Goal: Task Accomplishment & Management: Manage account settings

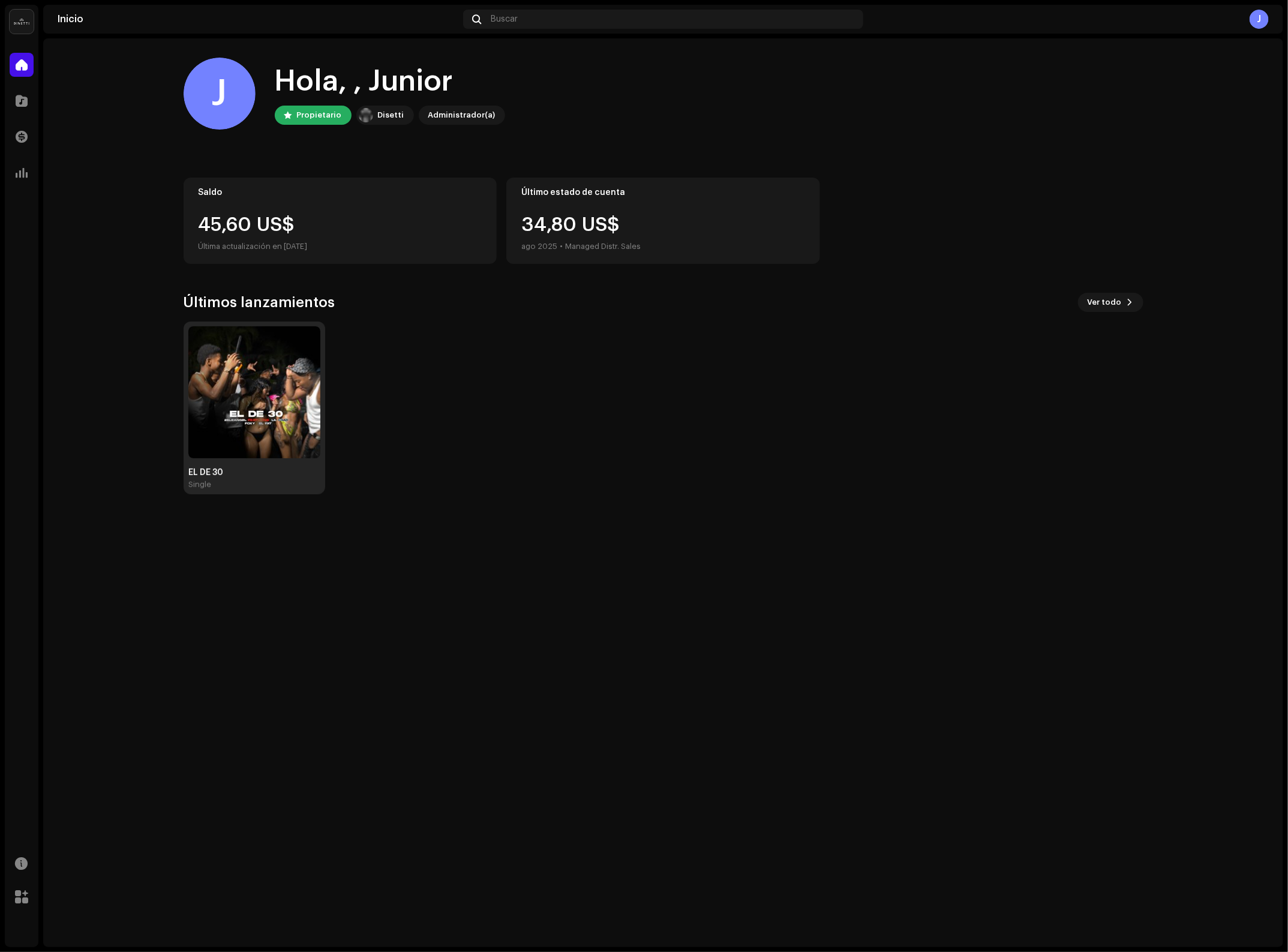
click at [259, 405] on img at bounding box center [254, 392] width 132 height 132
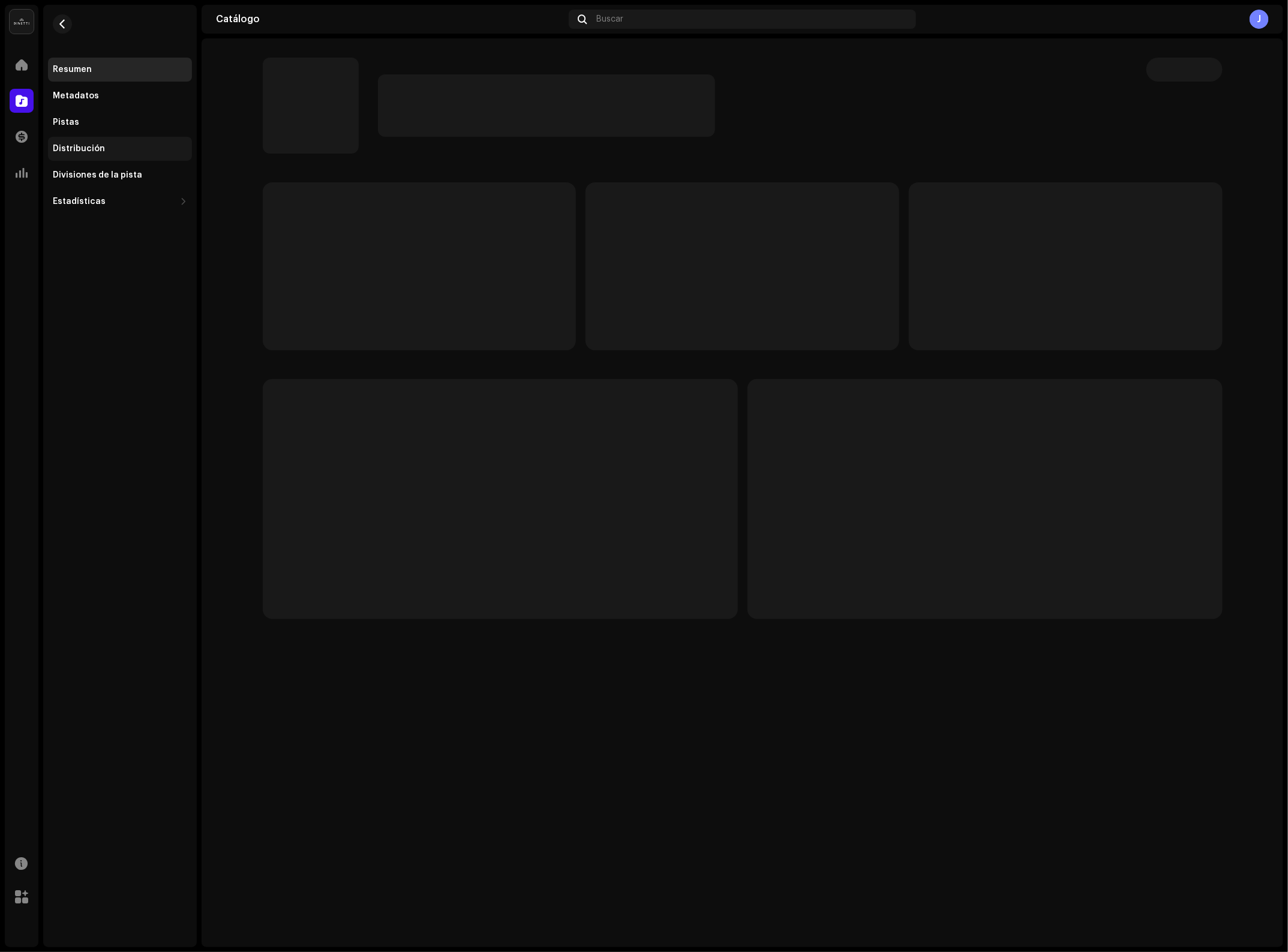
click at [124, 150] on div "Distribución" at bounding box center [120, 148] width 134 height 9
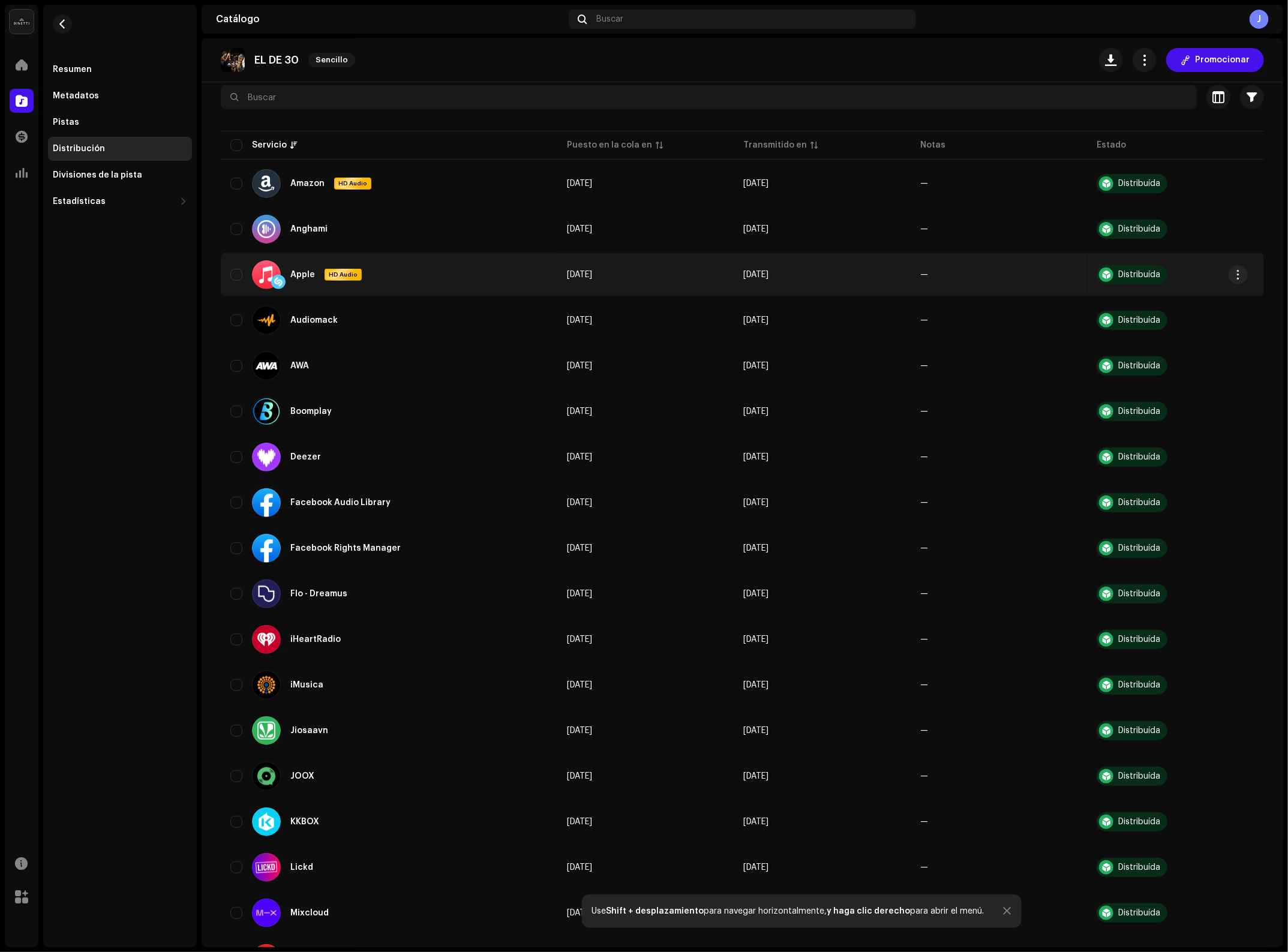
scroll to position [107, 0]
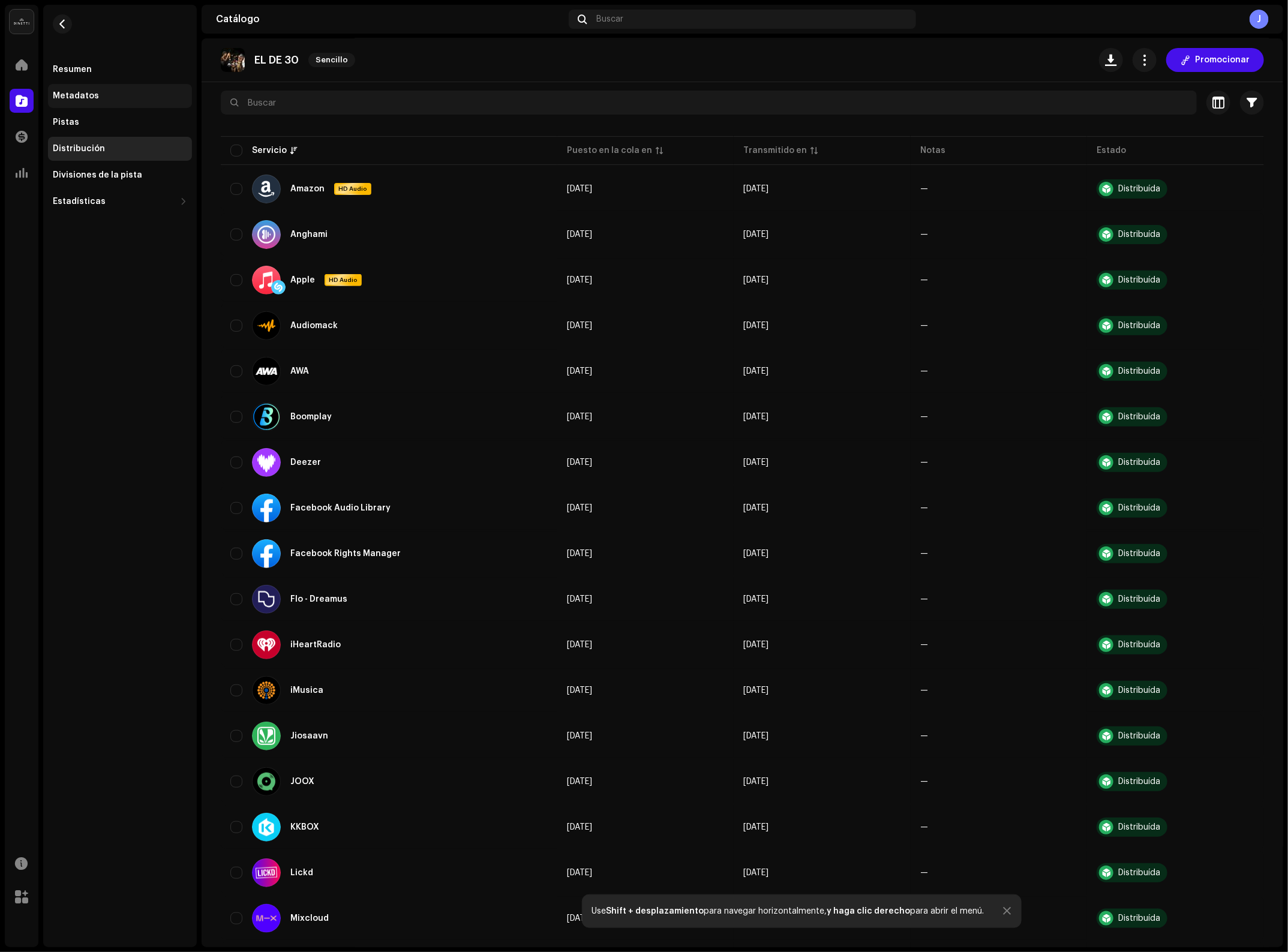
click at [95, 102] on div "Metadatos" at bounding box center [120, 96] width 144 height 24
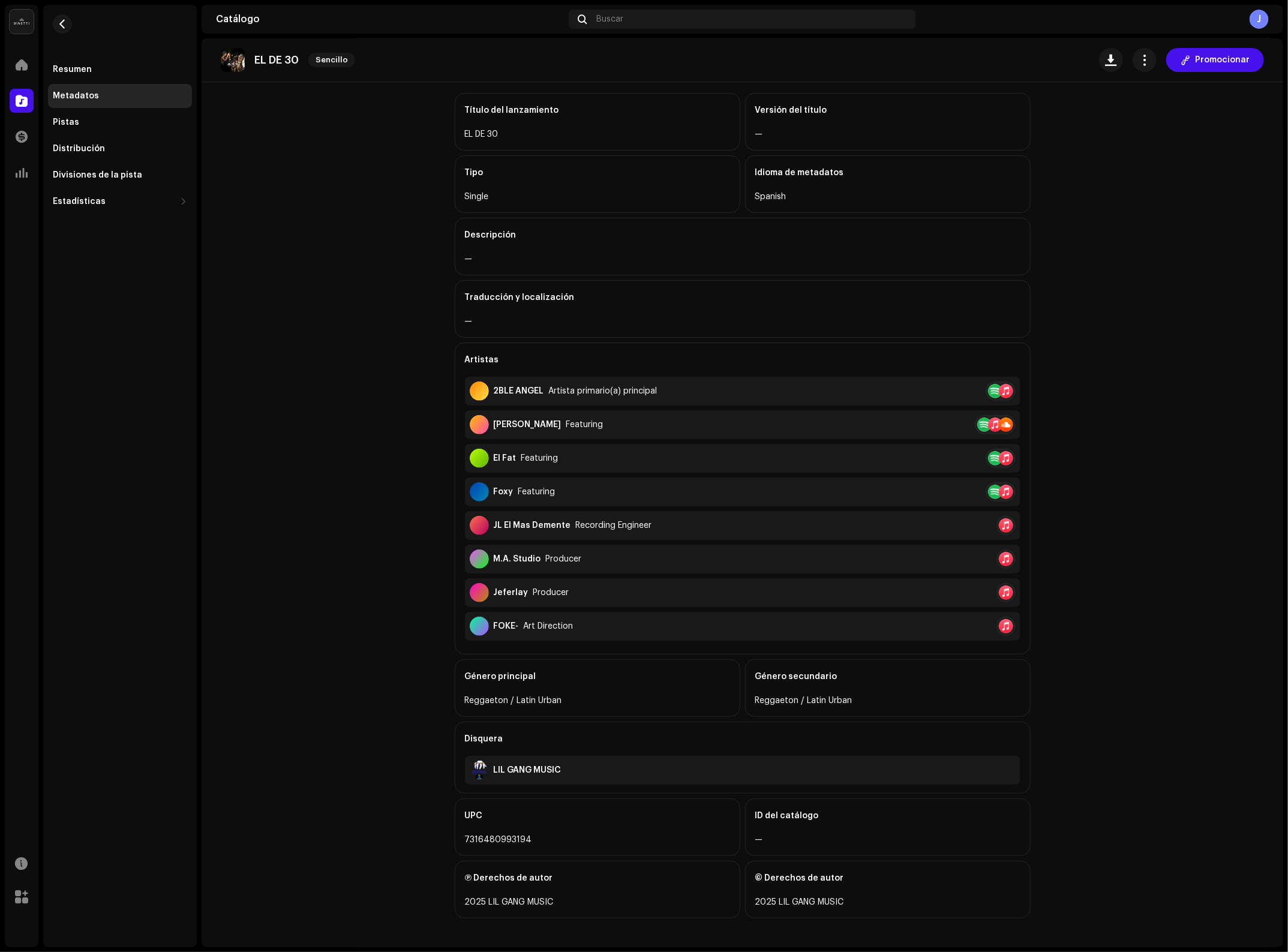
scroll to position [63, 0]
drag, startPoint x: 546, startPoint y: 843, endPoint x: 442, endPoint y: 840, distance: 104.0
click at [442, 840] on div "Metadatos Título del lanzamiento EL DE 30 Versión del título — Tipo Single Idio…" at bounding box center [743, 493] width 615 height 907
copy div "7316480993194"
click at [1102, 222] on catalog-releases-details-metadata "EL DE 30 Sencillo Promocionar Metadatos Título del lanzamiento EL DE 30 Versión…" at bounding box center [742, 462] width 1082 height 970
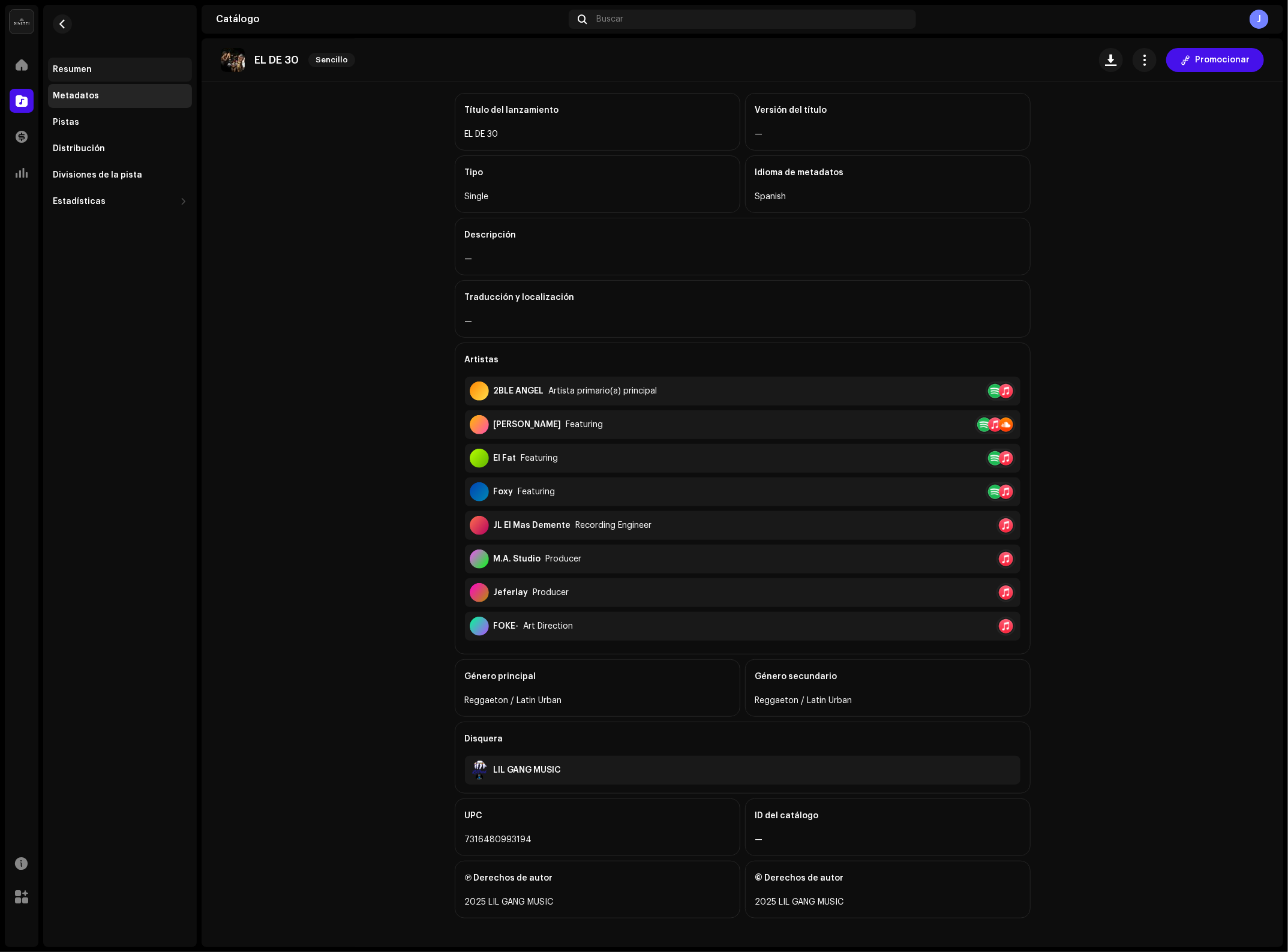
click at [95, 65] on div "Resumen" at bounding box center [120, 70] width 134 height 9
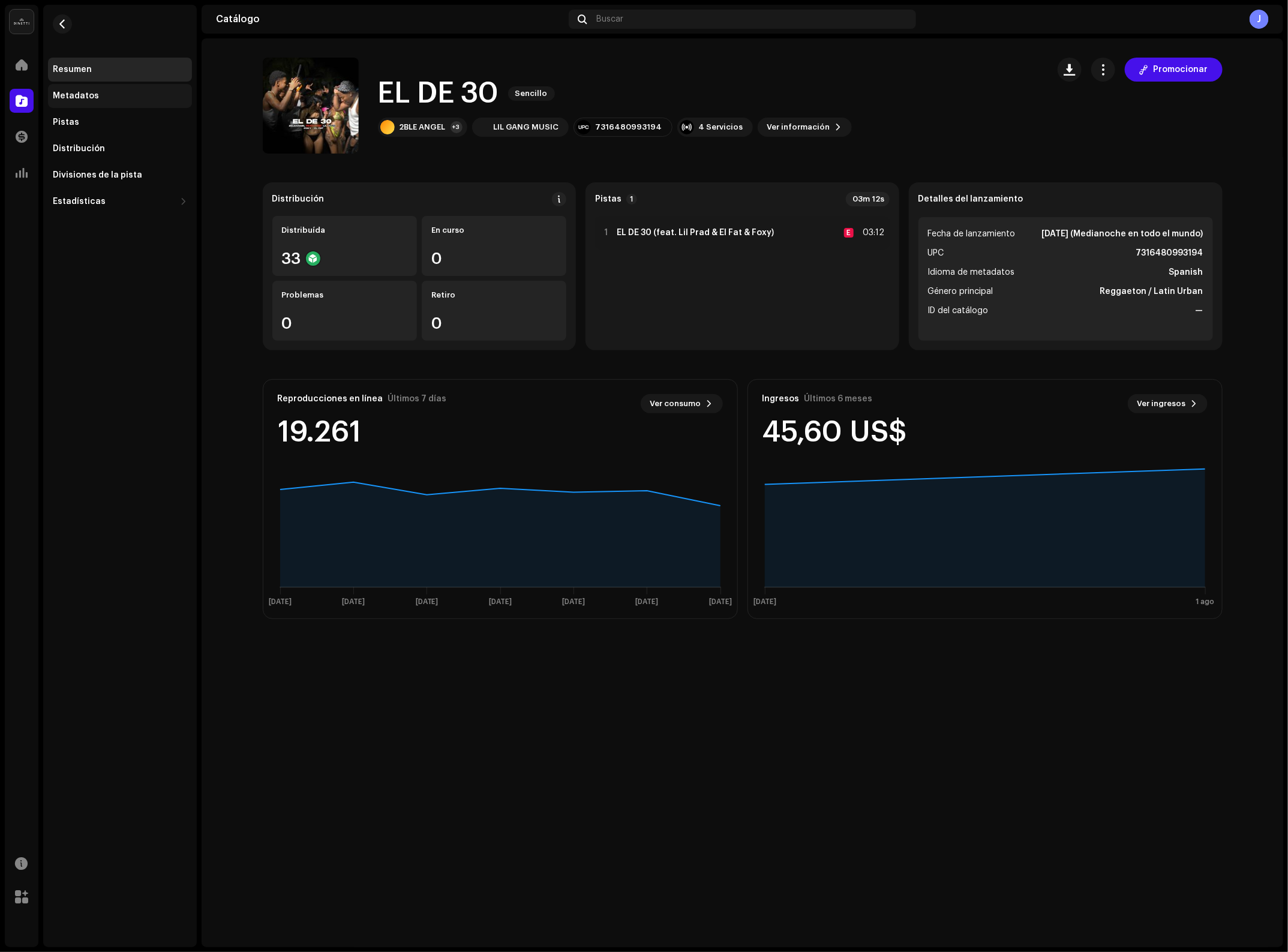
click at [86, 100] on div "Metadatos" at bounding box center [76, 96] width 46 height 9
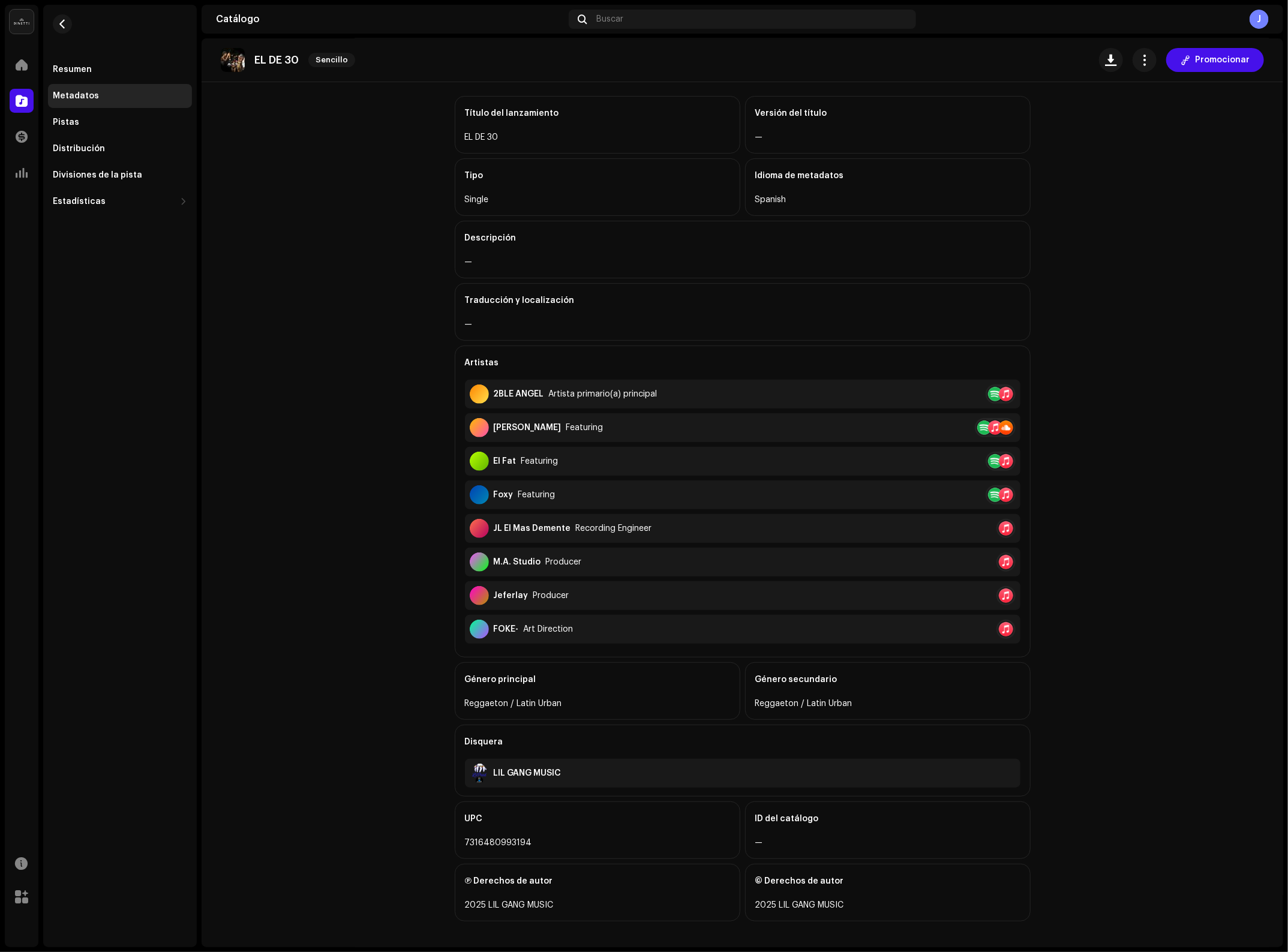
scroll to position [63, 0]
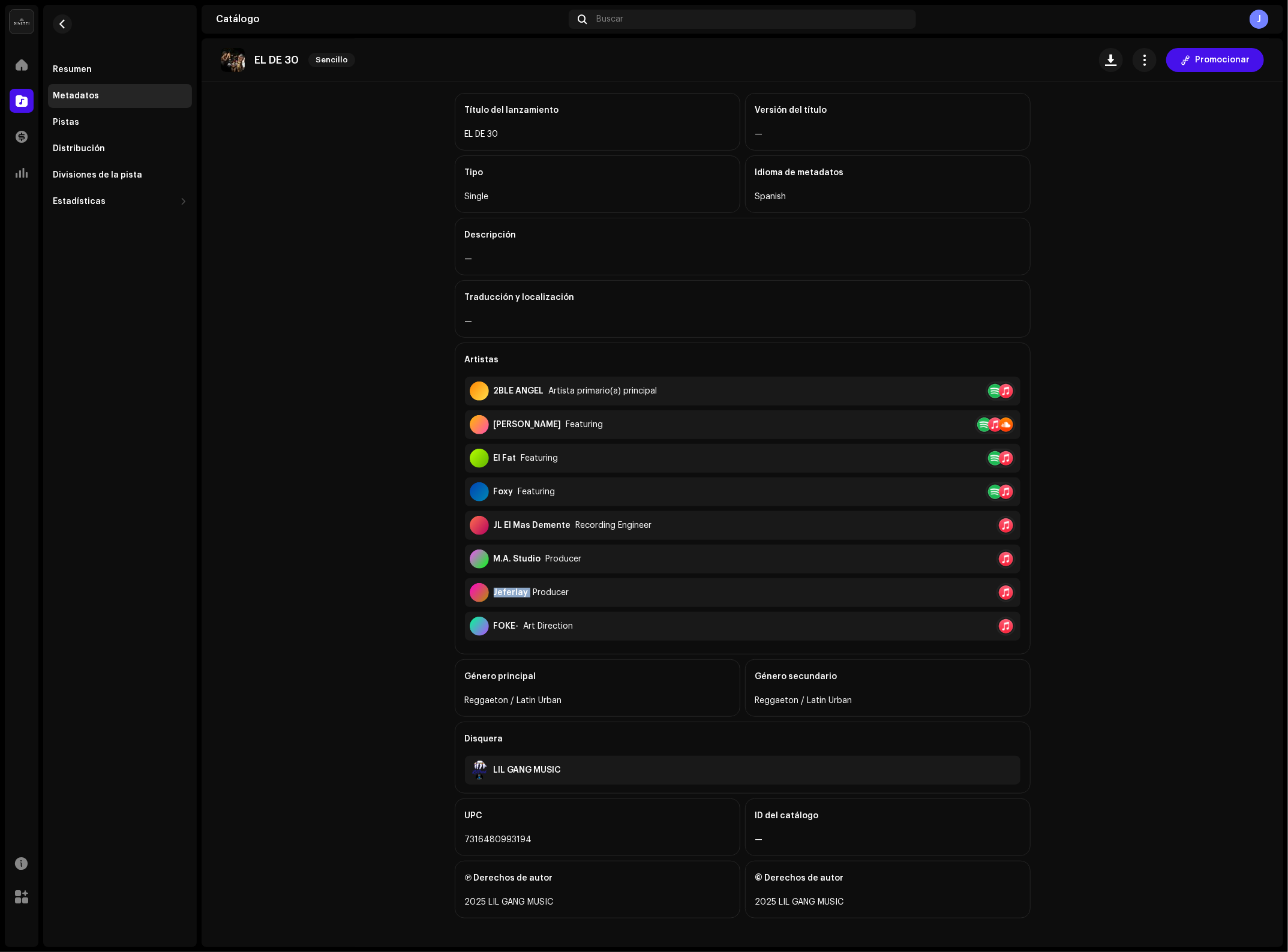
drag, startPoint x: 525, startPoint y: 591, endPoint x: 491, endPoint y: 591, distance: 34.0
click at [491, 591] on div "Jeferlay Producer" at bounding box center [519, 593] width 100 height 20
copy div "Jeferlay"
drag, startPoint x: 565, startPoint y: 524, endPoint x: 492, endPoint y: 524, distance: 73.0
click at [492, 524] on div "JL El Mas Demente Recording Engineer" at bounding box center [561, 526] width 183 height 20
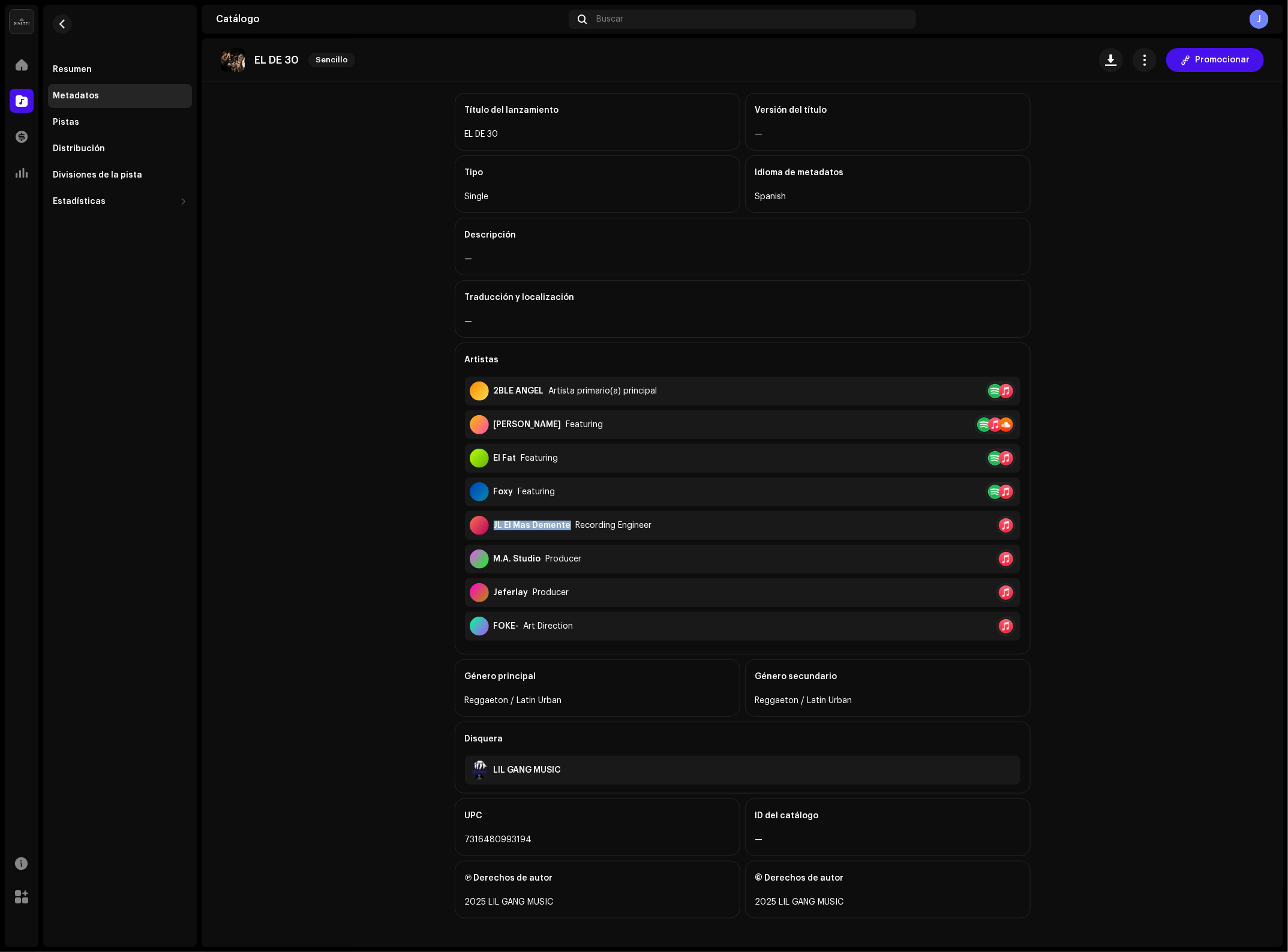
copy div "JL El Mas Demente"
drag, startPoint x: 541, startPoint y: 554, endPoint x: 490, endPoint y: 555, distance: 51.0
click at [490, 555] on div "M.A. Studio Producer" at bounding box center [526, 559] width 112 height 20
copy div "M.A. Studio"
click at [992, 390] on div at bounding box center [995, 391] width 14 height 14
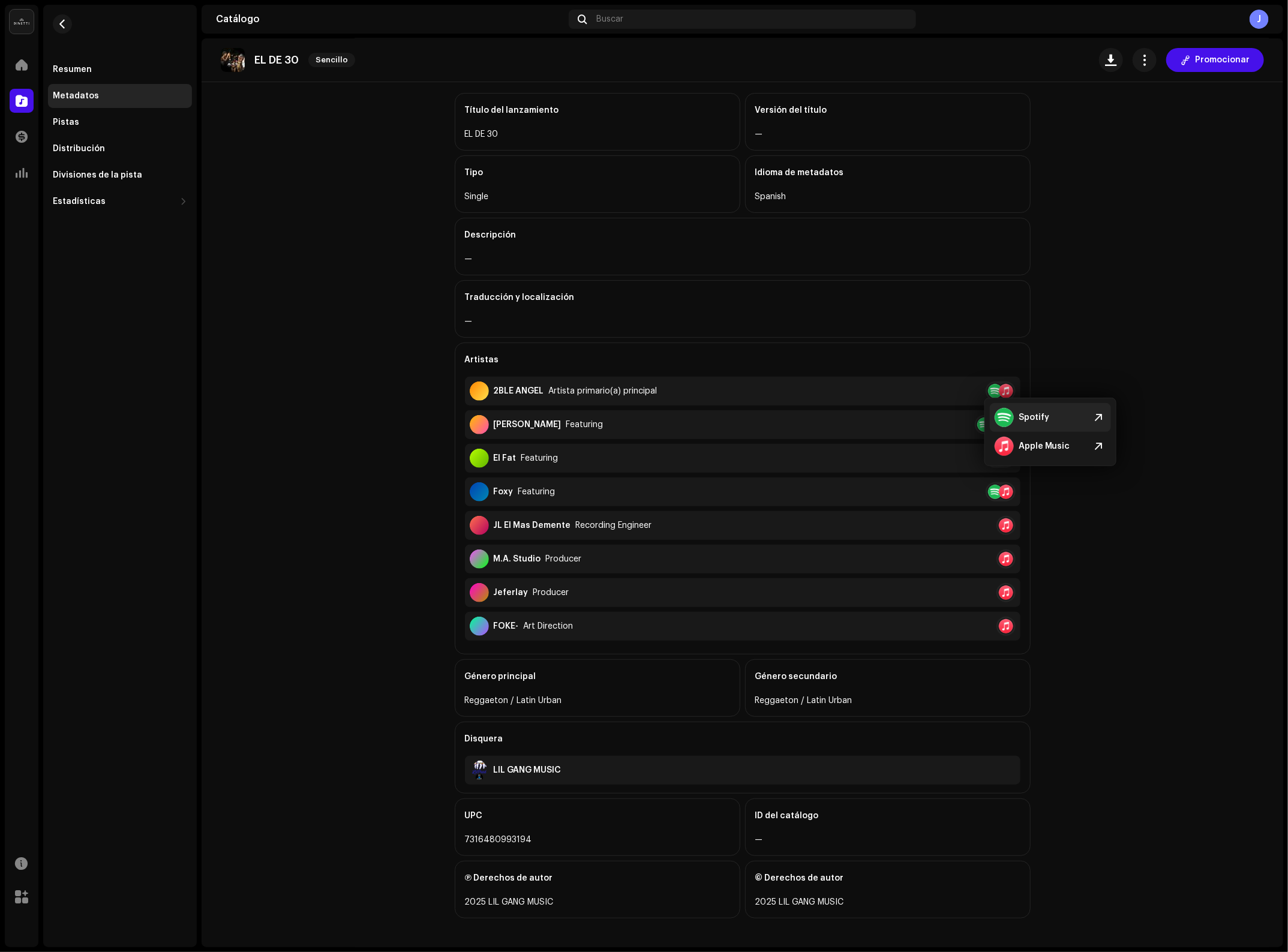
click at [1065, 423] on div "Spotify" at bounding box center [1050, 417] width 121 height 29
click at [1058, 454] on div "Apple Music" at bounding box center [1033, 446] width 76 height 20
click at [1144, 66] on button "button" at bounding box center [1144, 59] width 24 height 24
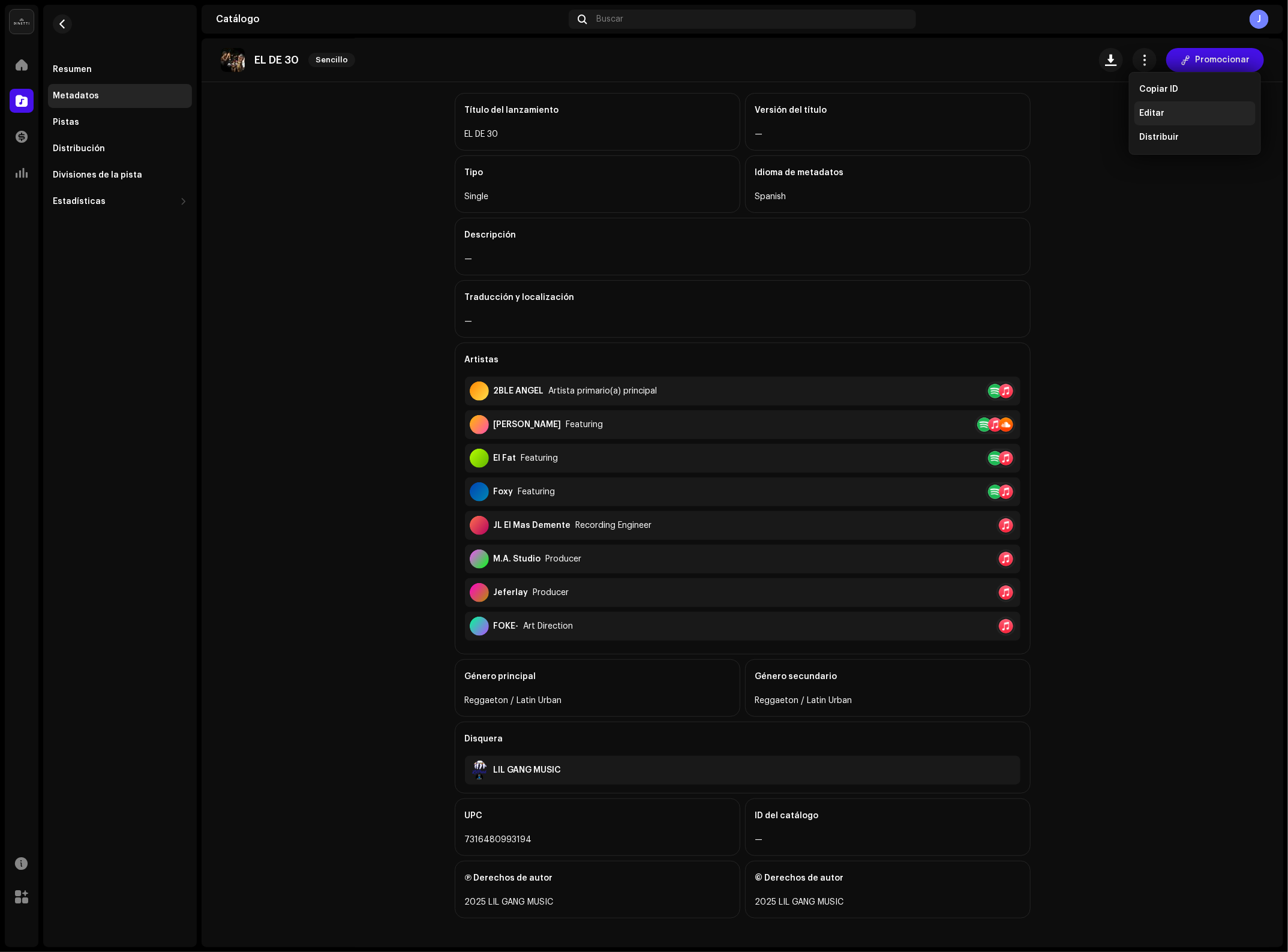
click at [1150, 106] on div "Editar" at bounding box center [1195, 113] width 121 height 24
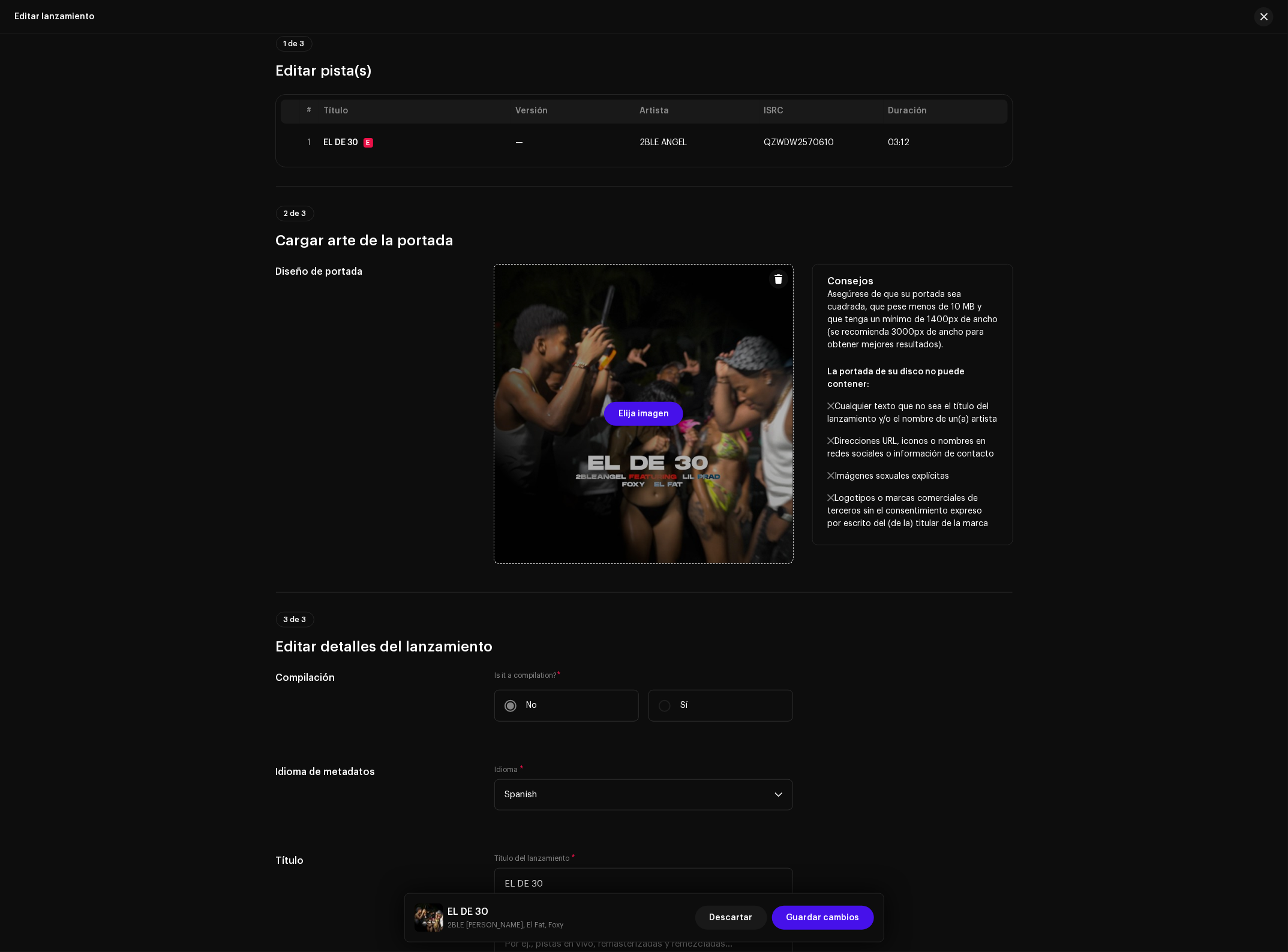
scroll to position [75, 0]
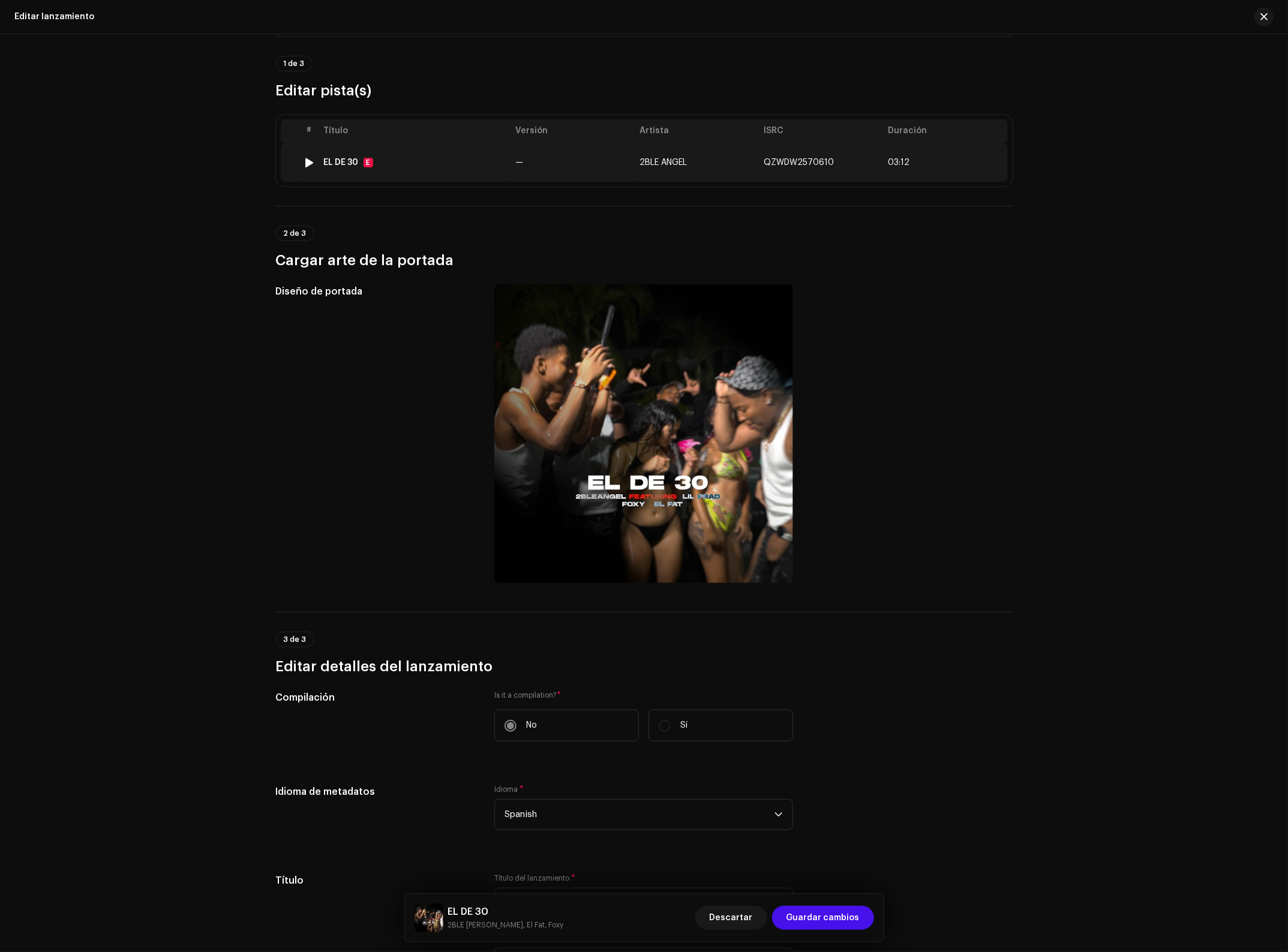
click at [699, 169] on td "2BLE ANGEL" at bounding box center [697, 162] width 124 height 38
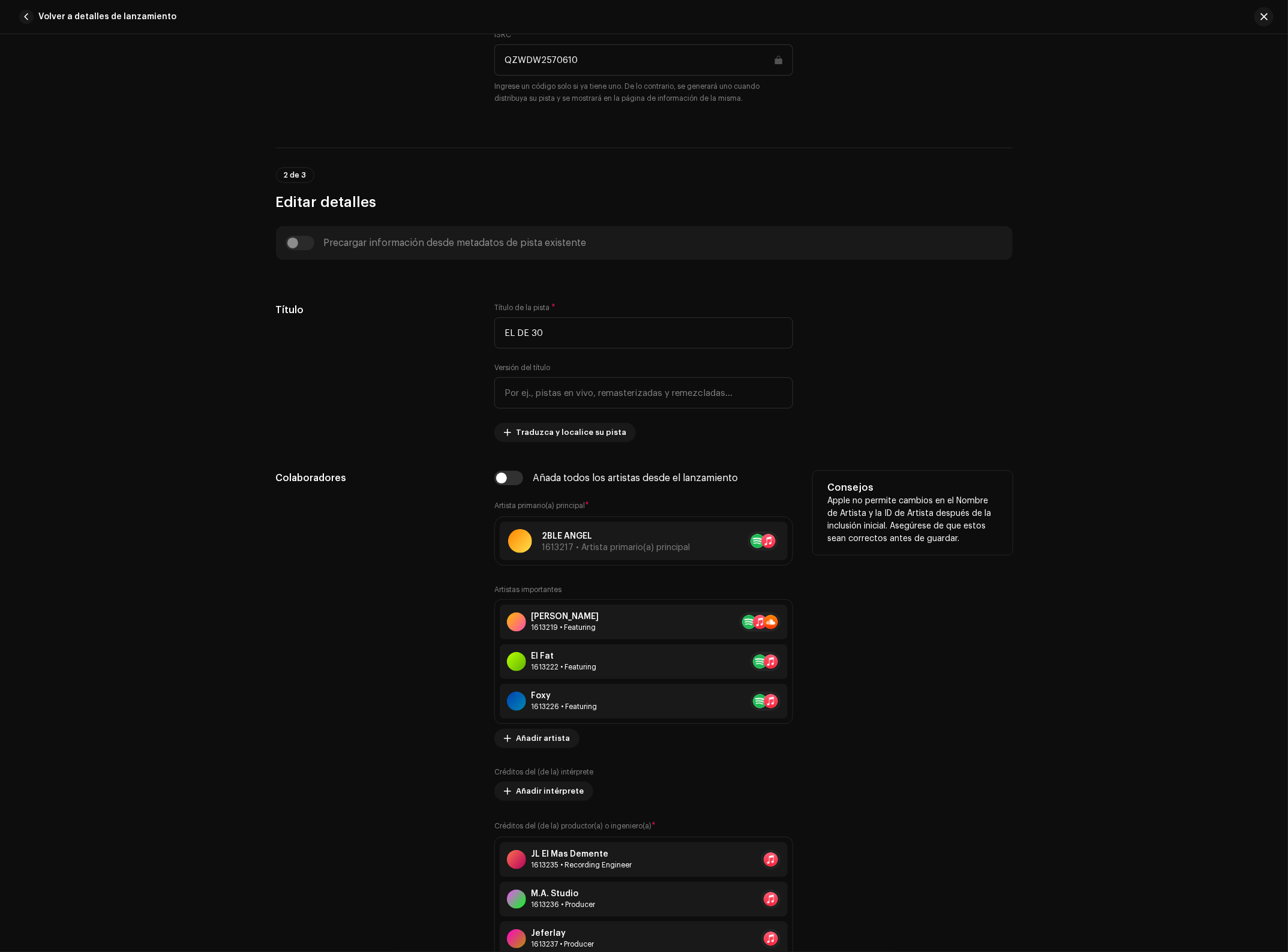
scroll to position [375, 0]
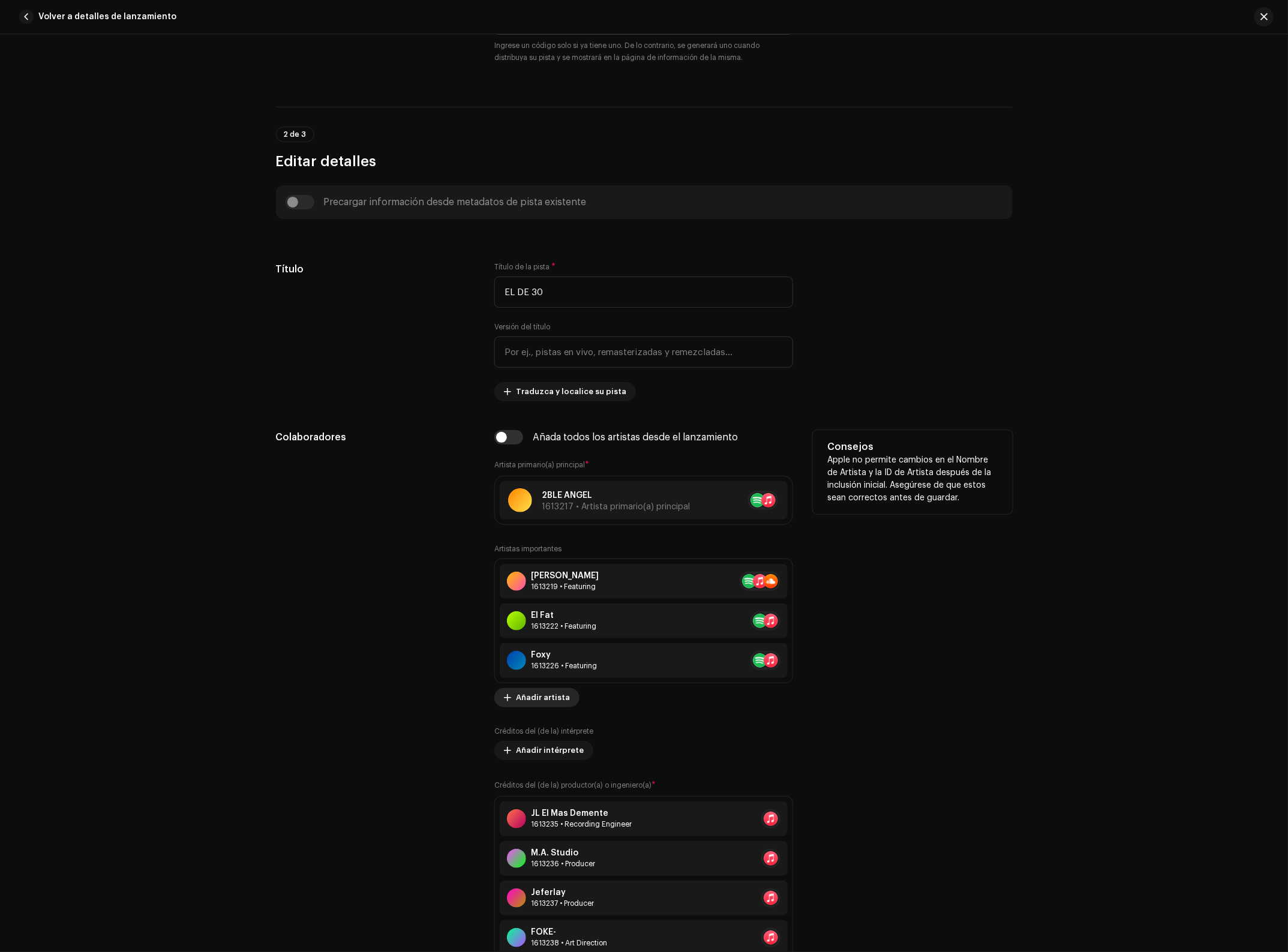
click at [550, 695] on span "Añadir artista" at bounding box center [543, 697] width 54 height 24
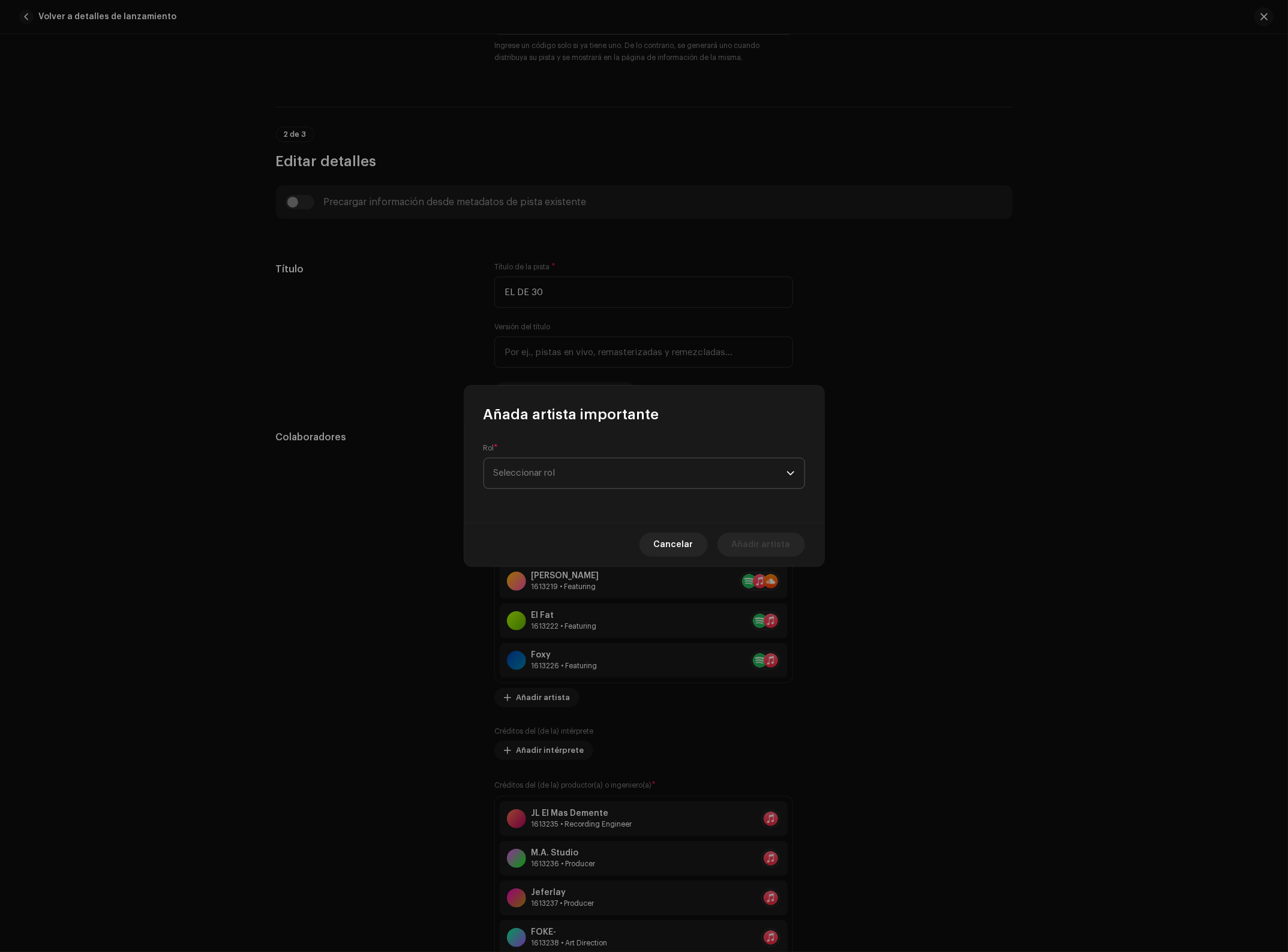
click at [598, 469] on span "Seleccionar rol" at bounding box center [640, 473] width 293 height 30
click at [590, 526] on li "Primary Artist" at bounding box center [644, 530] width 311 height 24
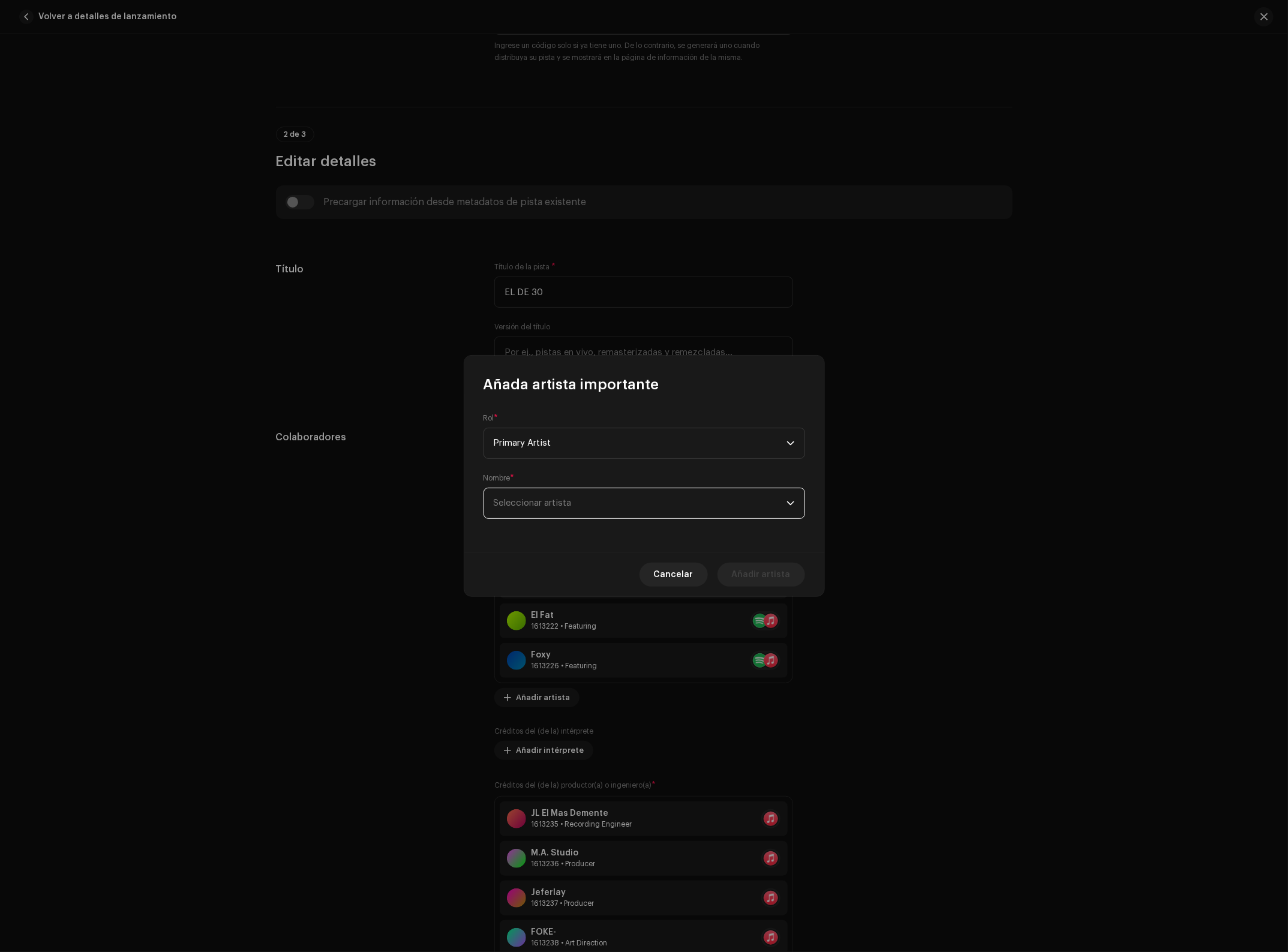
click at [560, 494] on span "Seleccionar artista" at bounding box center [640, 503] width 293 height 30
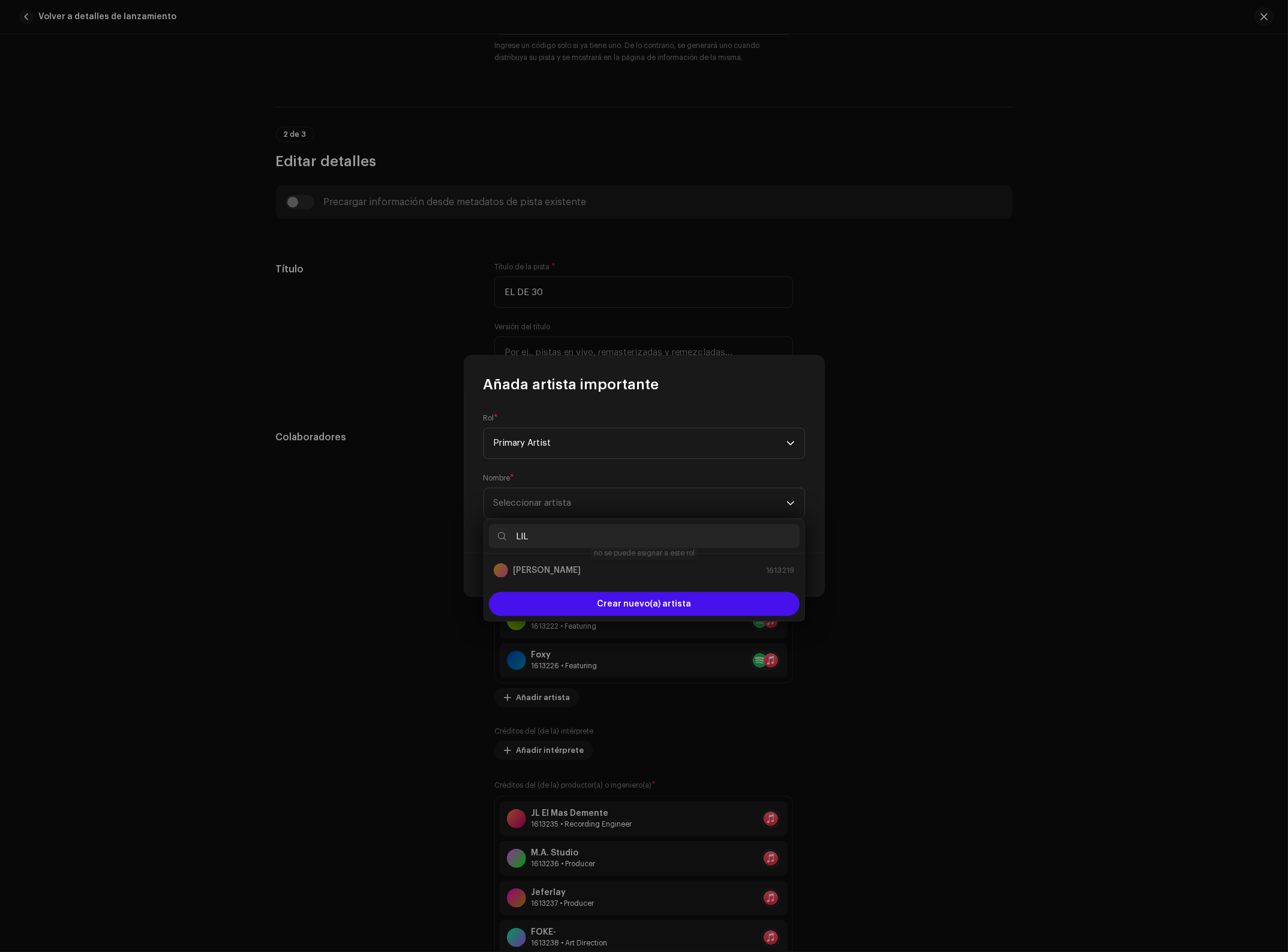
type input "LIL"
click at [595, 565] on div "[PERSON_NAME] 1613219" at bounding box center [644, 570] width 301 height 14
click at [815, 376] on div "Añada artista importante" at bounding box center [644, 375] width 360 height 38
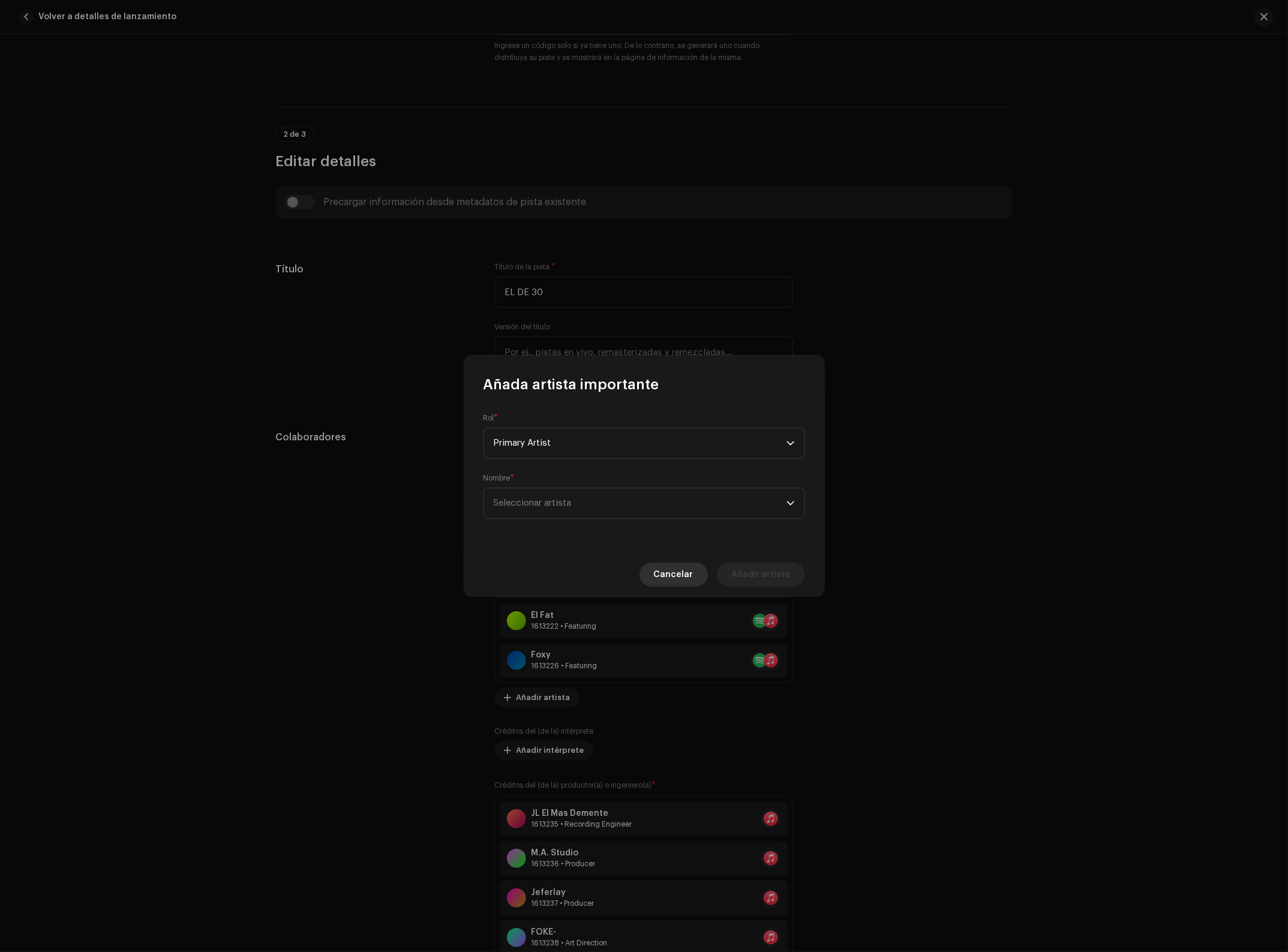
click at [674, 571] on span "Cancelar" at bounding box center [673, 575] width 40 height 24
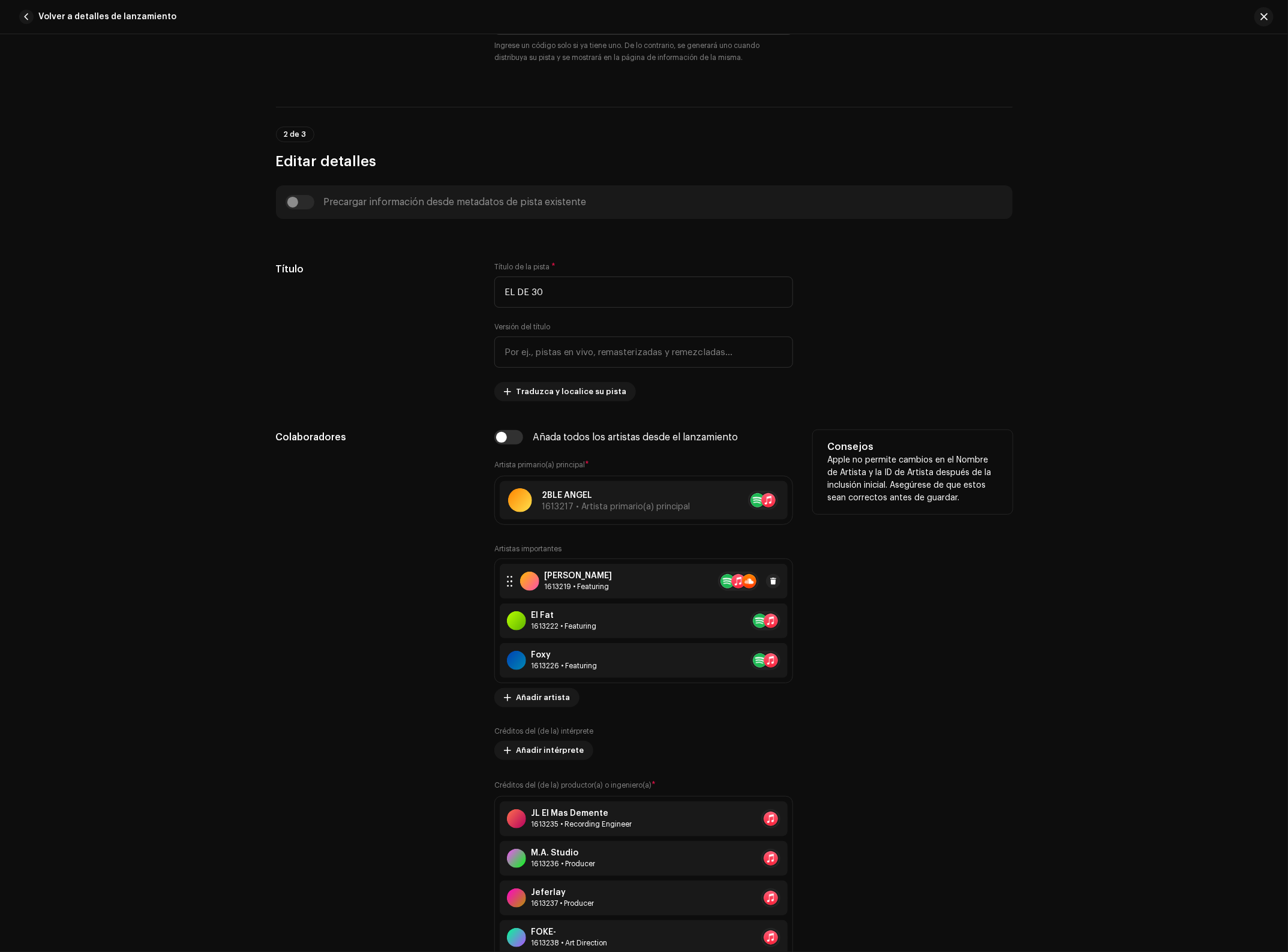
click at [775, 575] on div at bounding box center [749, 581] width 62 height 20
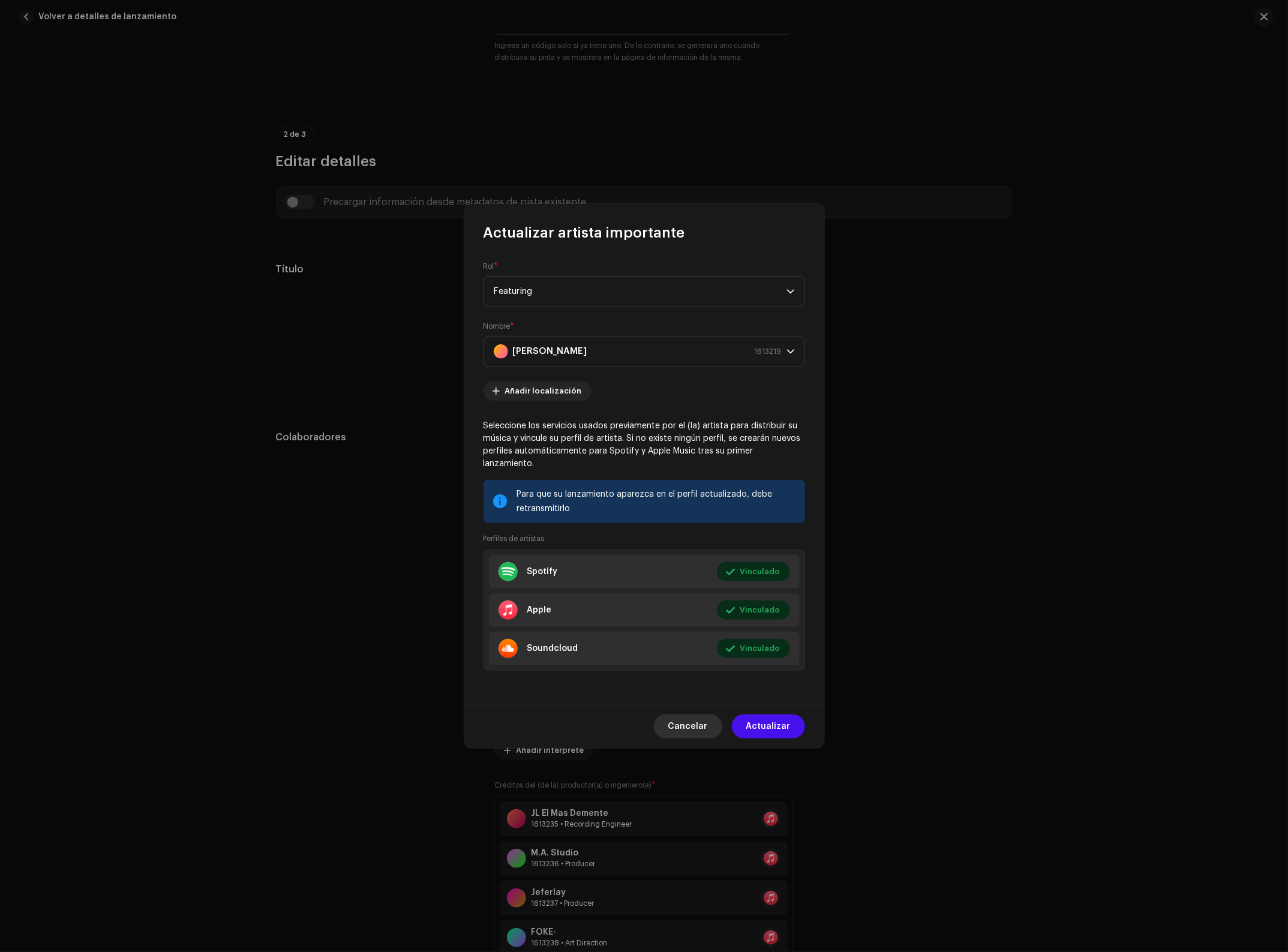
click at [708, 722] on span "Cancelar" at bounding box center [688, 726] width 40 height 24
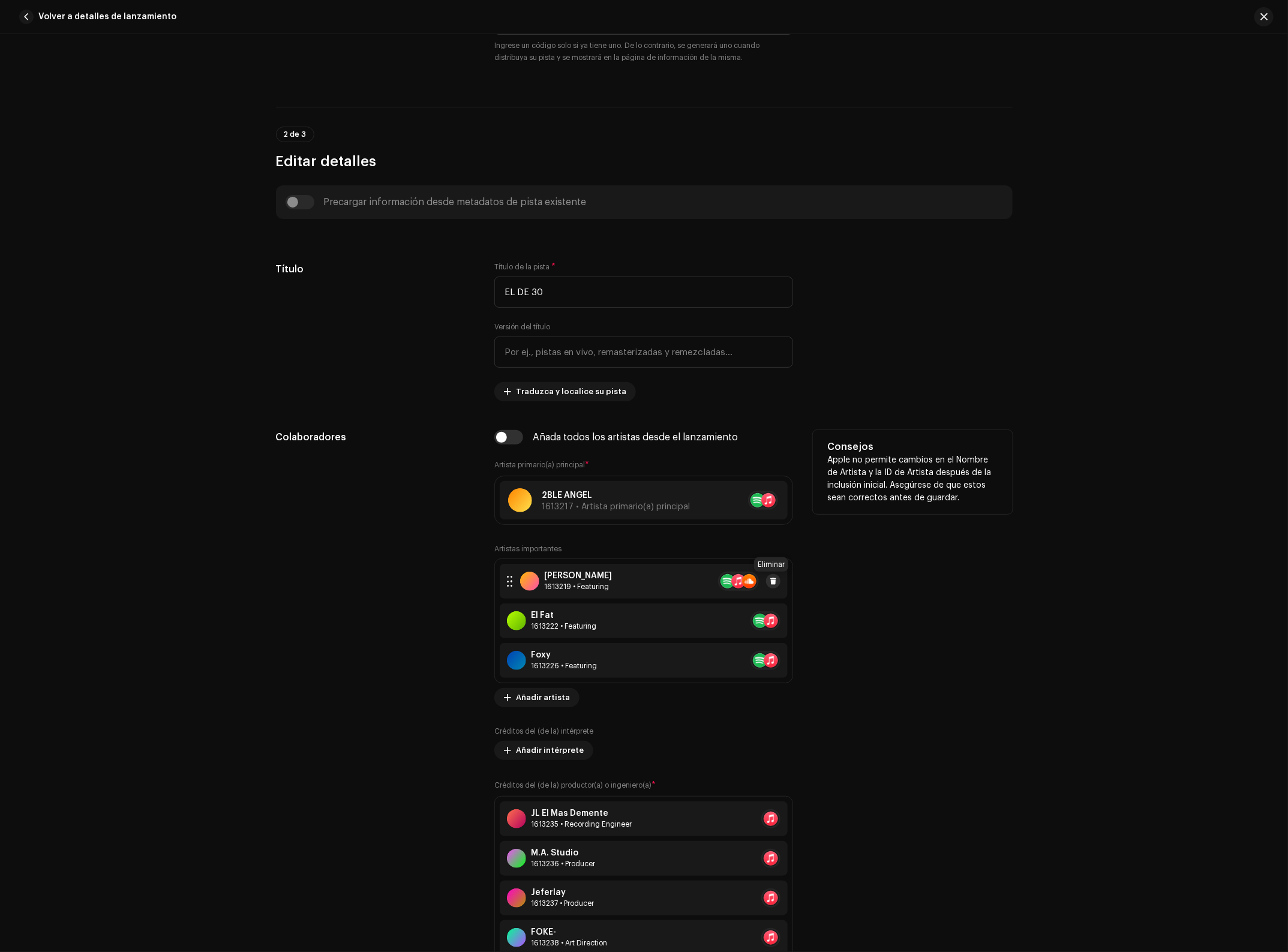
click at [775, 582] on button at bounding box center [773, 581] width 14 height 14
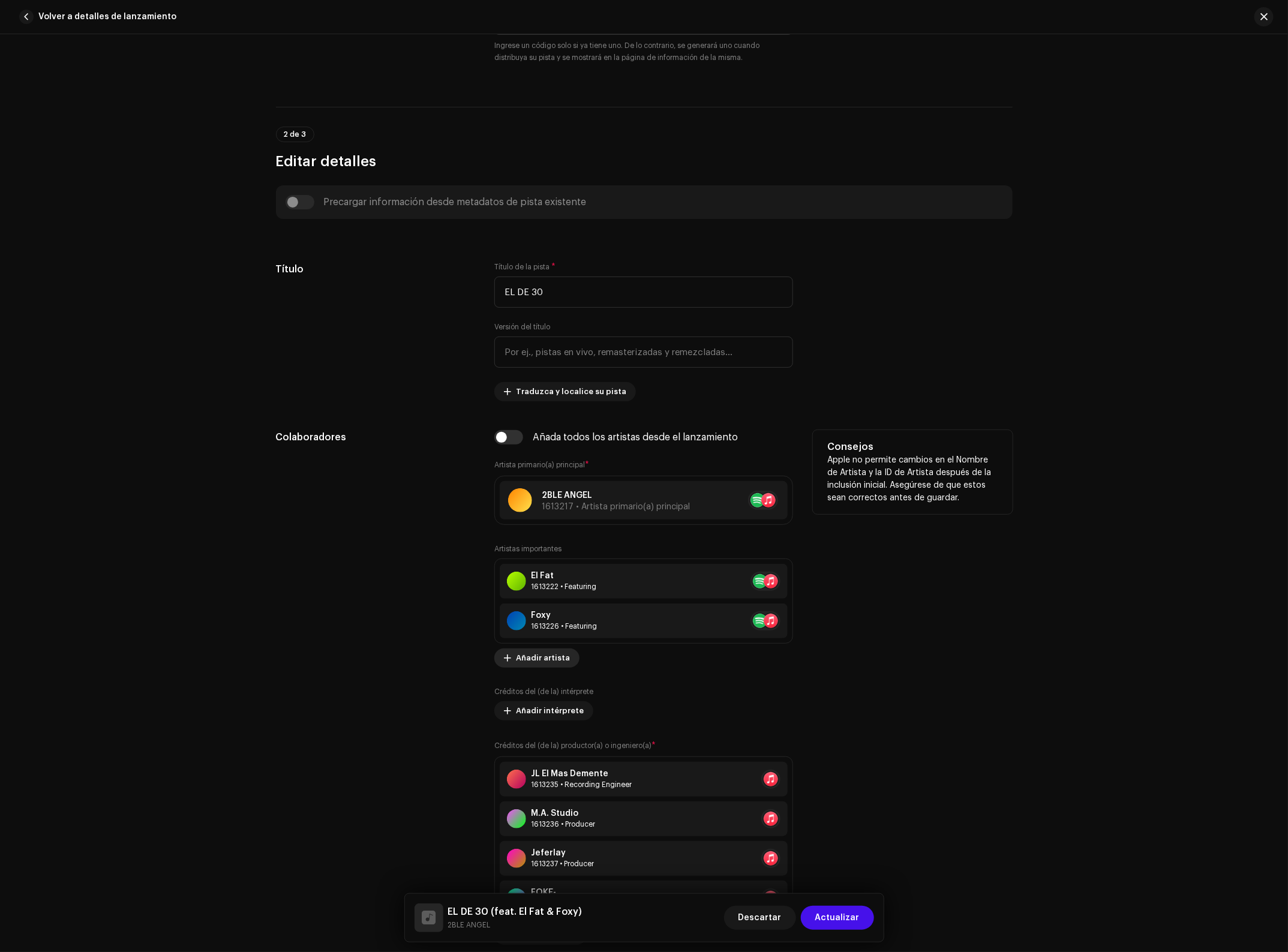
click at [538, 661] on span "Añadir artista" at bounding box center [543, 658] width 54 height 24
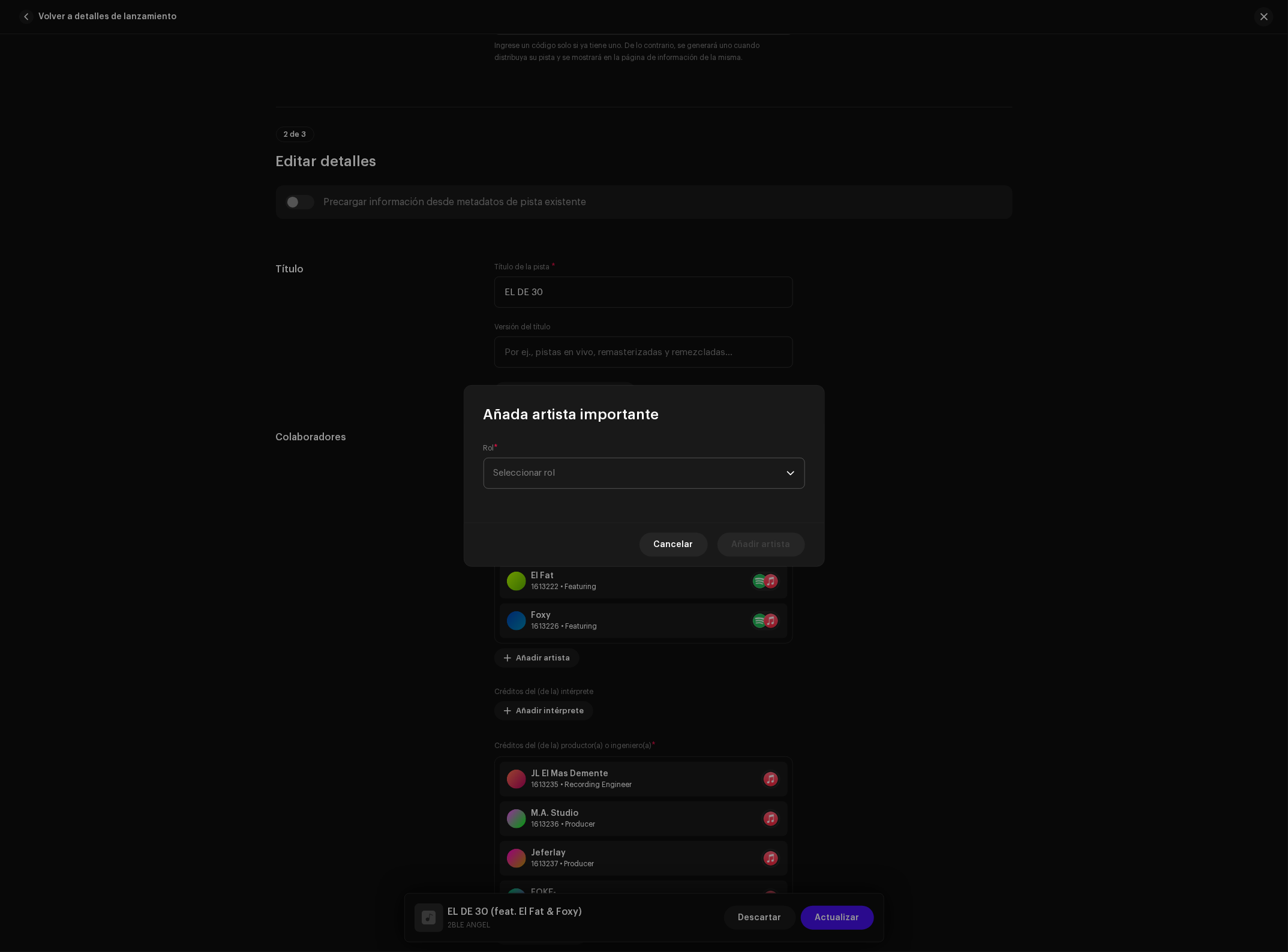
click at [583, 462] on span "Seleccionar rol" at bounding box center [640, 473] width 293 height 30
click at [563, 534] on li "Primary Artist" at bounding box center [644, 530] width 311 height 24
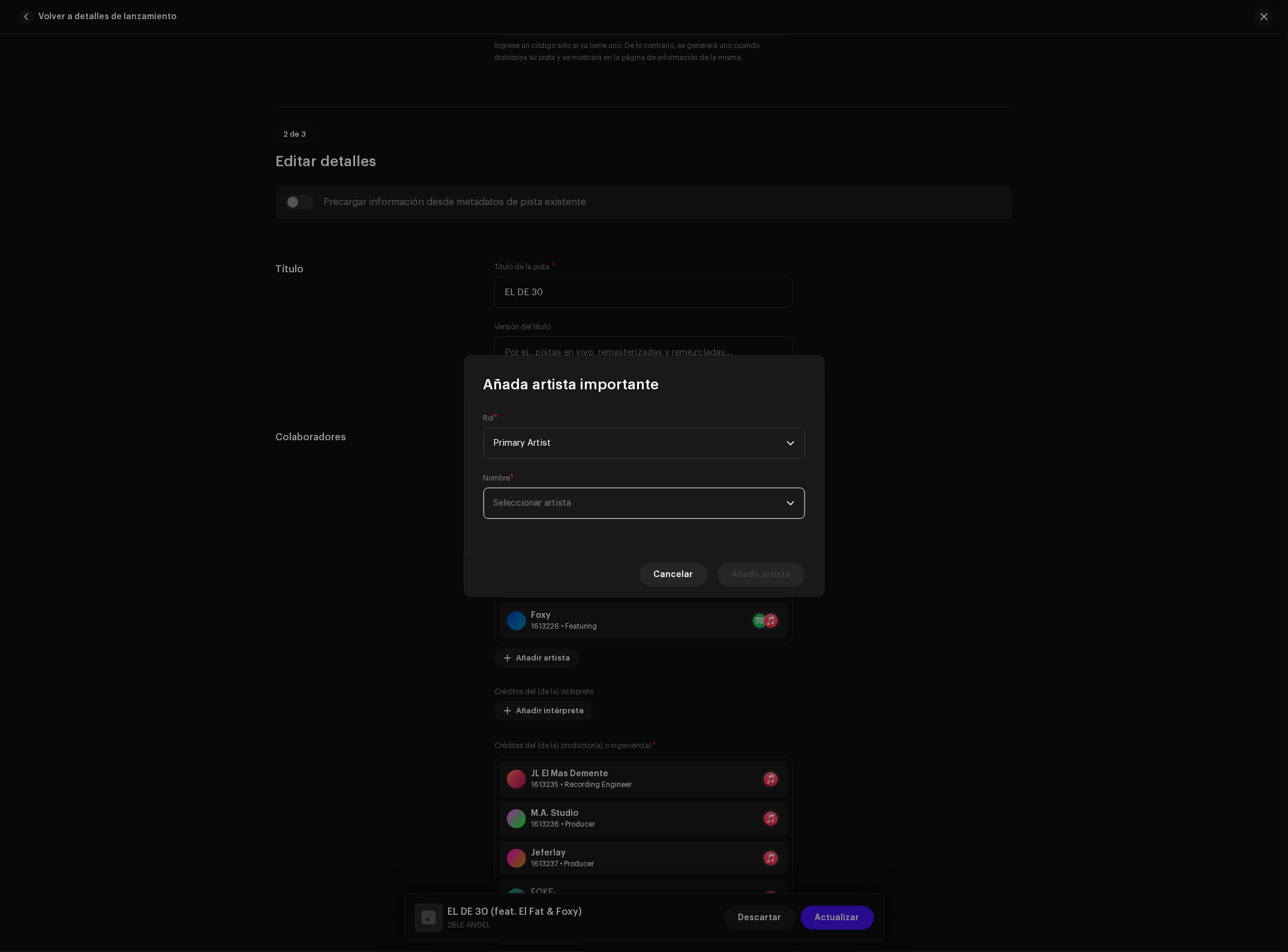
drag, startPoint x: 544, startPoint y: 488, endPoint x: 549, endPoint y: 492, distance: 6.4
click at [548, 490] on span "Seleccionar artista" at bounding box center [640, 503] width 293 height 30
click at [548, 490] on span "Seleccionar artista" at bounding box center [640, 503] width 293 height 30
click at [550, 498] on span "Seleccionar artista" at bounding box center [640, 503] width 293 height 30
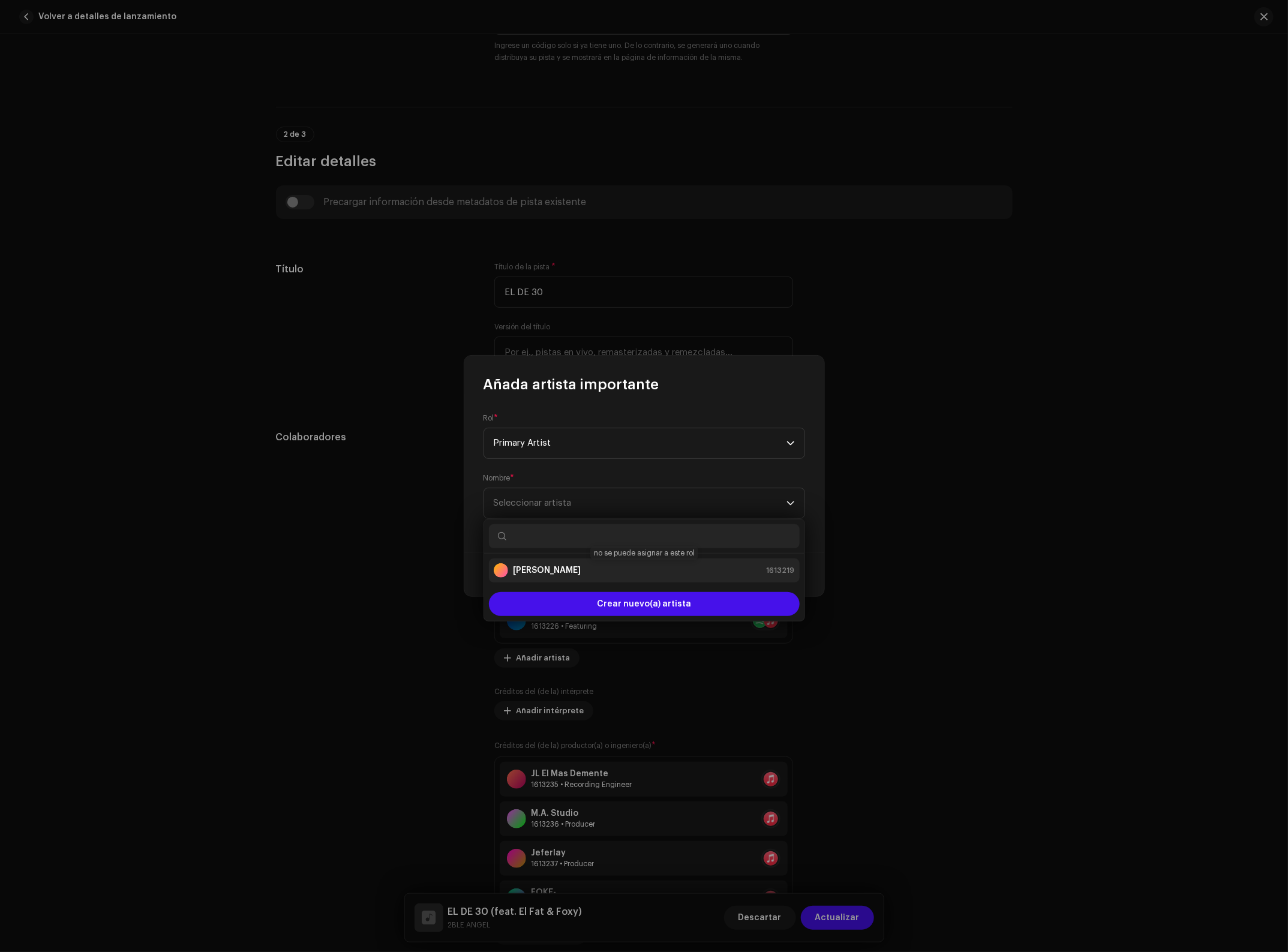
click at [571, 571] on div "[PERSON_NAME] 1613219" at bounding box center [644, 570] width 301 height 14
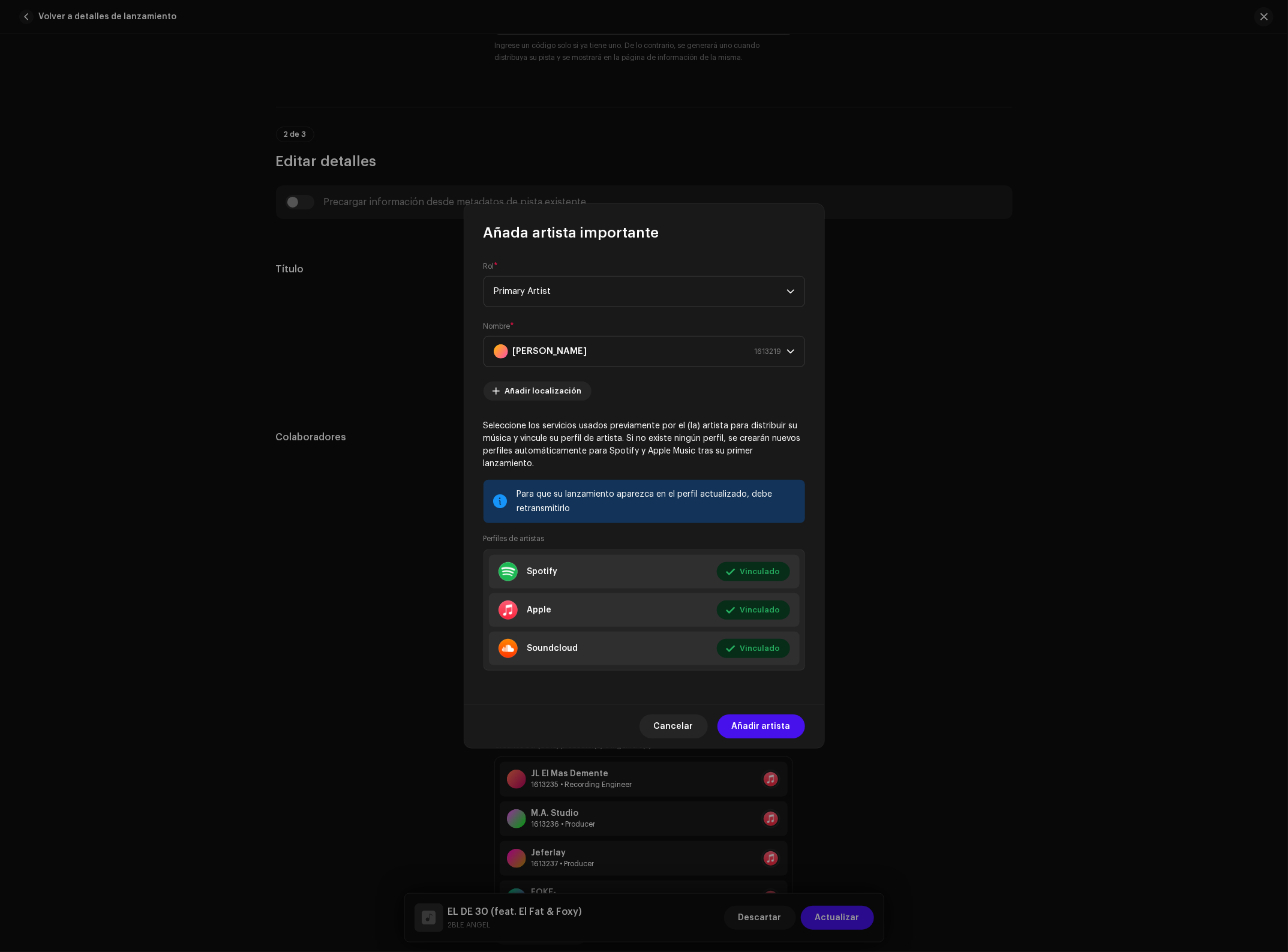
click at [767, 706] on div "Cancelar Añadir artista" at bounding box center [644, 726] width 360 height 44
click at [766, 715] on span "Añadir artista" at bounding box center [761, 726] width 59 height 24
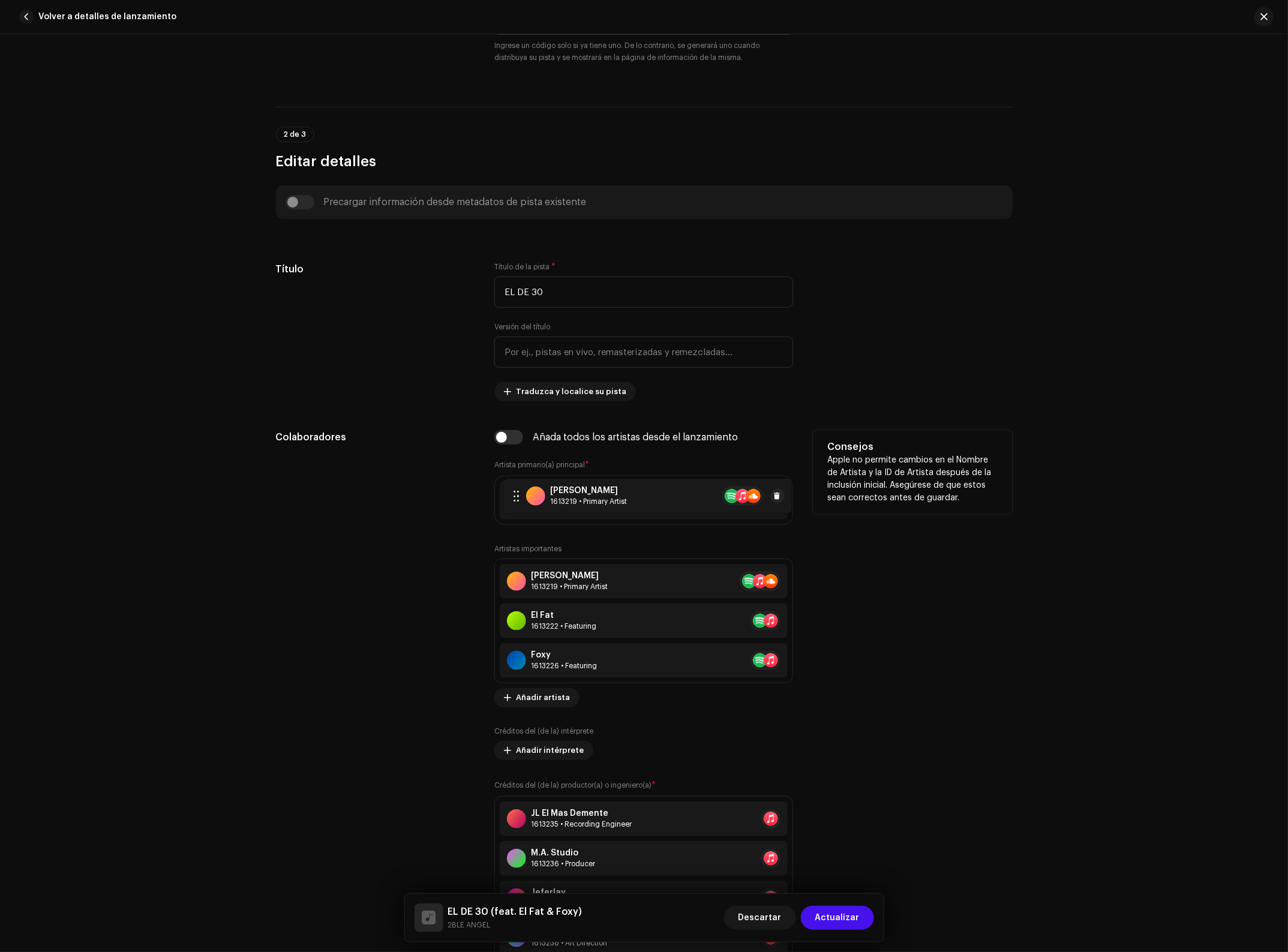
drag, startPoint x: 503, startPoint y: 661, endPoint x: 508, endPoint y: 496, distance: 165.1
click at [771, 501] on span at bounding box center [772, 501] width 7 height 9
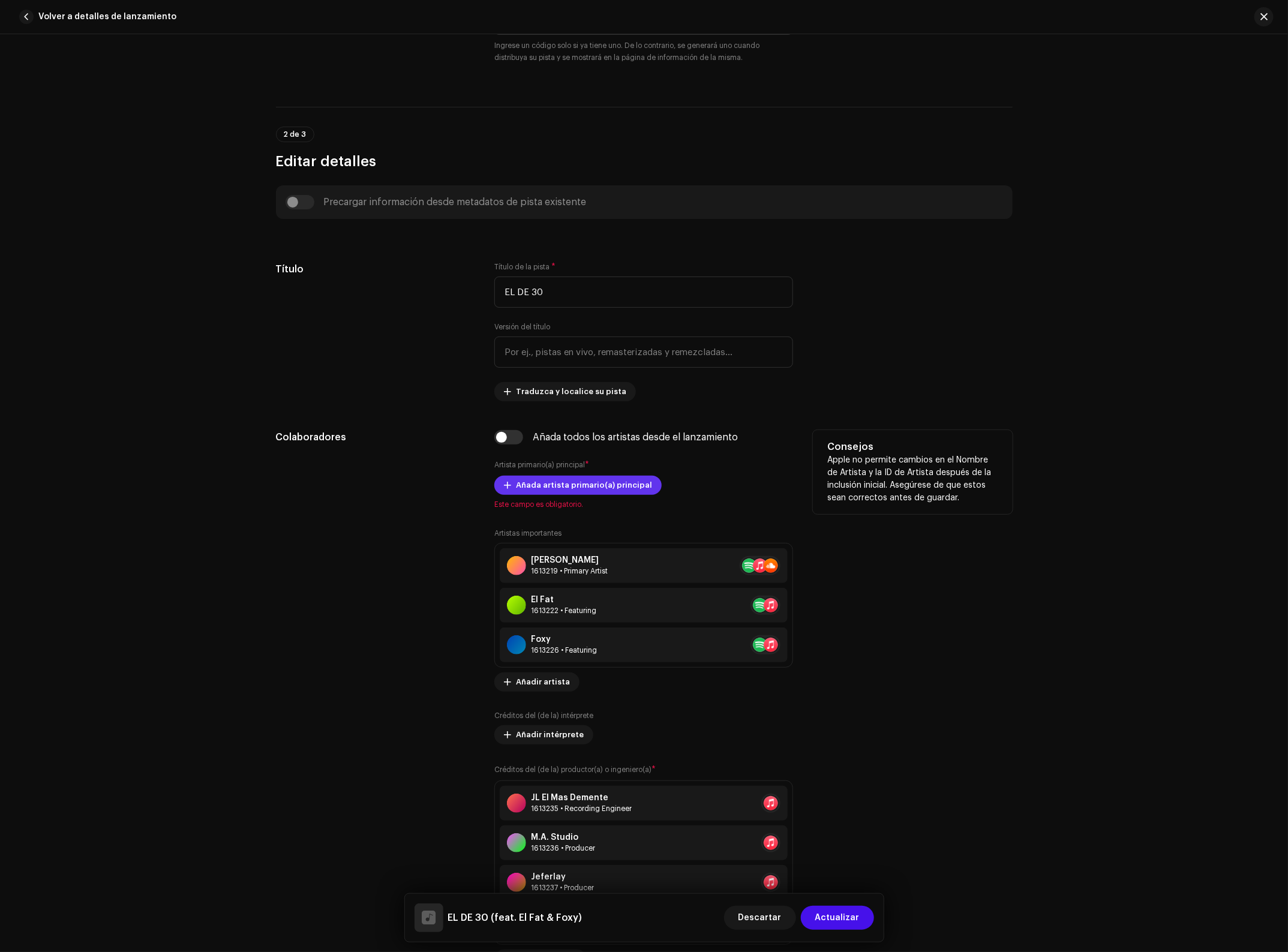
click at [544, 486] on span "Añada artista primario(a) principal" at bounding box center [584, 485] width 136 height 24
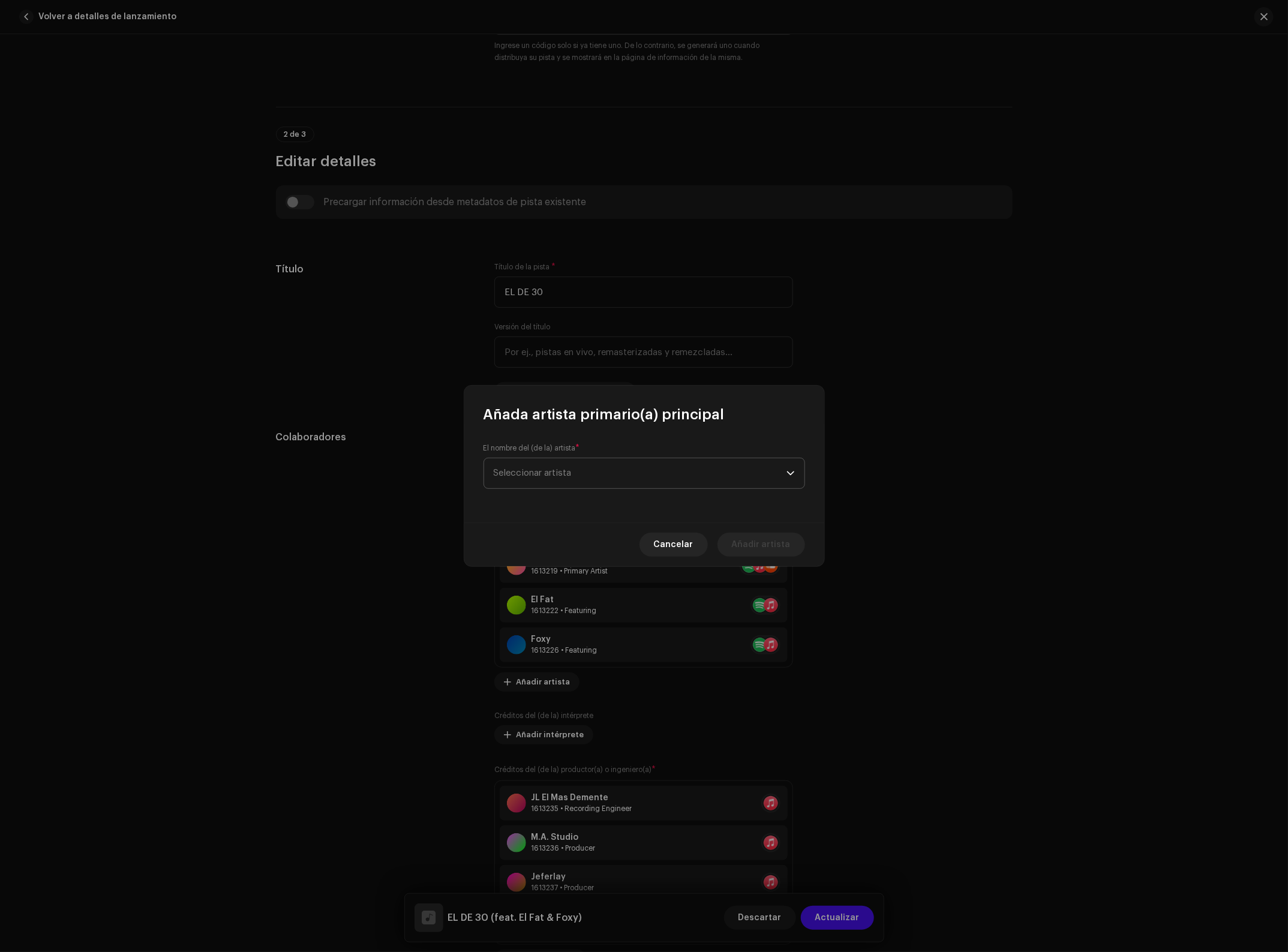
click at [593, 474] on span "Seleccionar artista" at bounding box center [640, 473] width 293 height 30
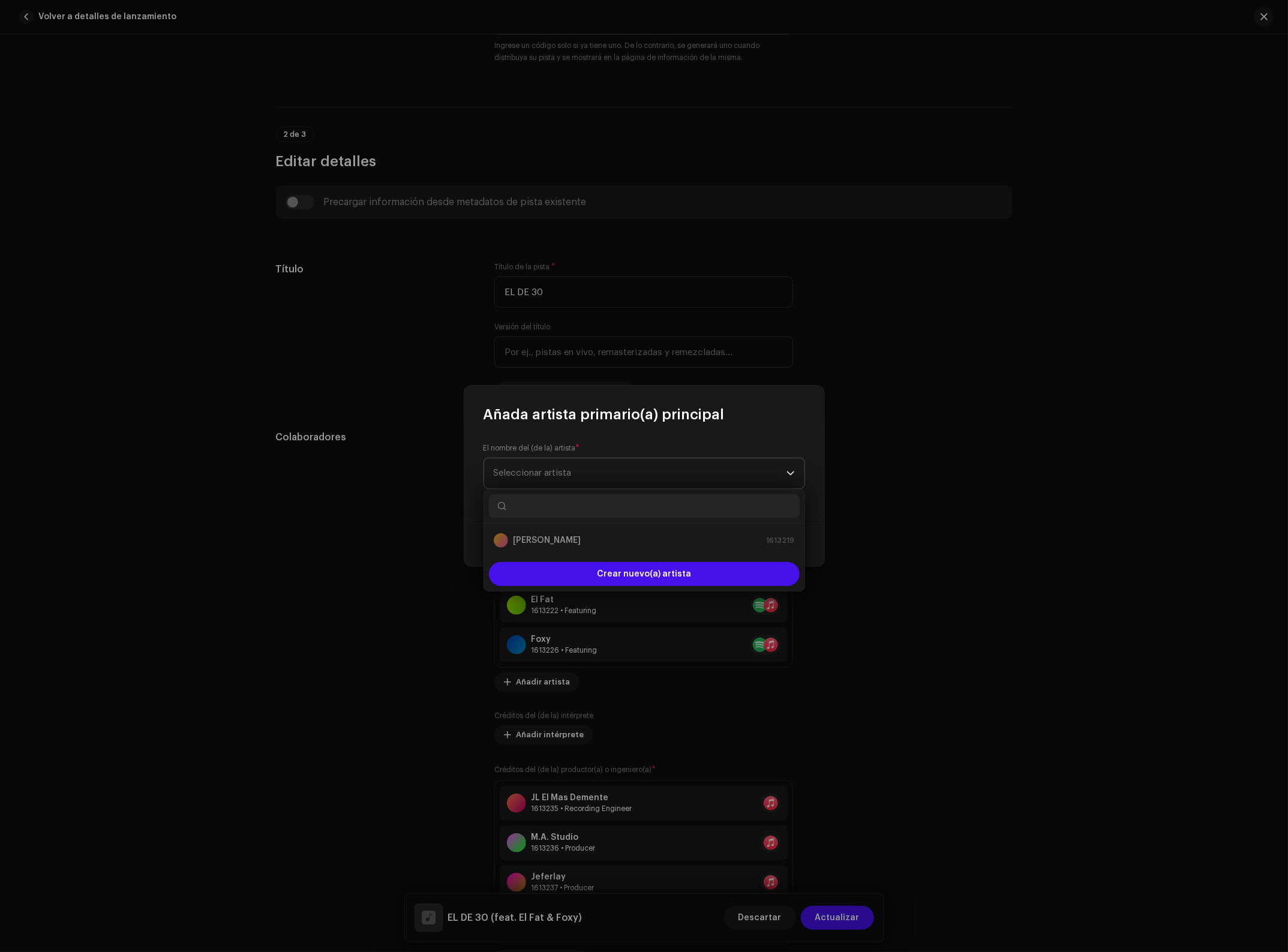
click at [577, 479] on span "Seleccionar artista" at bounding box center [640, 473] width 293 height 30
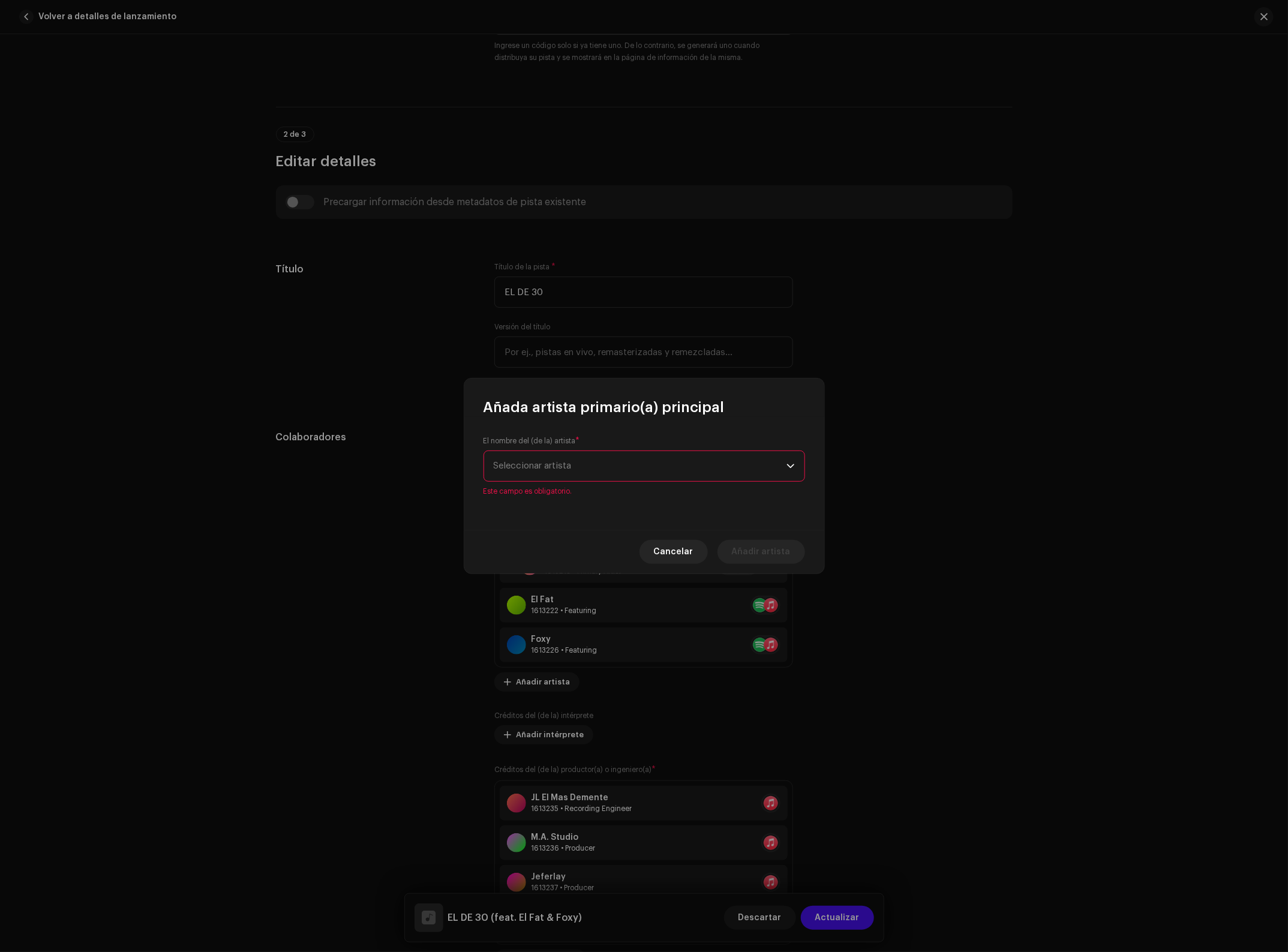
click at [658, 558] on button "Cancelar" at bounding box center [674, 551] width 69 height 24
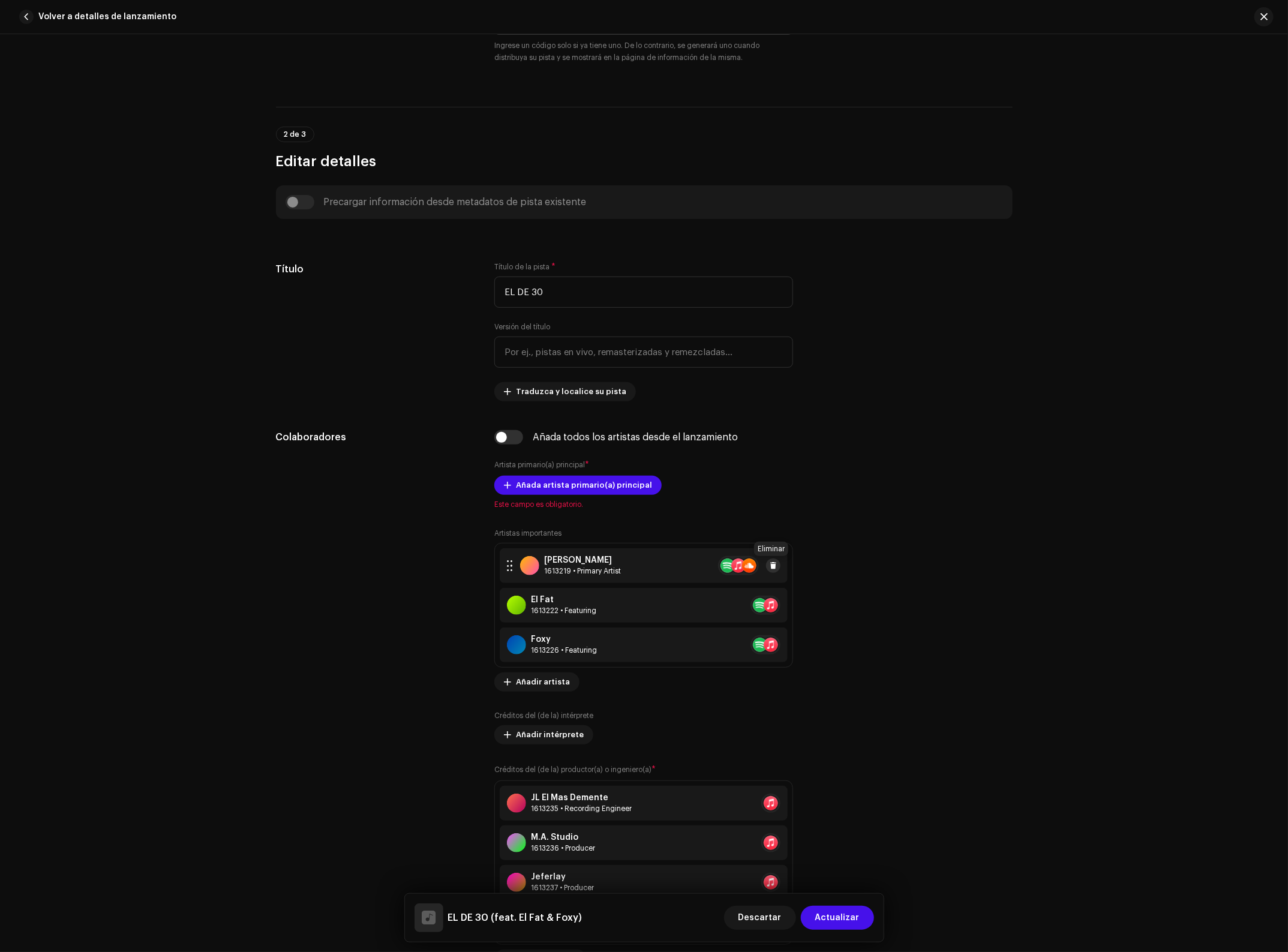
click at [771, 564] on span at bounding box center [773, 565] width 7 height 9
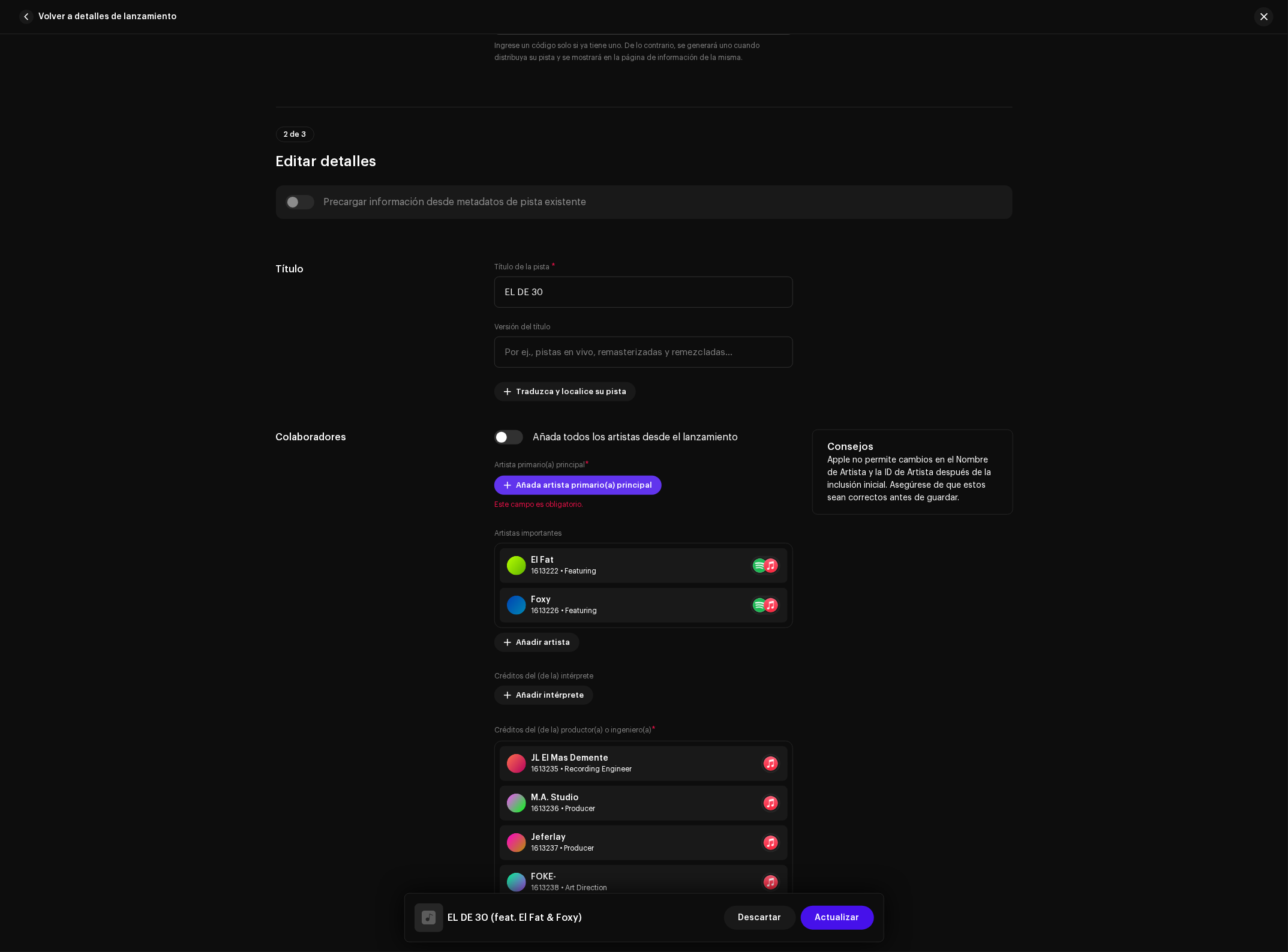
click at [585, 486] on span "Añada artista primario(a) principal" at bounding box center [584, 485] width 136 height 24
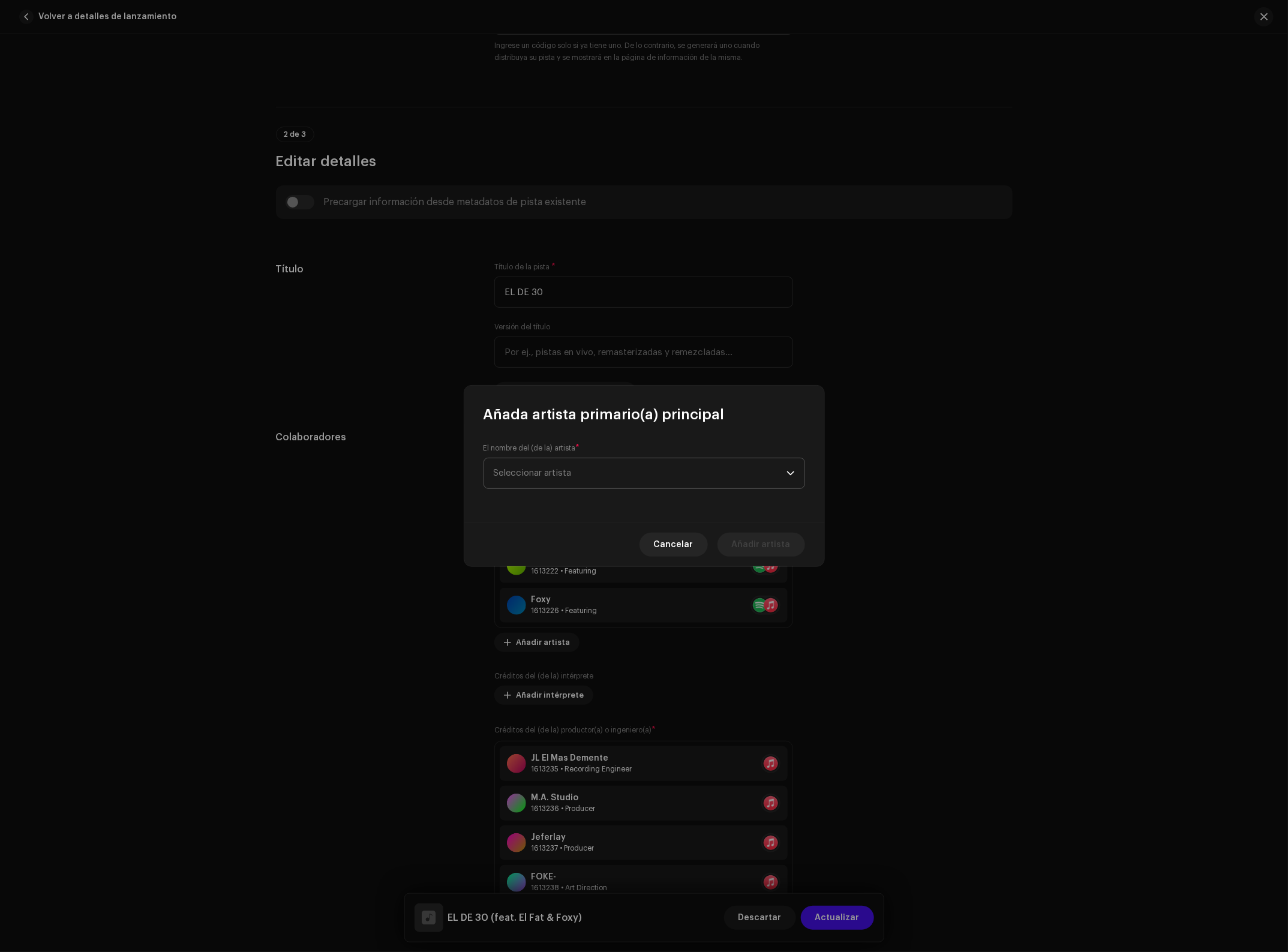
click at [561, 478] on span "Seleccionar artista" at bounding box center [640, 473] width 293 height 30
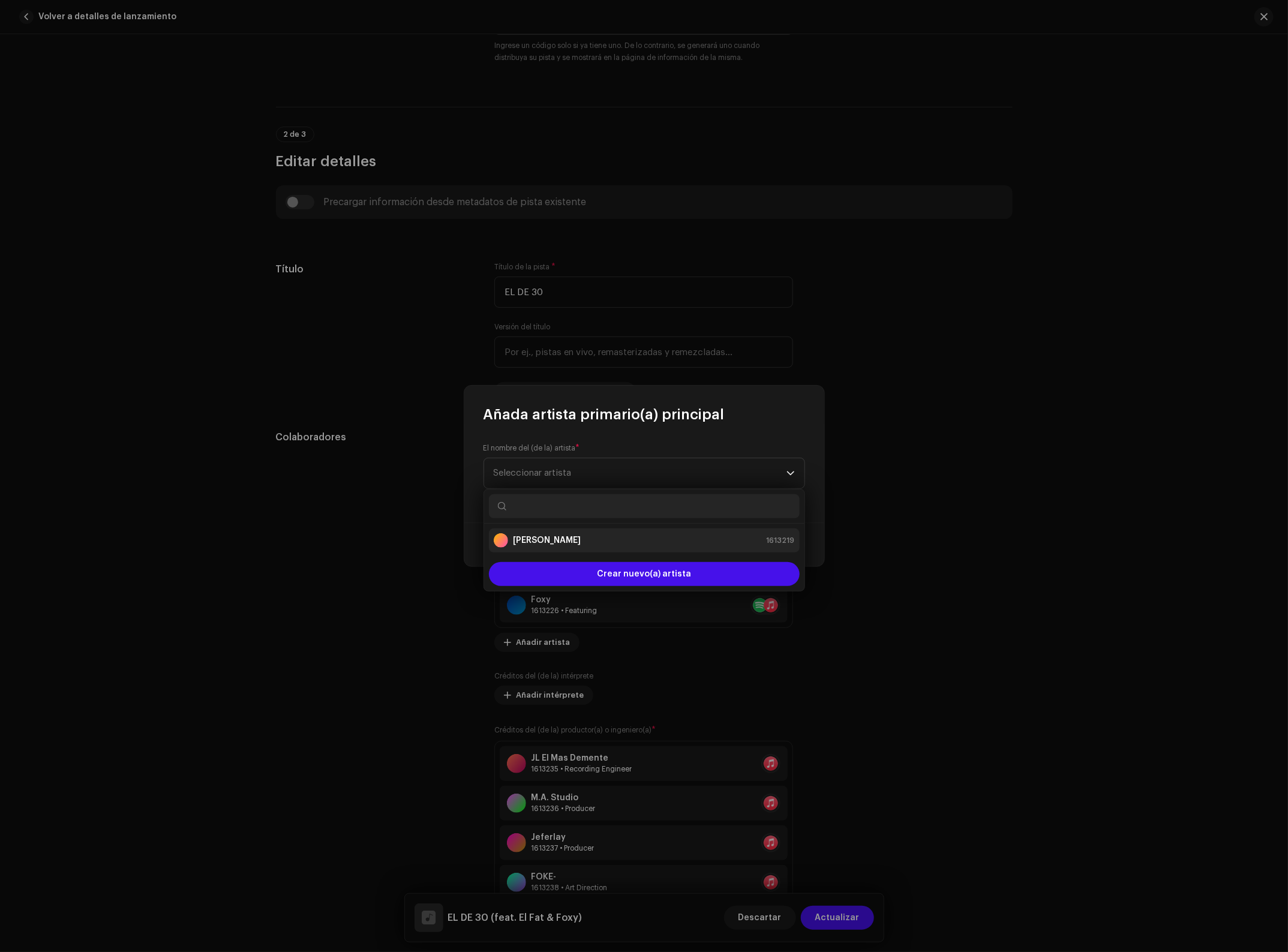
click at [558, 534] on div "[PERSON_NAME] 1613219" at bounding box center [644, 540] width 301 height 14
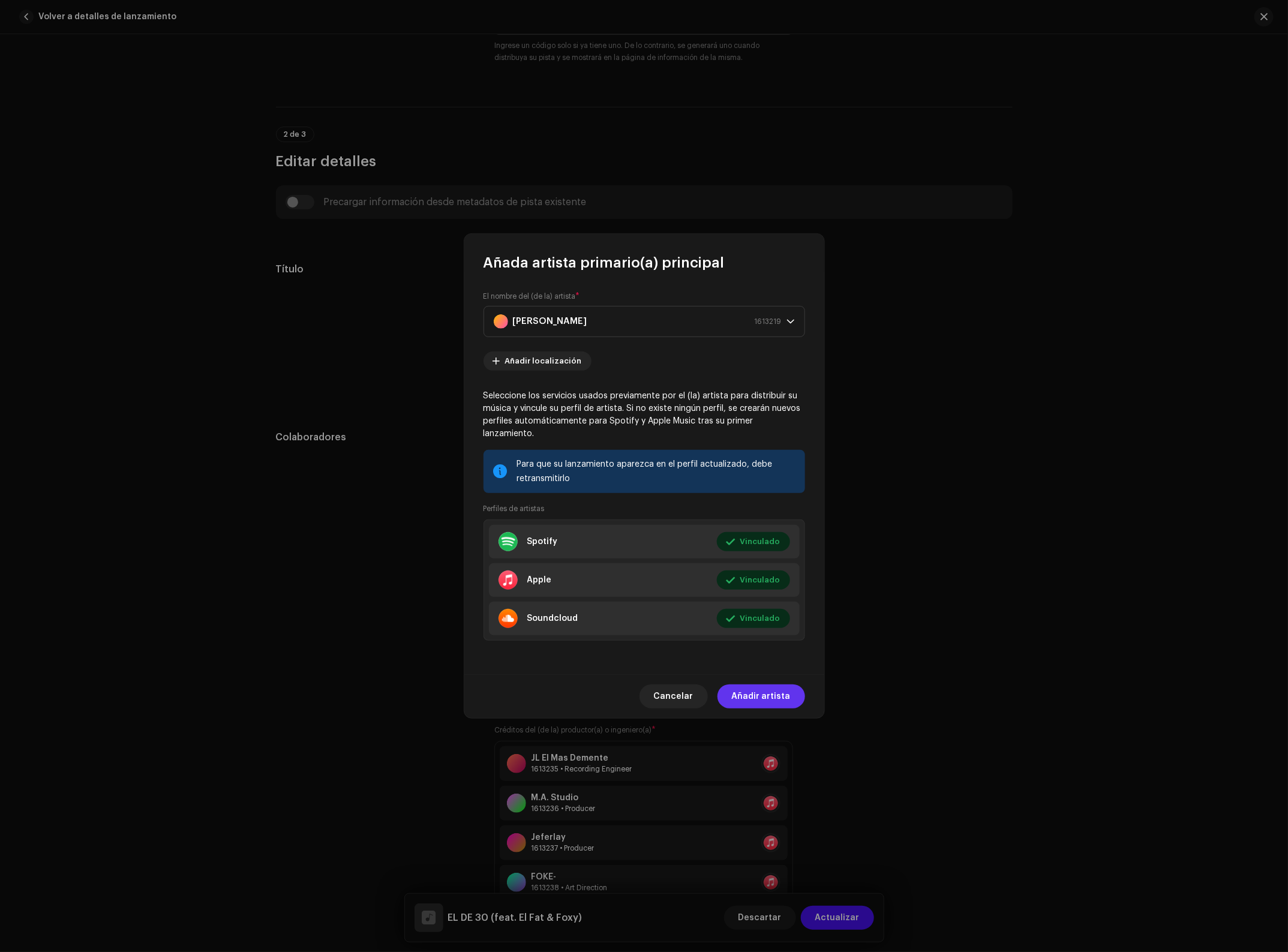
click at [748, 684] on span "Añadir artista" at bounding box center [761, 696] width 59 height 24
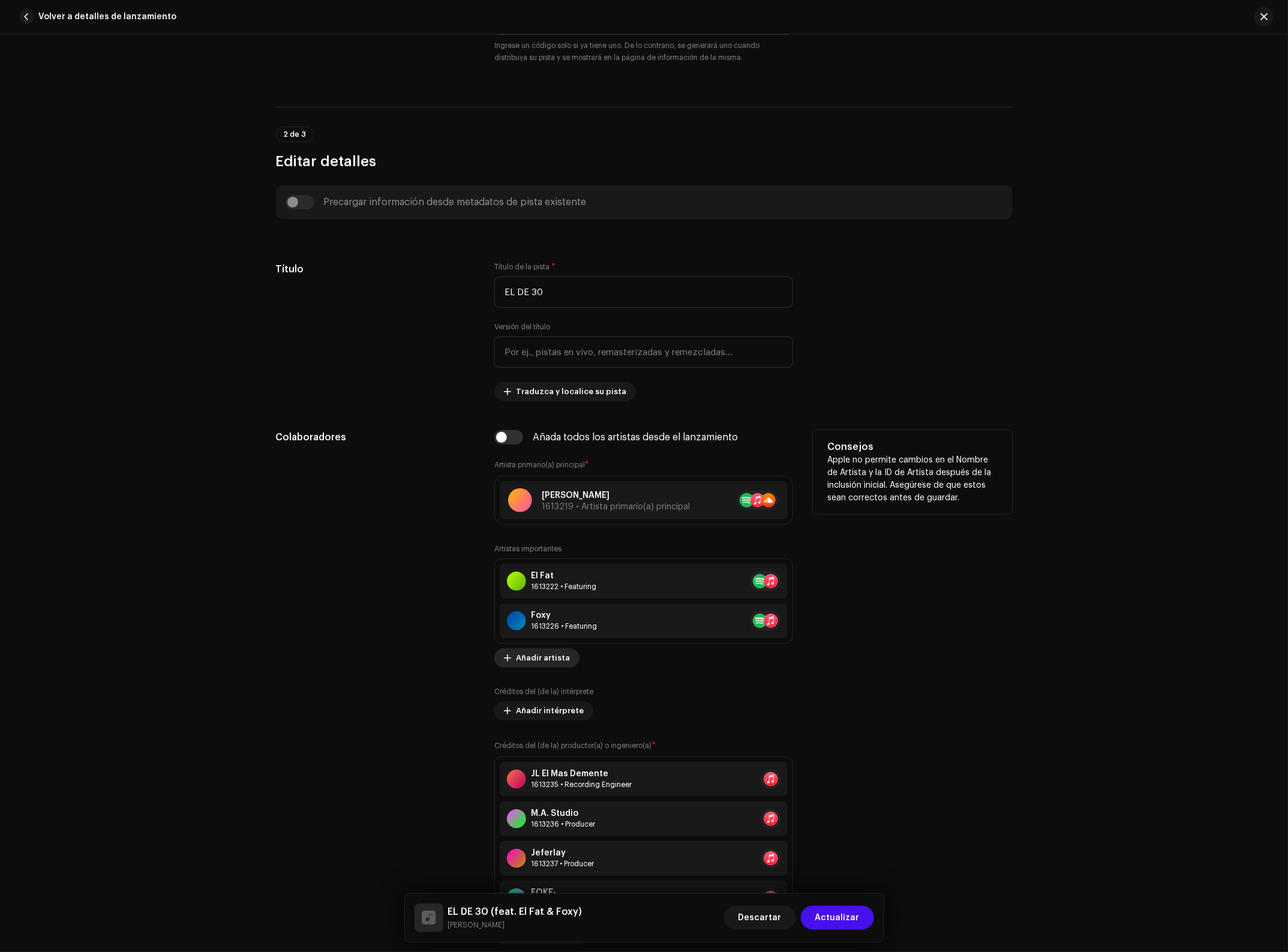
click at [532, 654] on span "Añadir artista" at bounding box center [543, 658] width 54 height 24
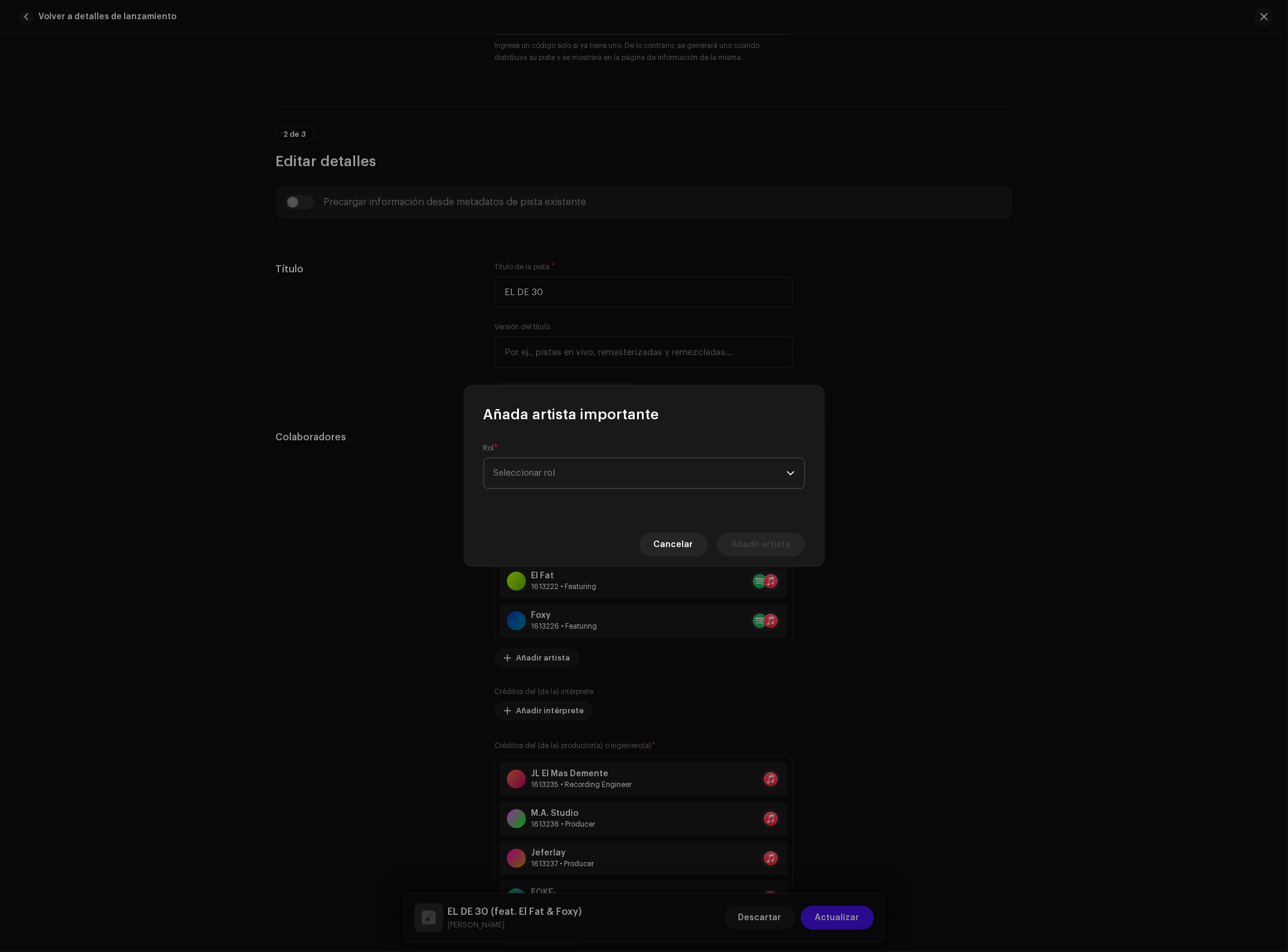
click at [541, 476] on span "Seleccionar rol" at bounding box center [640, 473] width 293 height 30
click at [560, 525] on li "Primary Artist" at bounding box center [644, 530] width 311 height 24
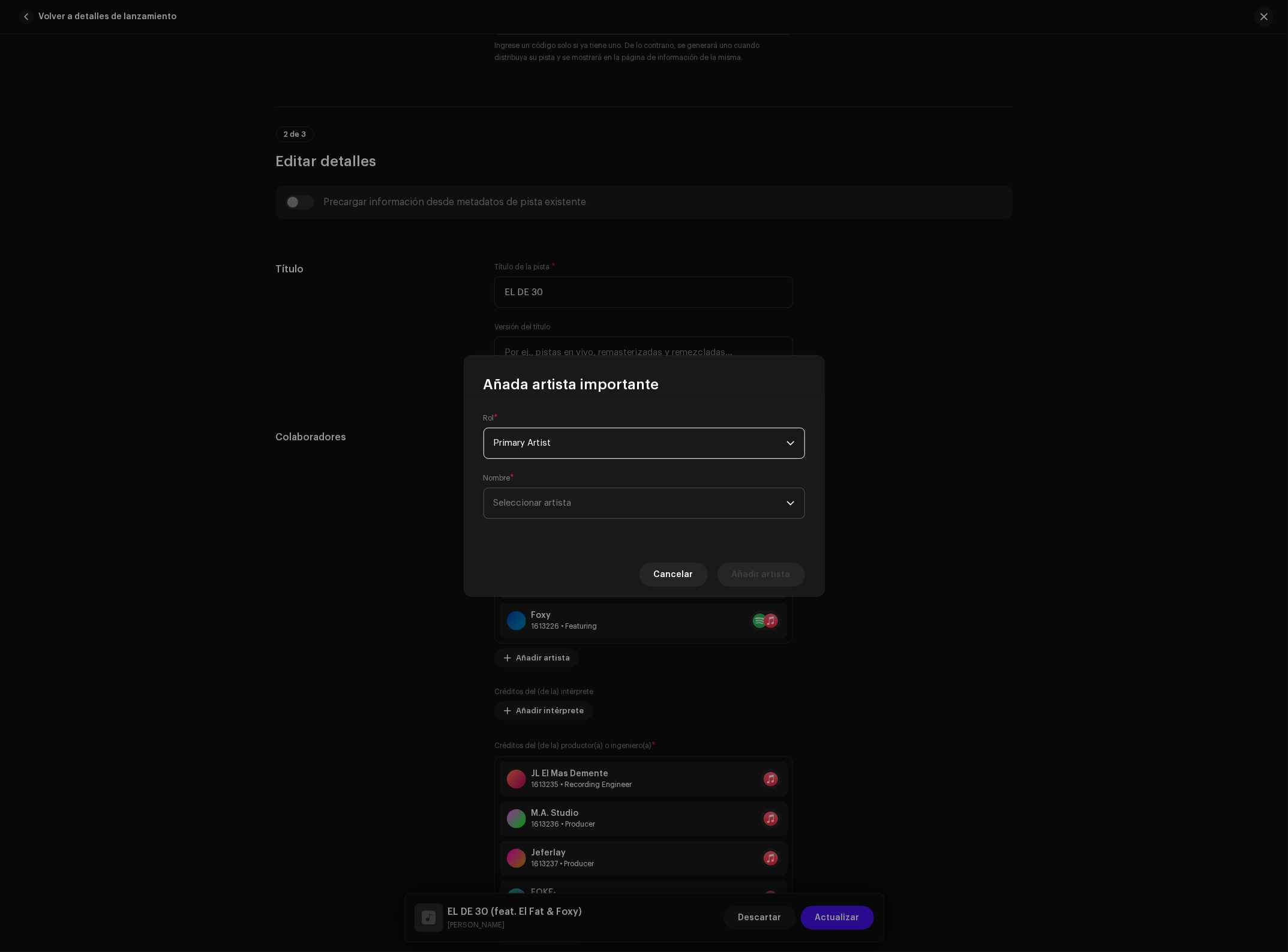
click at [553, 502] on span "Seleccionar artista" at bounding box center [533, 503] width 78 height 9
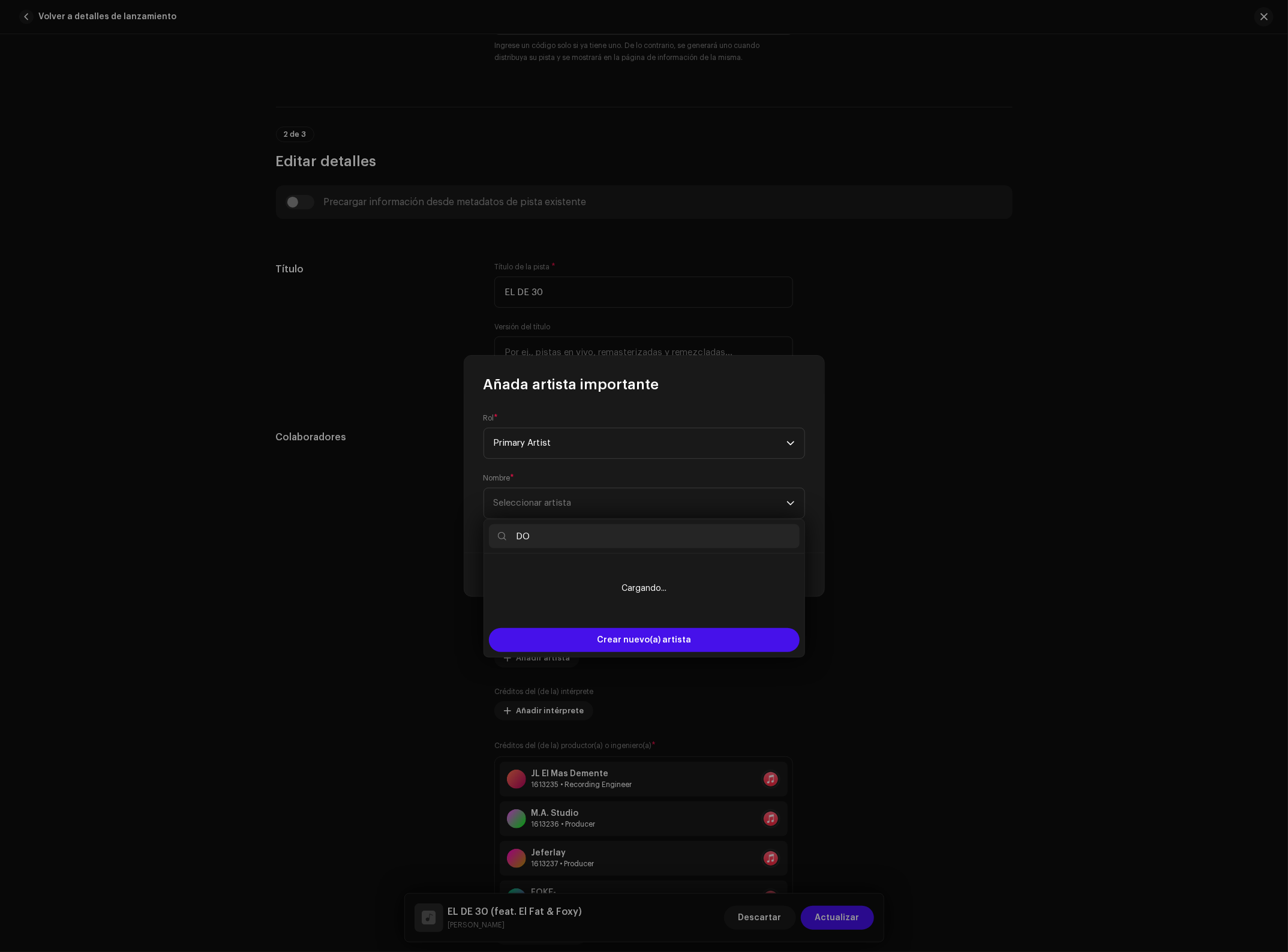
type input "D"
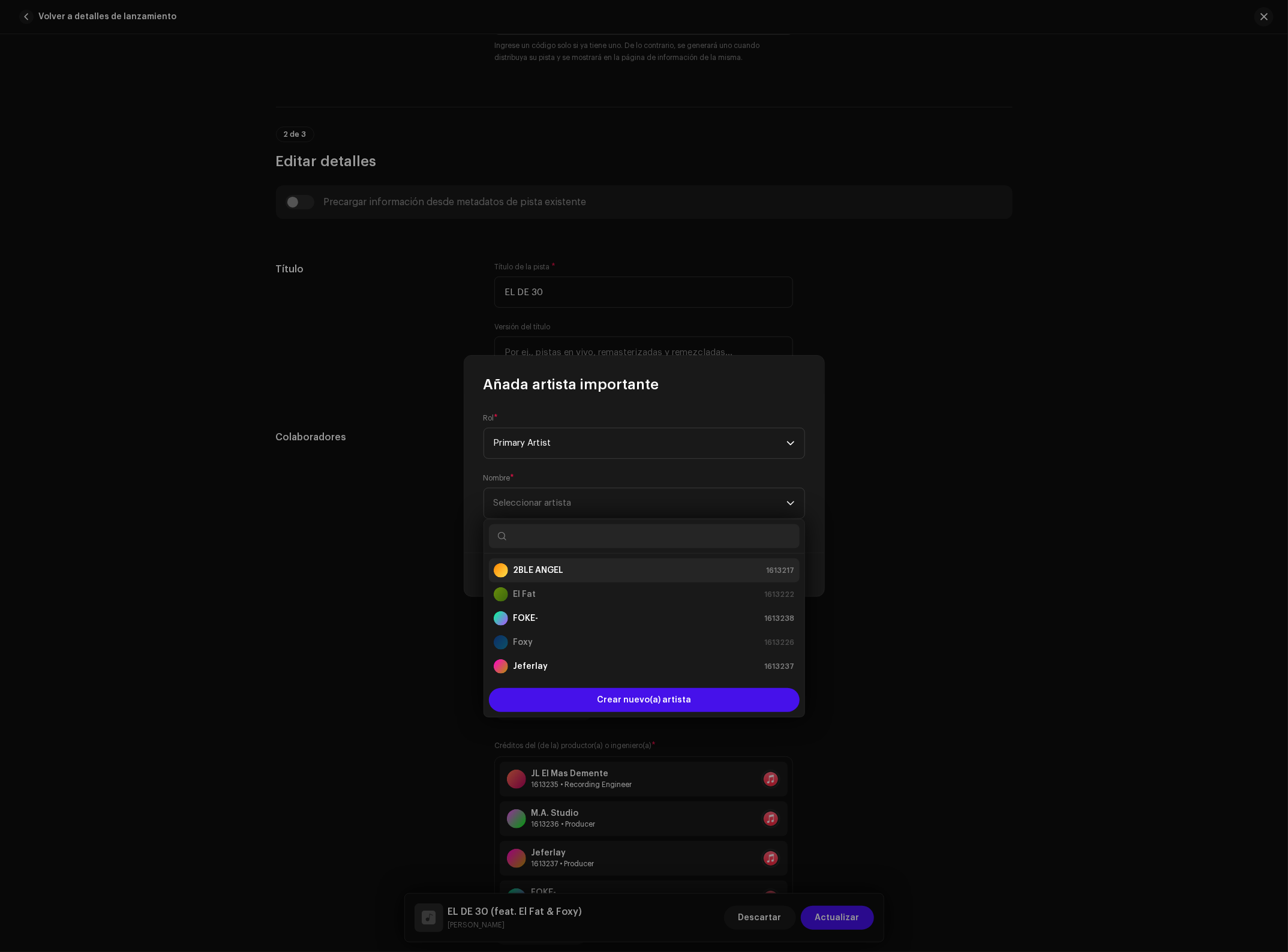
click at [553, 561] on li "2BLE [PERSON_NAME] 1613217" at bounding box center [644, 570] width 311 height 24
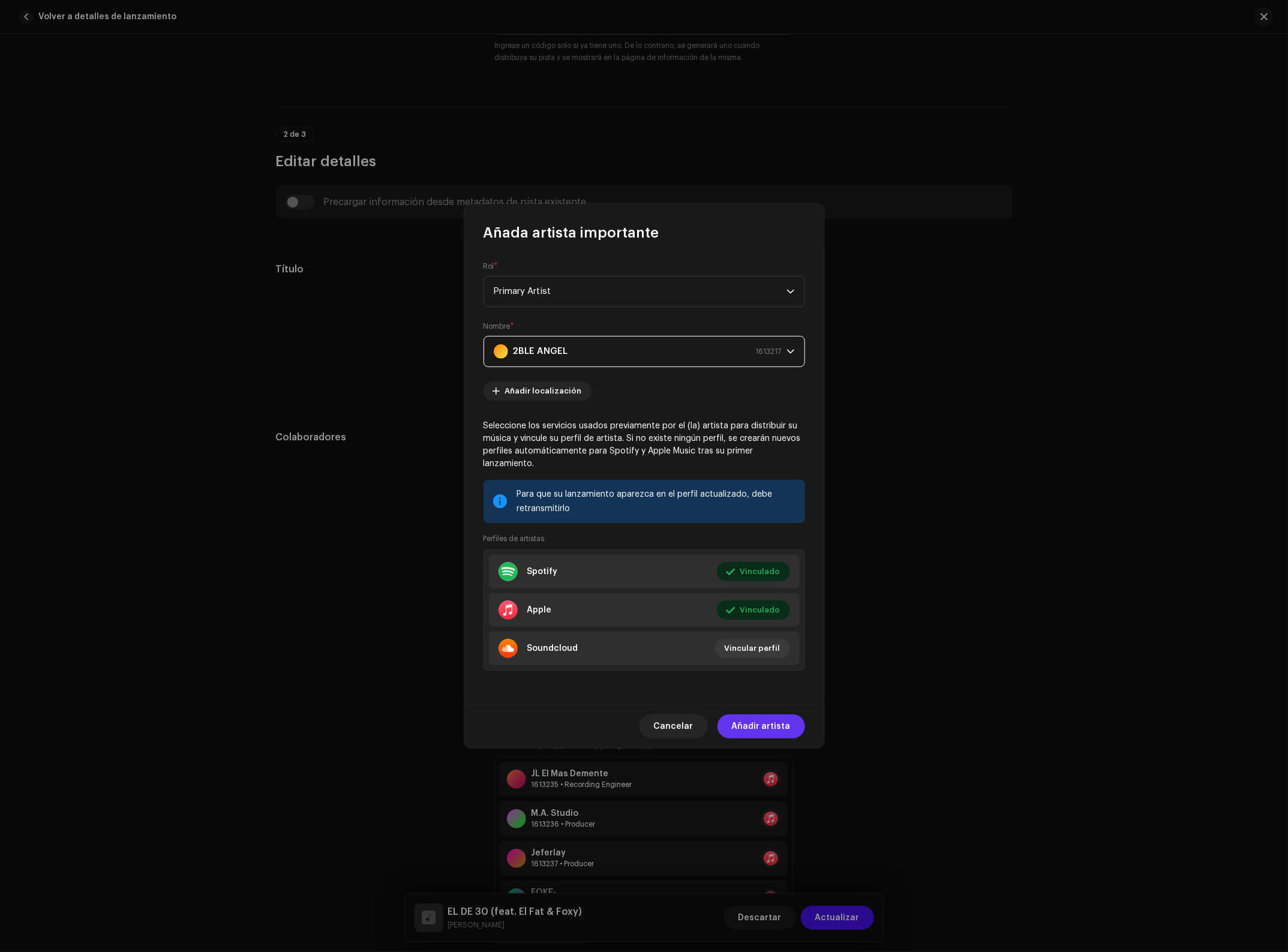
click at [765, 724] on span "Añadir artista" at bounding box center [761, 726] width 59 height 24
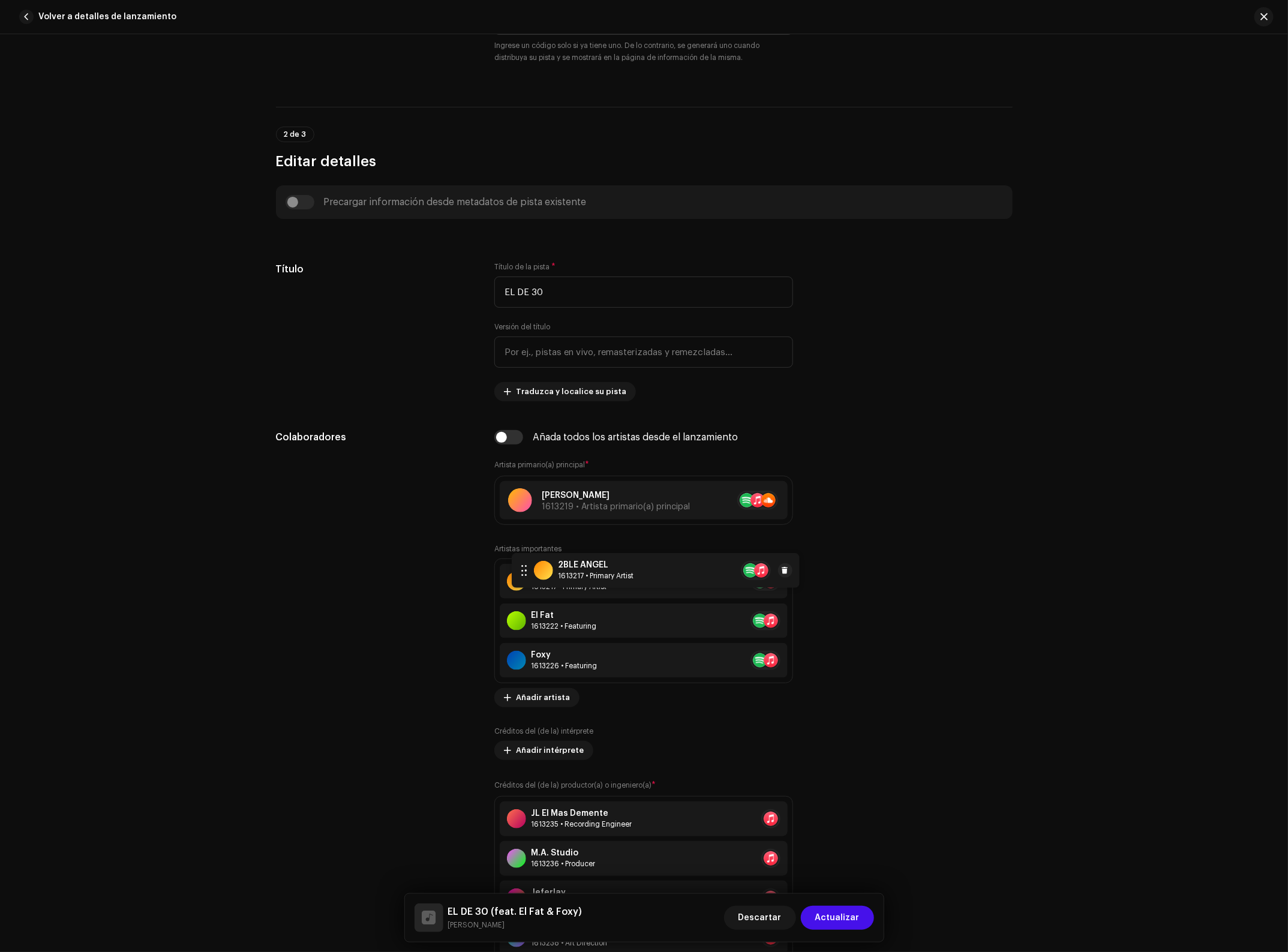
drag, startPoint x: 502, startPoint y: 661, endPoint x: 516, endPoint y: 571, distance: 91.1
click at [914, 607] on div "Consejos Apple no permite cambios en el Nombre de Artista y la ID de Artista de…" at bounding box center [913, 708] width 200 height 554
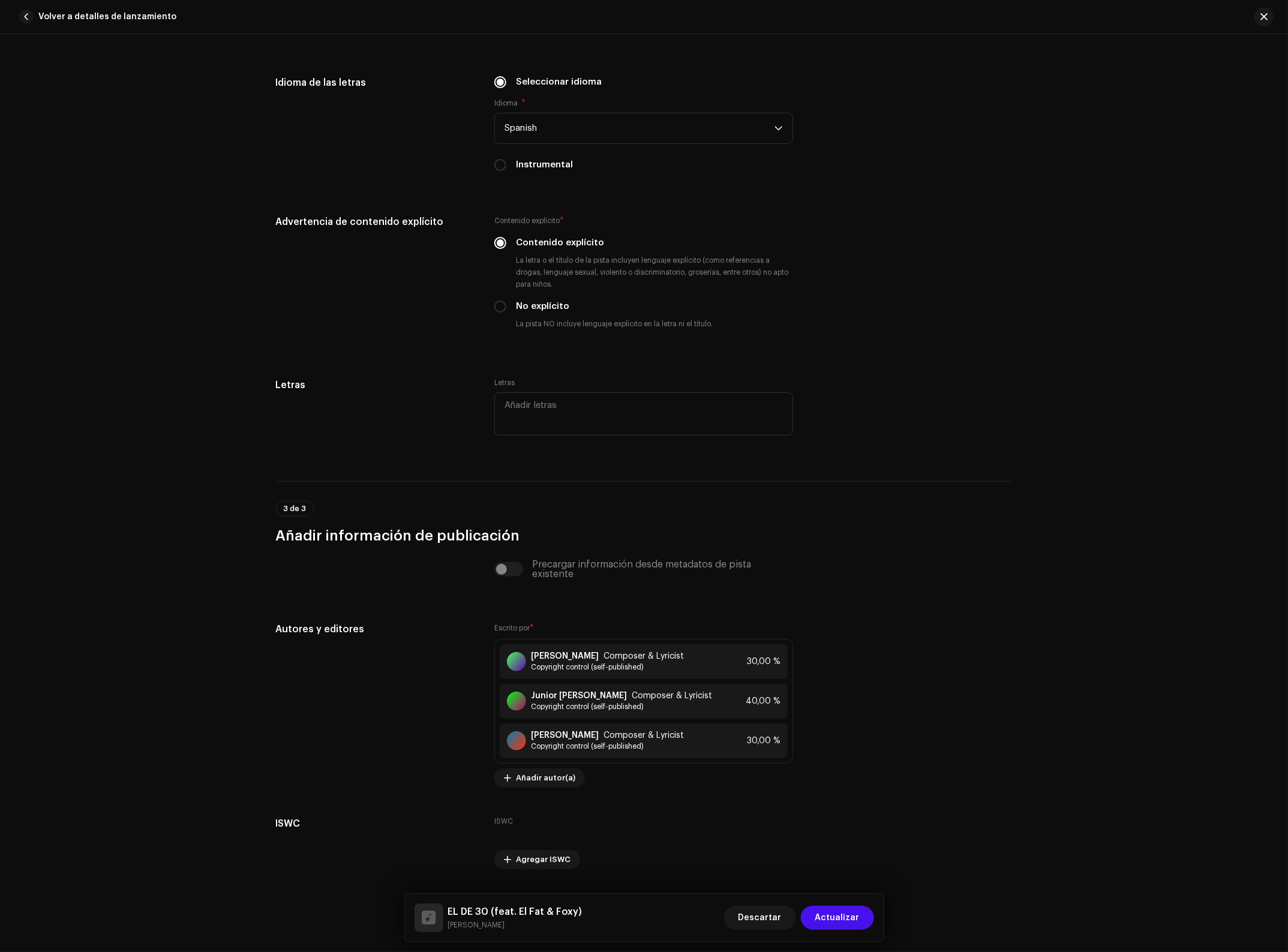
scroll to position [2313, 0]
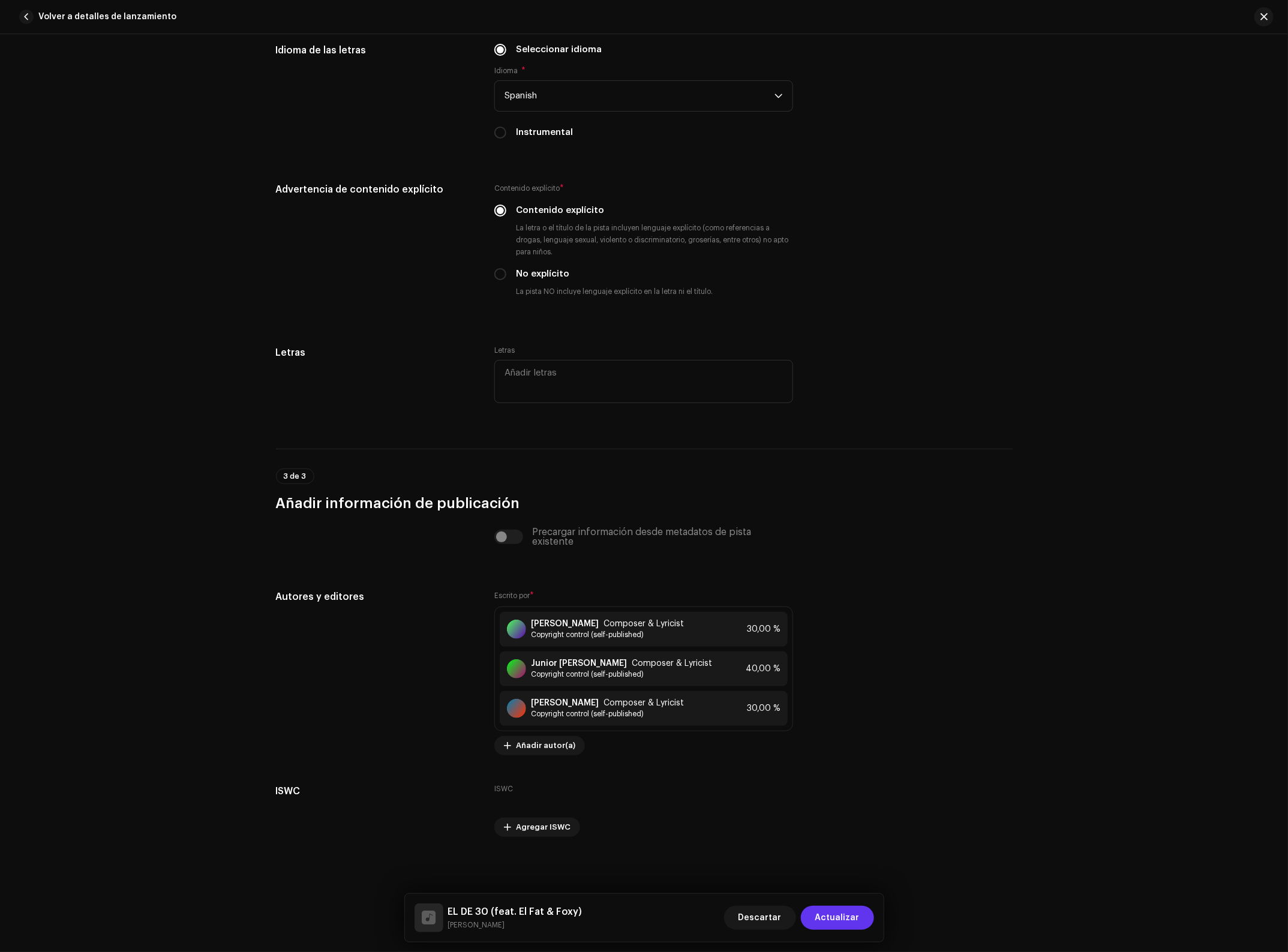
click at [853, 918] on span "Actualizar" at bounding box center [837, 918] width 45 height 24
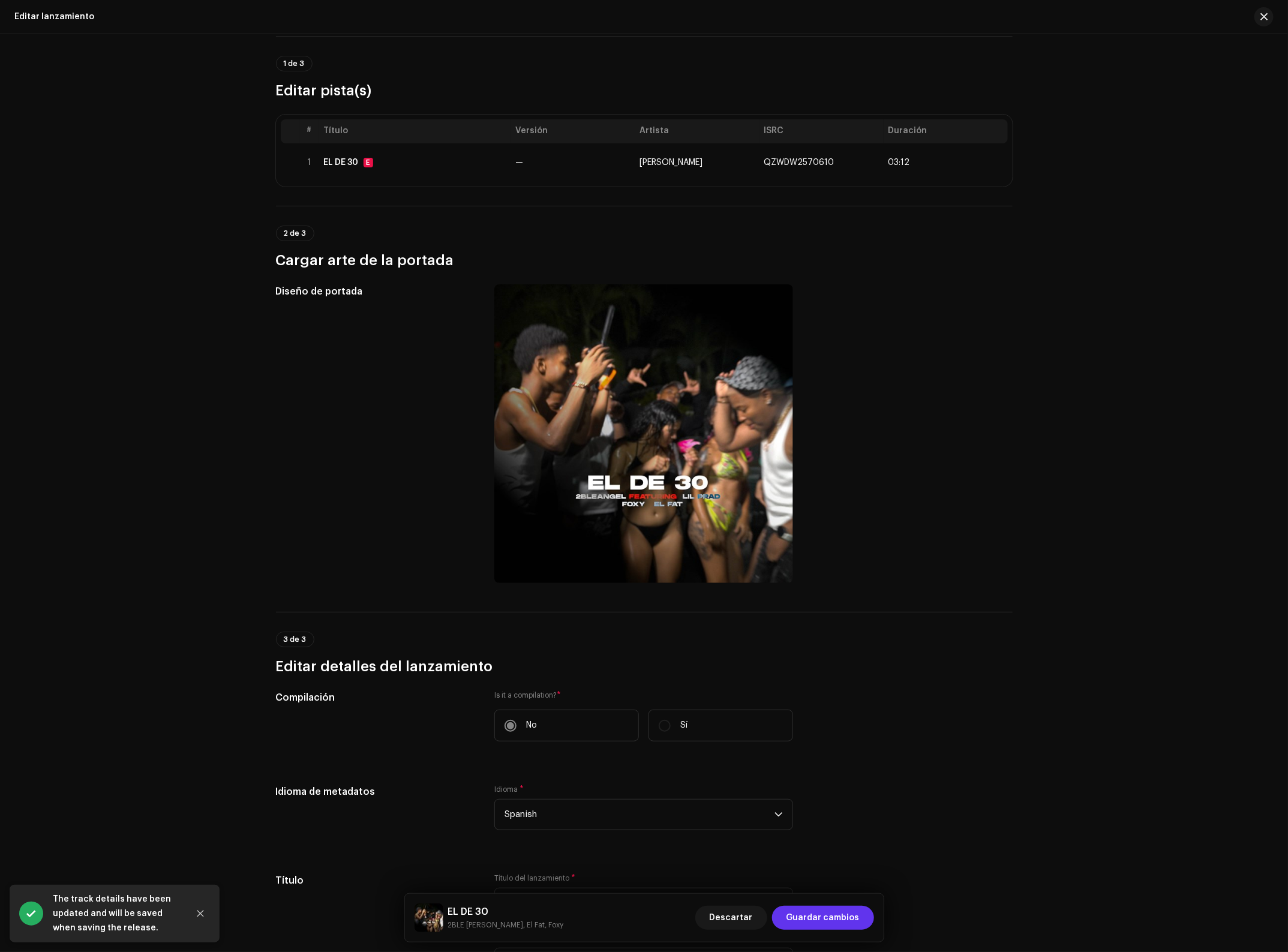
click at [840, 910] on span "Guardar cambios" at bounding box center [823, 918] width 73 height 24
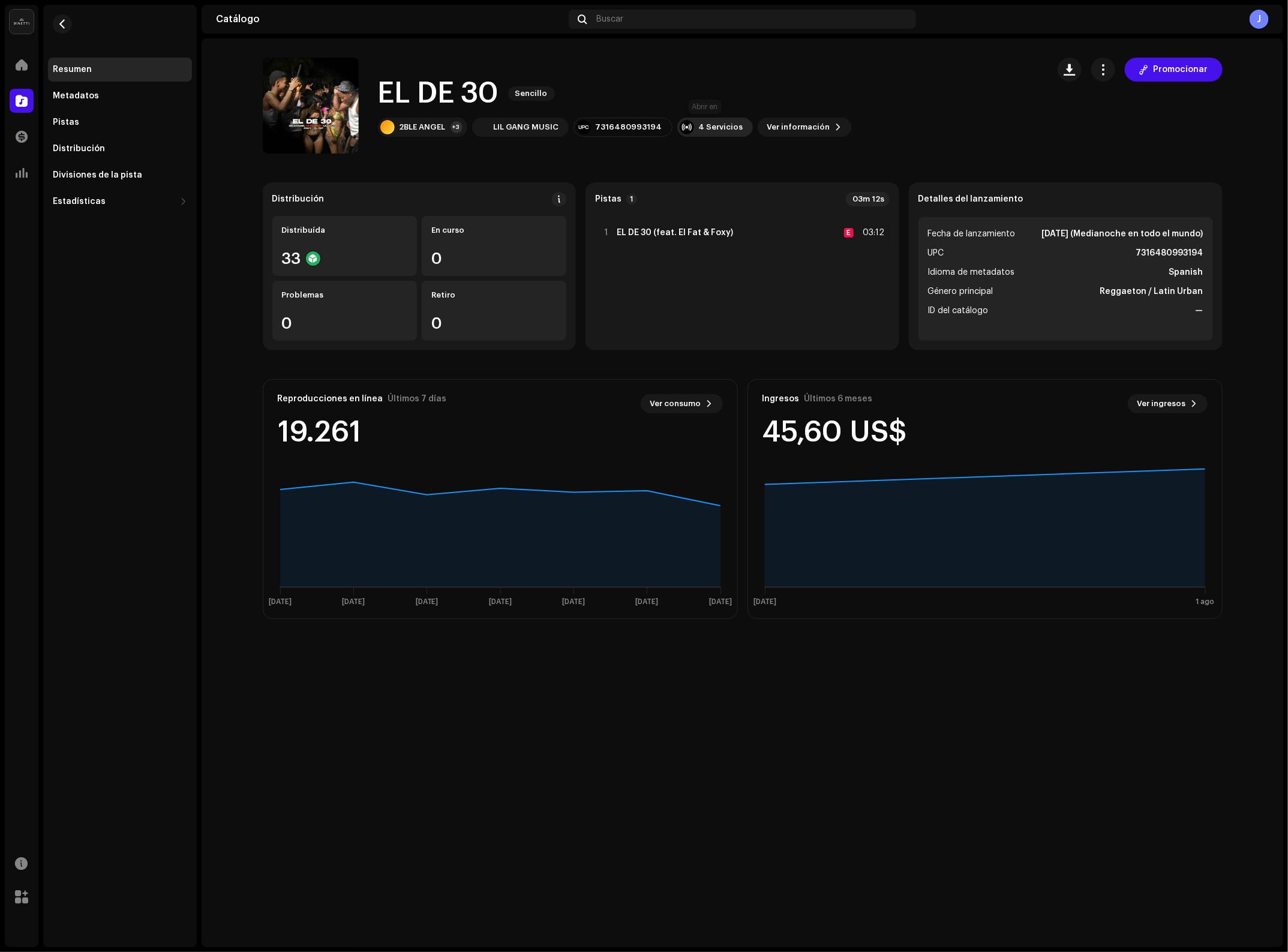
drag, startPoint x: 708, startPoint y: 134, endPoint x: 706, endPoint y: 127, distance: 7.3
click at [708, 134] on div "4 Servicios" at bounding box center [715, 127] width 76 height 20
click at [767, 130] on span "Ver información" at bounding box center [798, 127] width 63 height 24
click at [768, 129] on span "Ver información" at bounding box center [798, 127] width 63 height 24
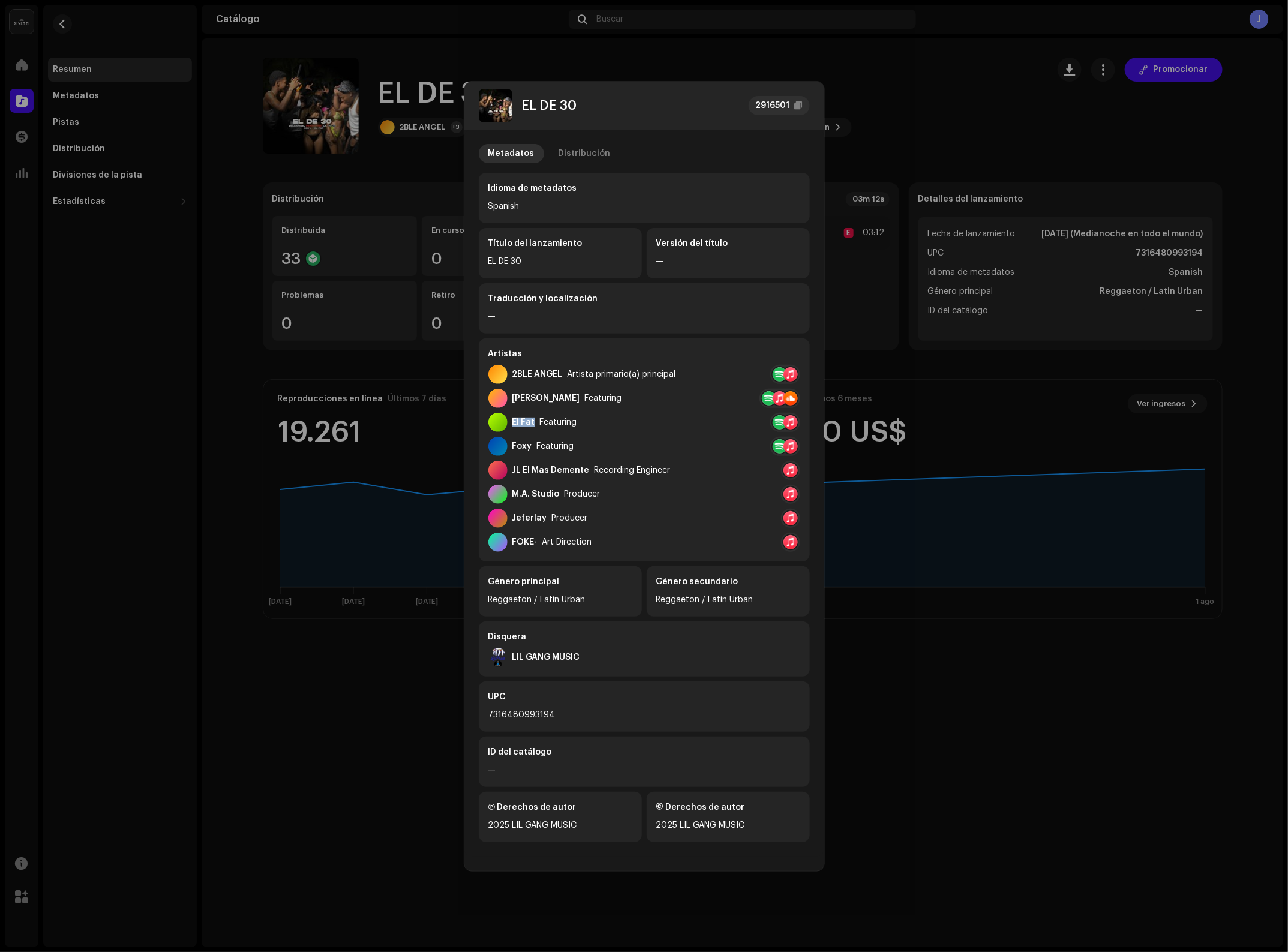
drag, startPoint x: 532, startPoint y: 418, endPoint x: 511, endPoint y: 418, distance: 21.0
click at [512, 418] on div "El Fat" at bounding box center [523, 423] width 23 height 9
copy div "El Fat"
drag, startPoint x: 533, startPoint y: 444, endPoint x: 513, endPoint y: 444, distance: 20.0
click at [513, 444] on div "Foxy Featuring" at bounding box center [531, 446] width 86 height 20
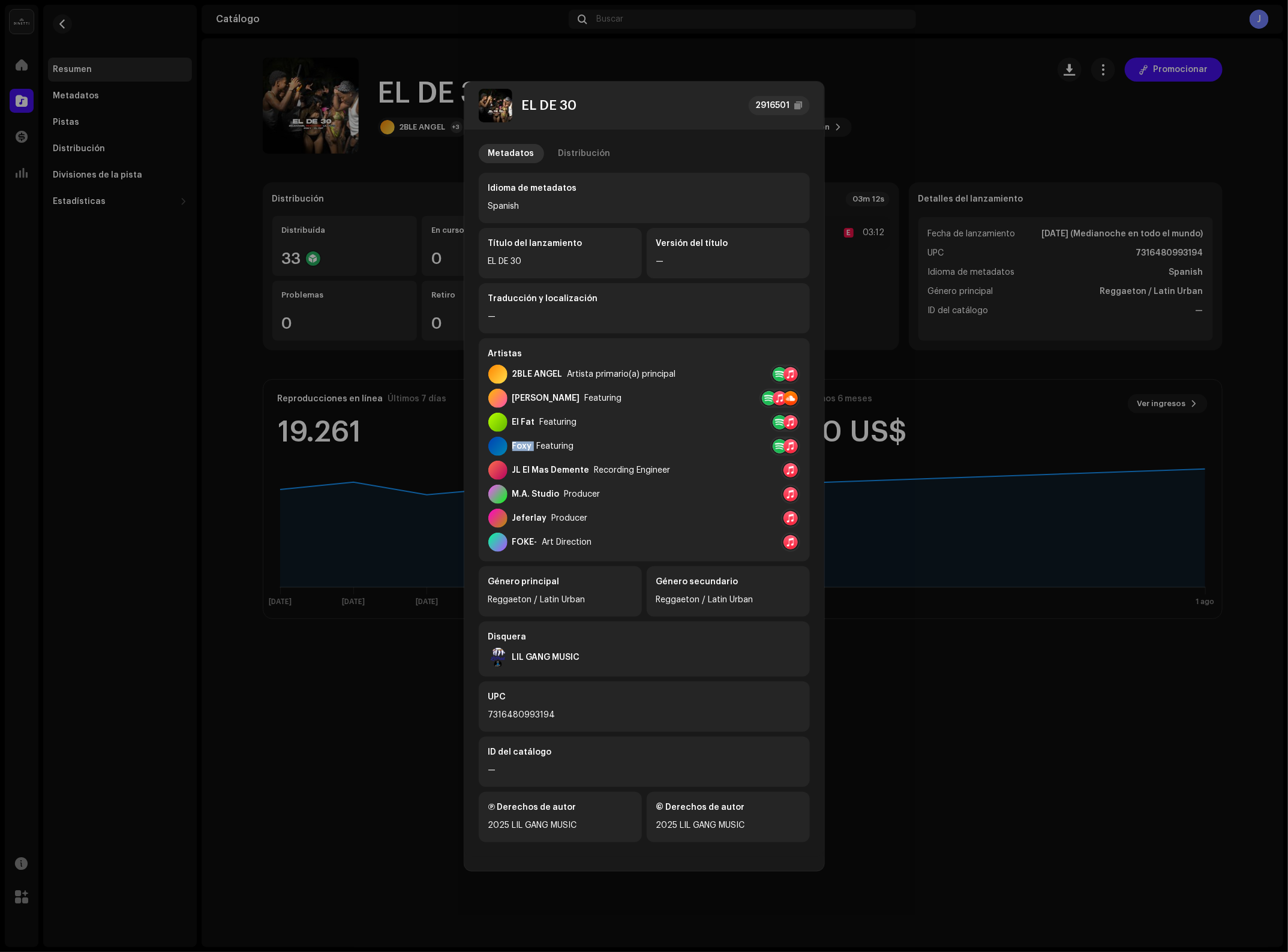
copy div "Foxy"
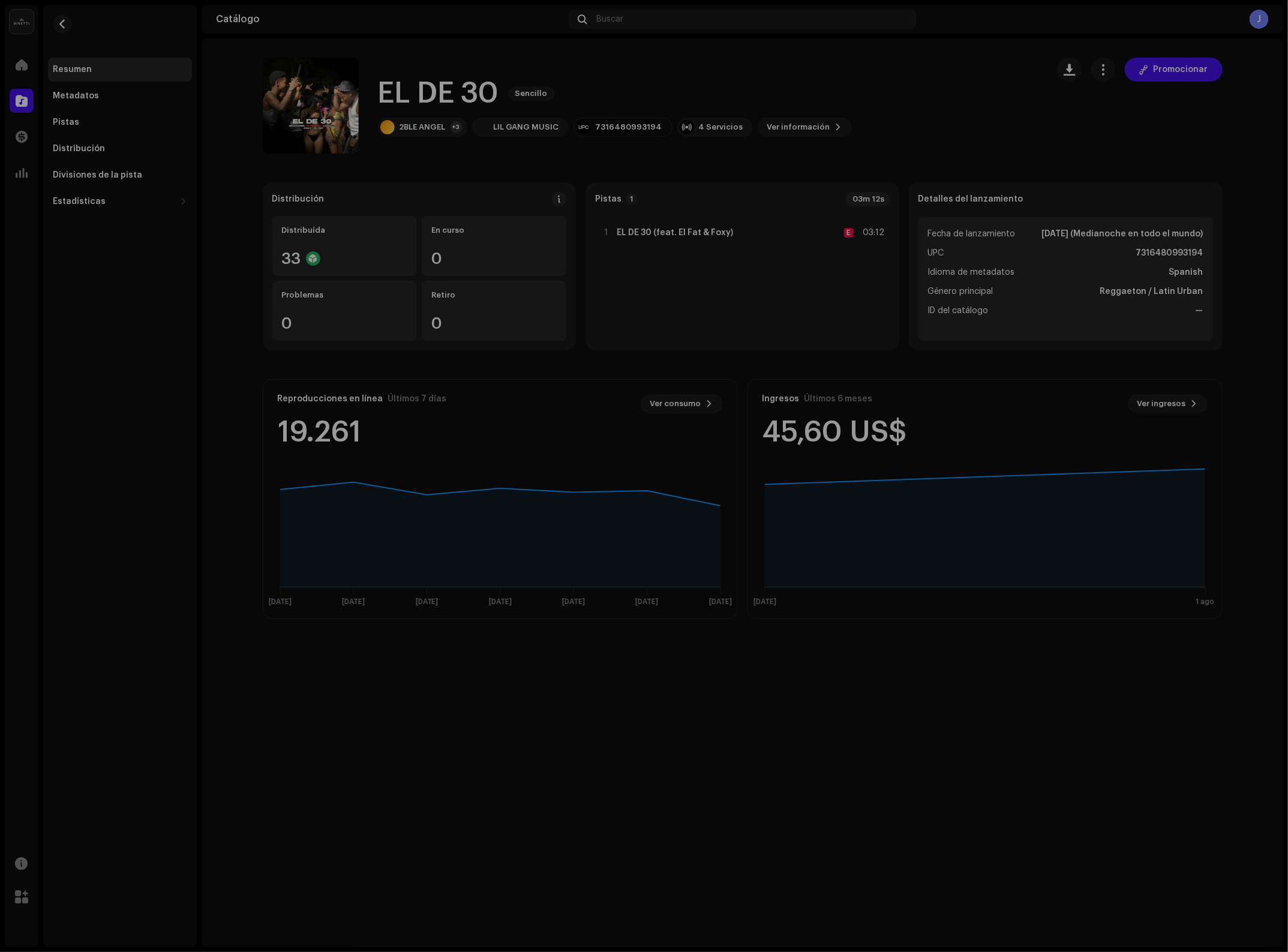
click at [858, 79] on div "EL DE 30 2916501 Metadatos Distribución Idioma de metadatos Spanish Título del …" at bounding box center [644, 476] width 1288 height 952
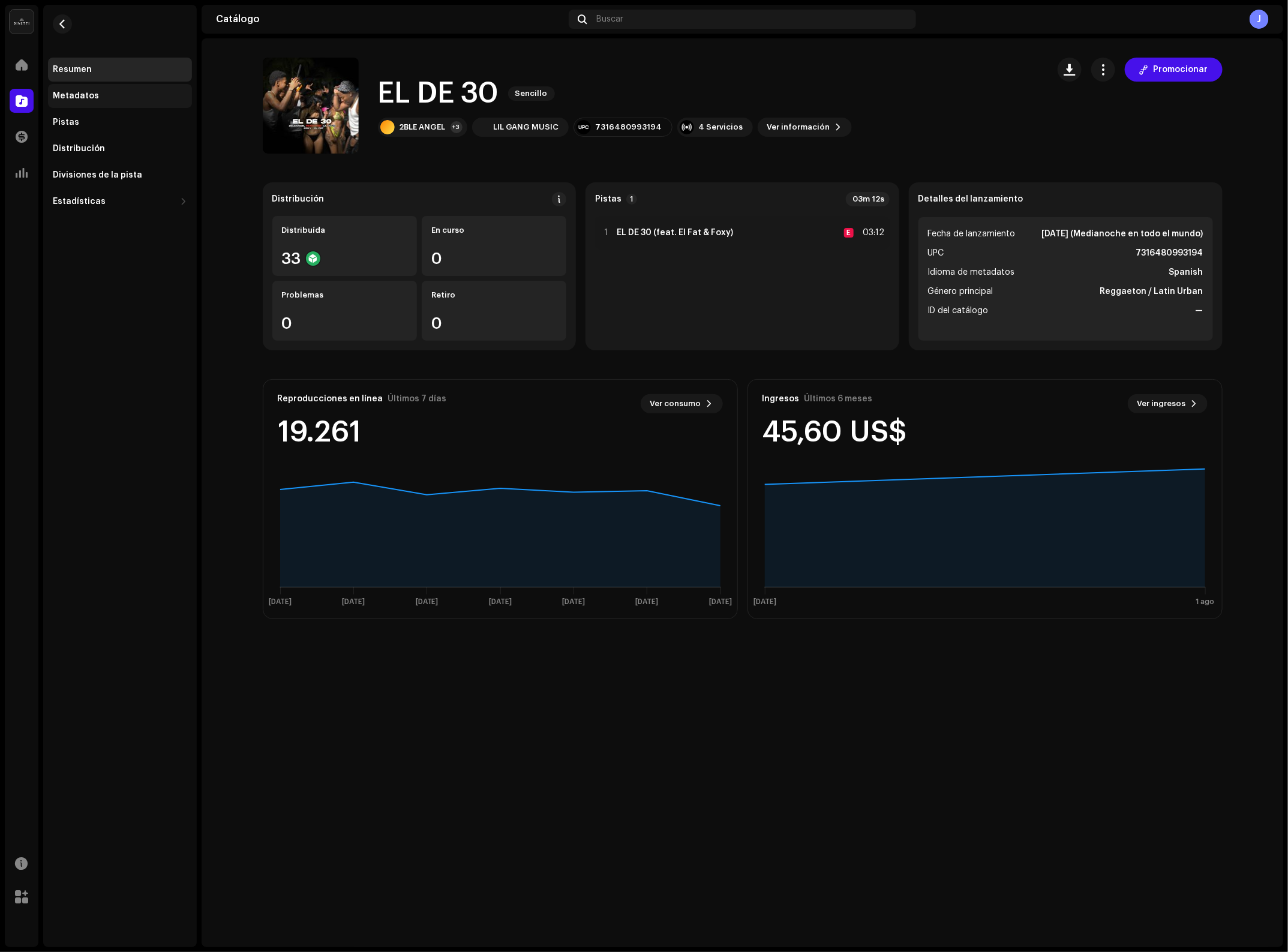
click at [81, 97] on div "Metadatos" at bounding box center [76, 96] width 46 height 9
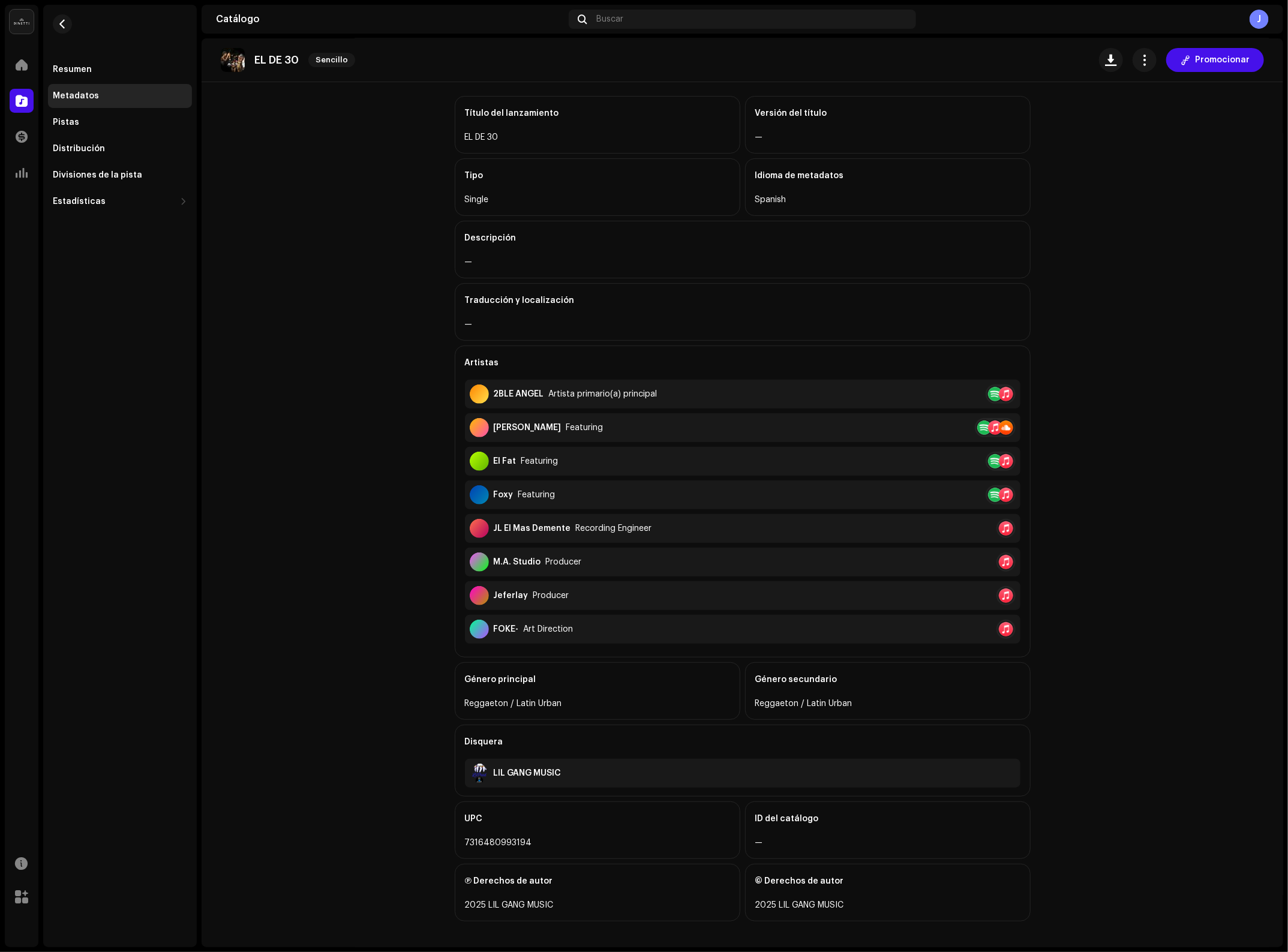
scroll to position [63, 0]
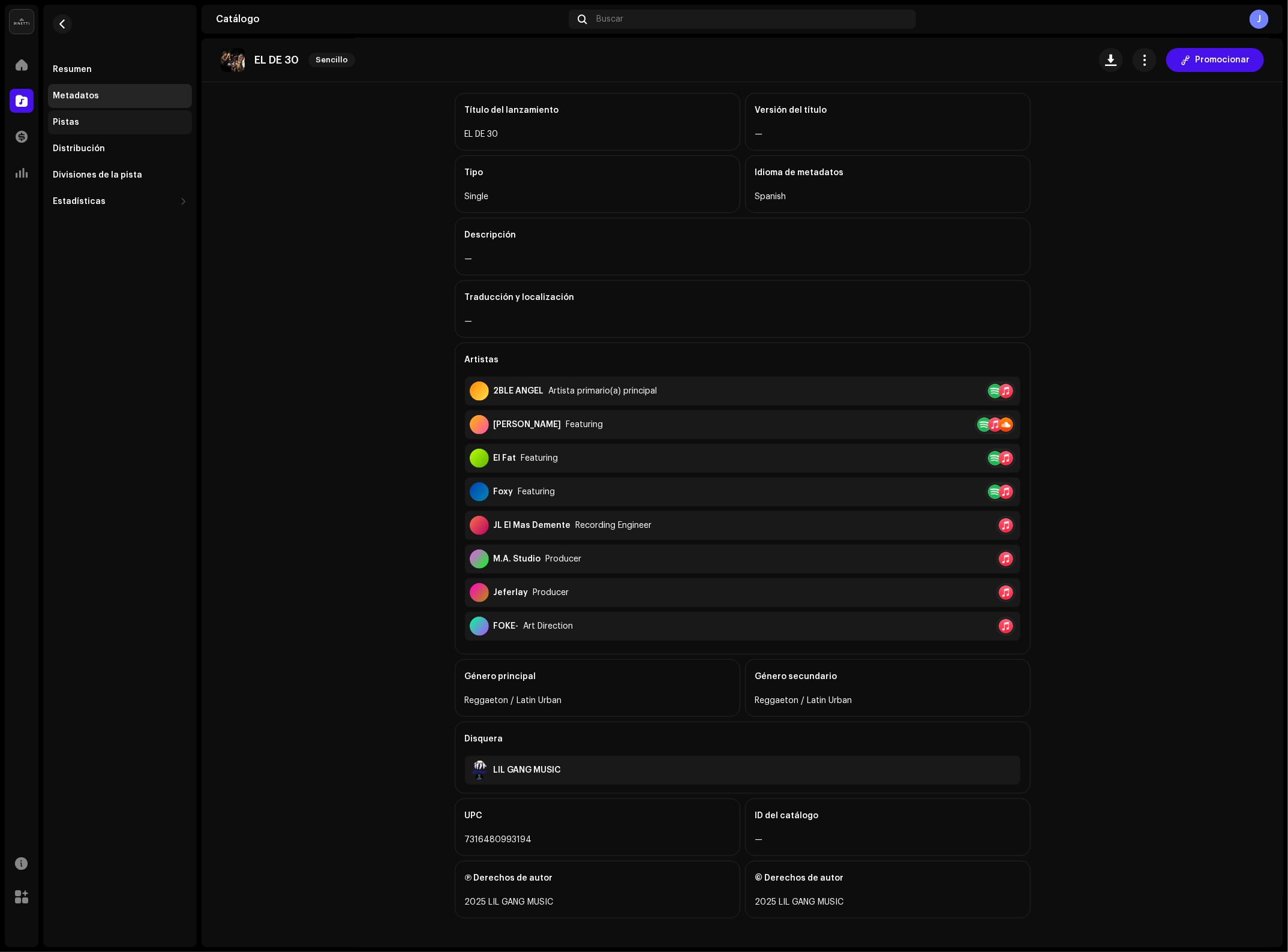
click at [73, 121] on div "Pistas" at bounding box center [66, 123] width 27 height 9
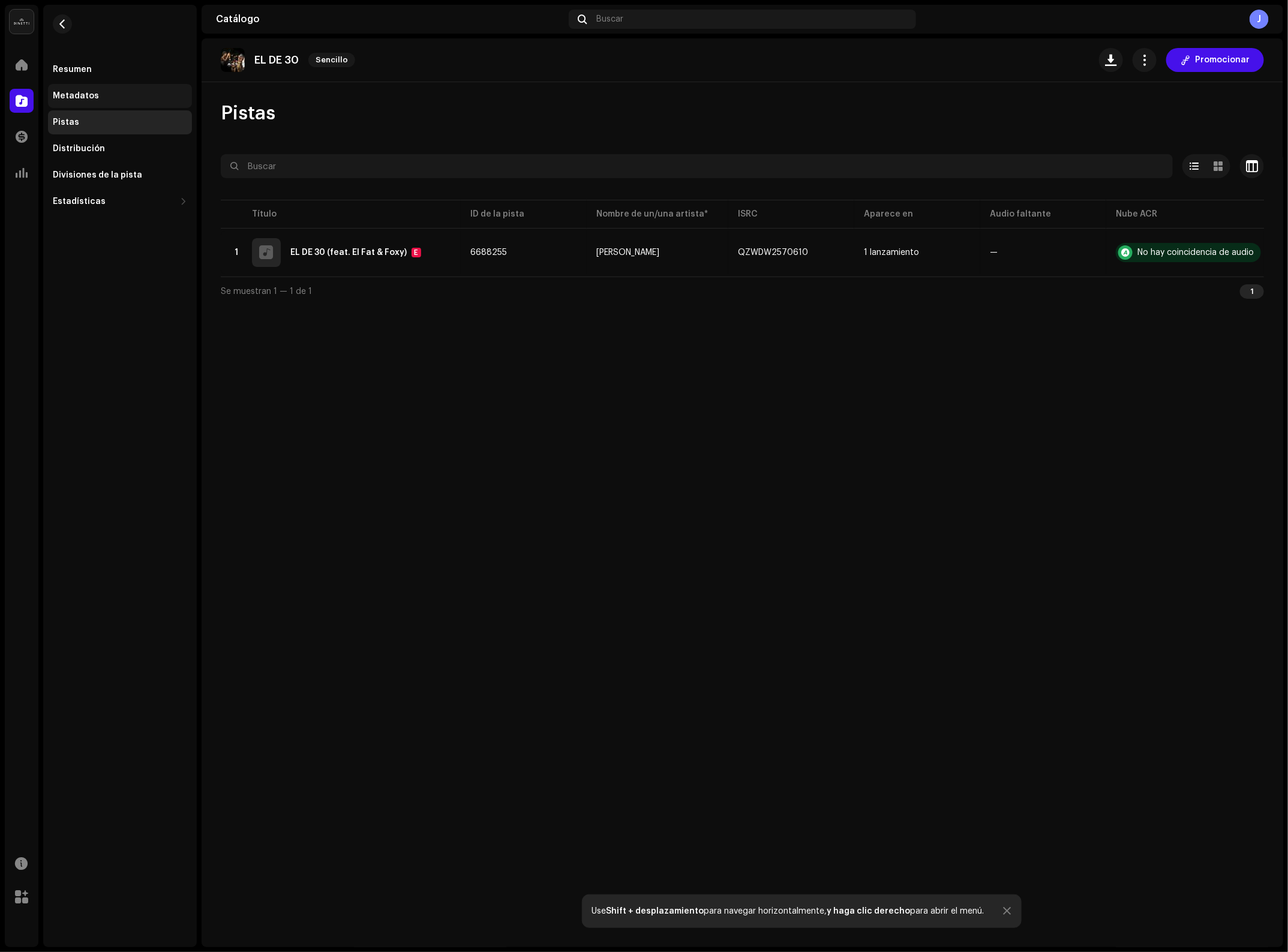
click at [94, 97] on div "Metadatos" at bounding box center [76, 96] width 46 height 9
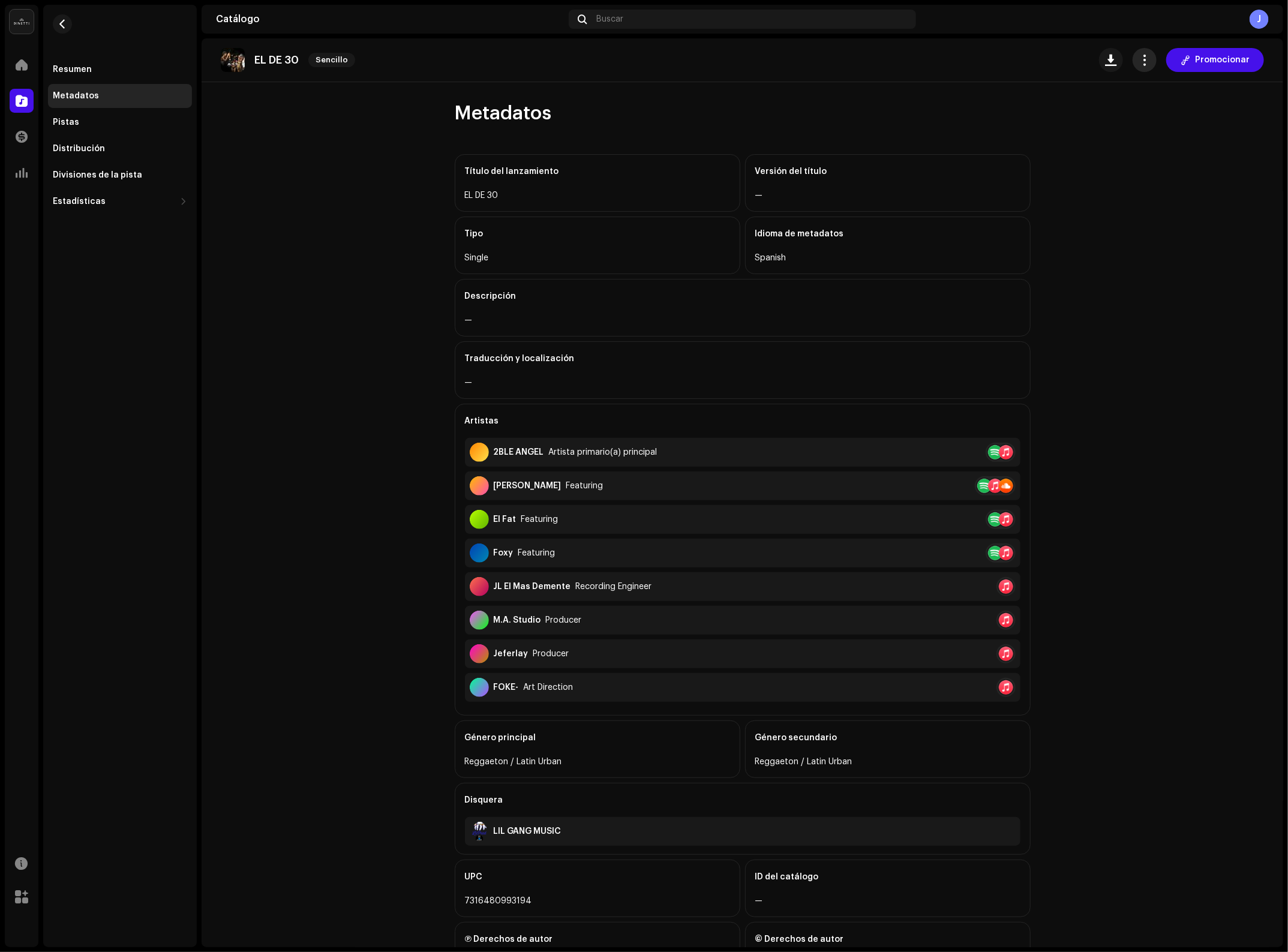
click at [1136, 67] on button "button" at bounding box center [1144, 59] width 24 height 24
click at [1157, 111] on span "Editar" at bounding box center [1152, 113] width 25 height 9
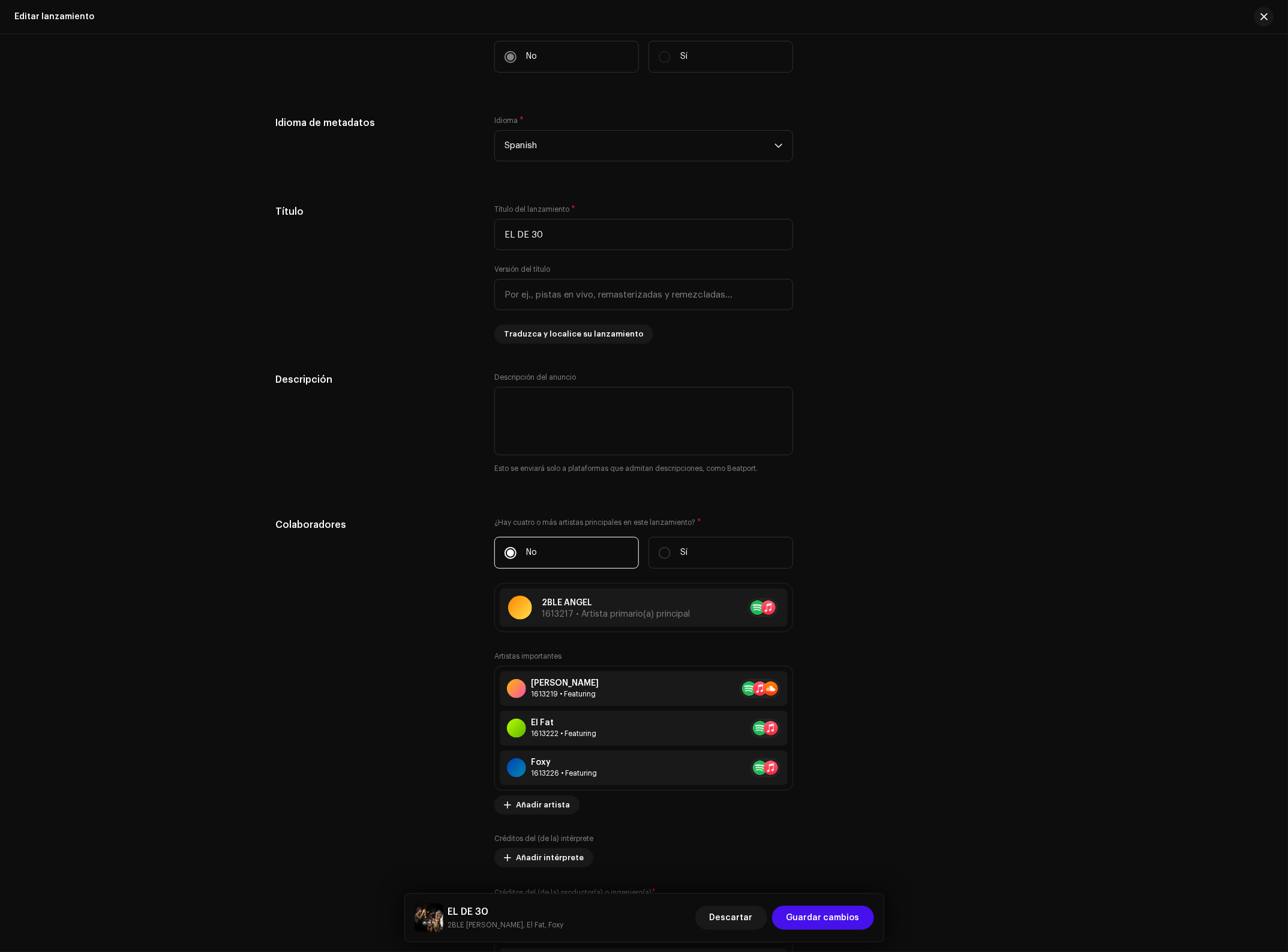
scroll to position [750, 0]
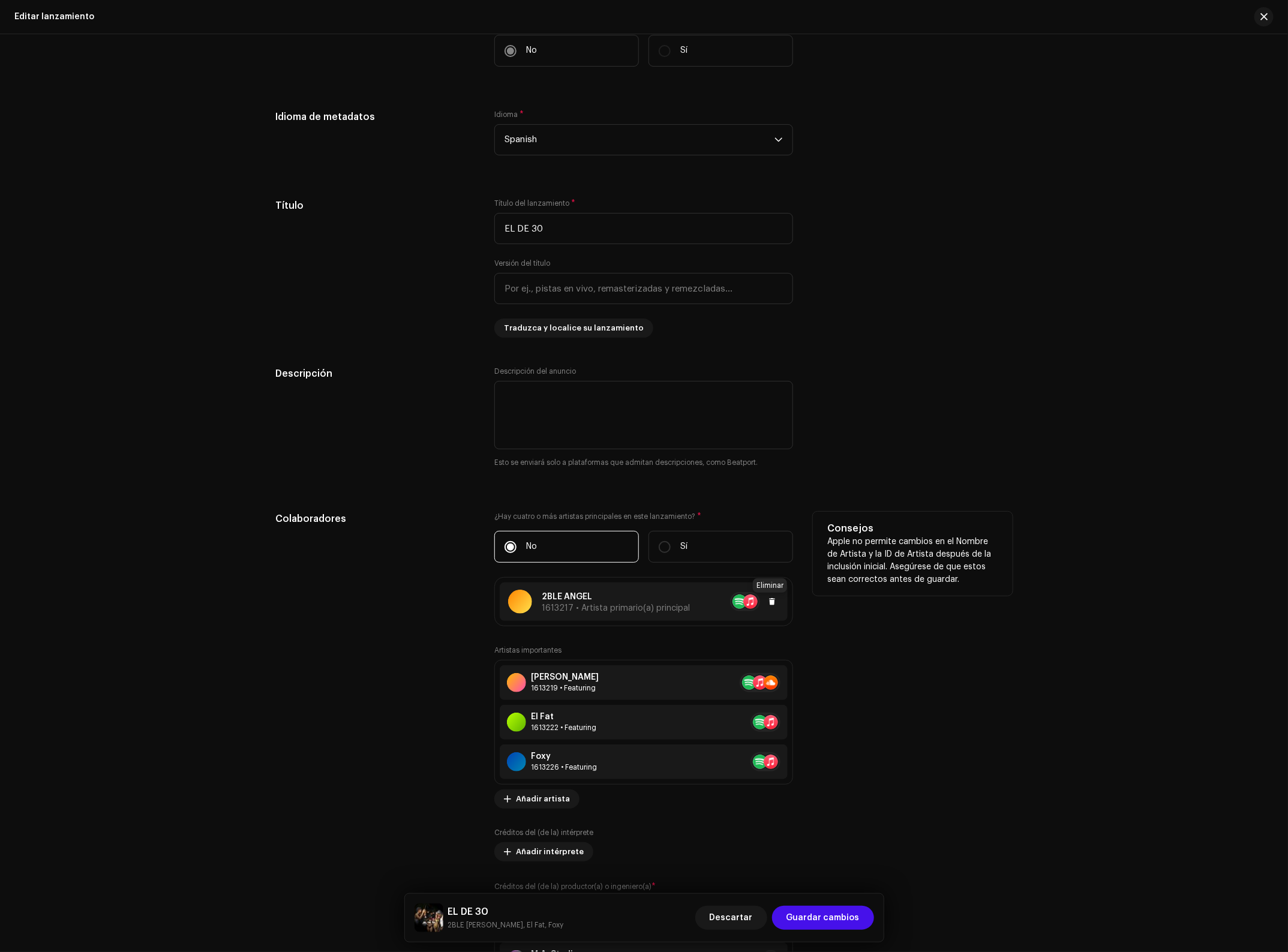
click at [772, 606] on span at bounding box center [772, 601] width 7 height 9
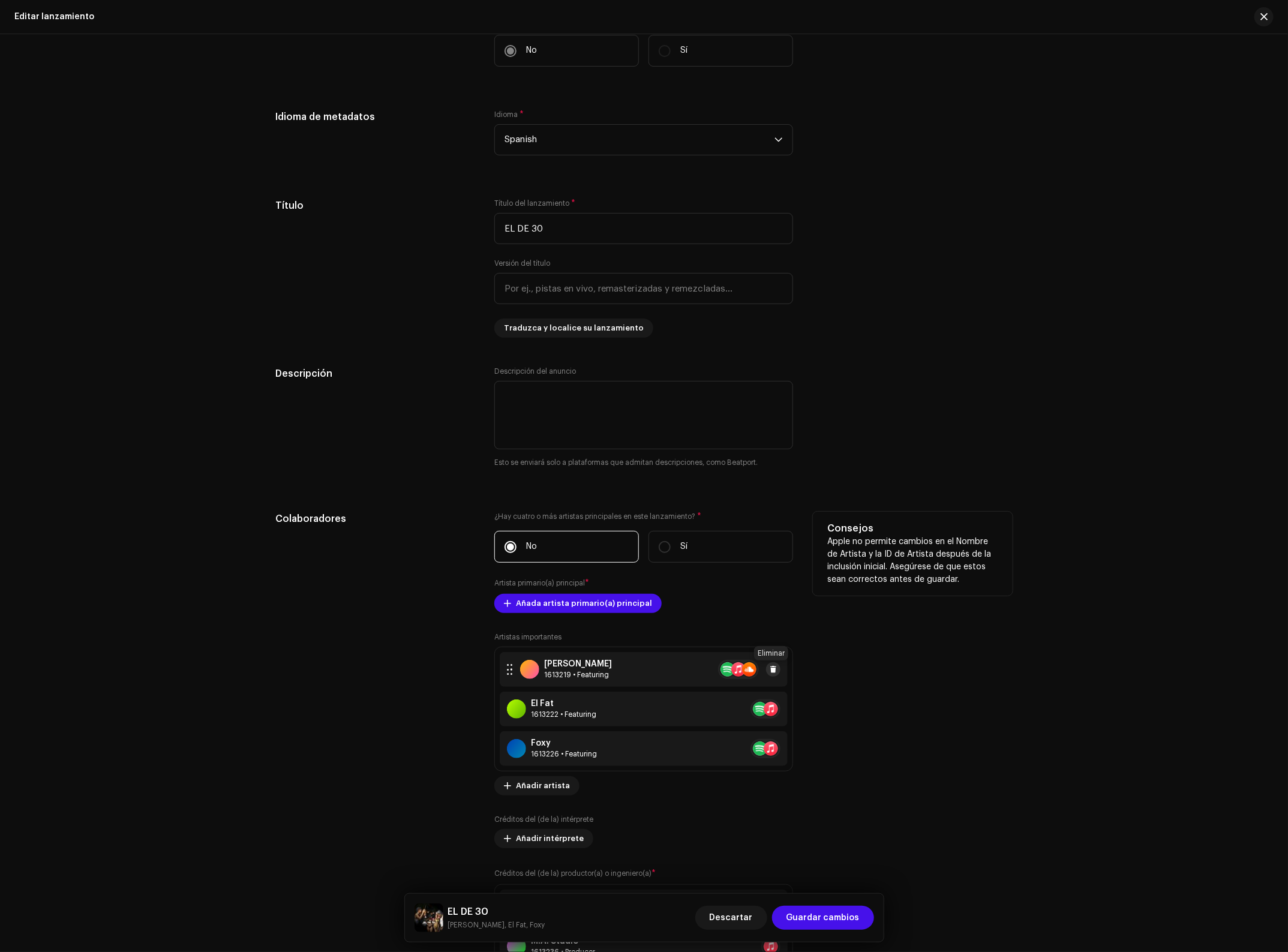
click at [772, 669] on span at bounding box center [773, 669] width 7 height 9
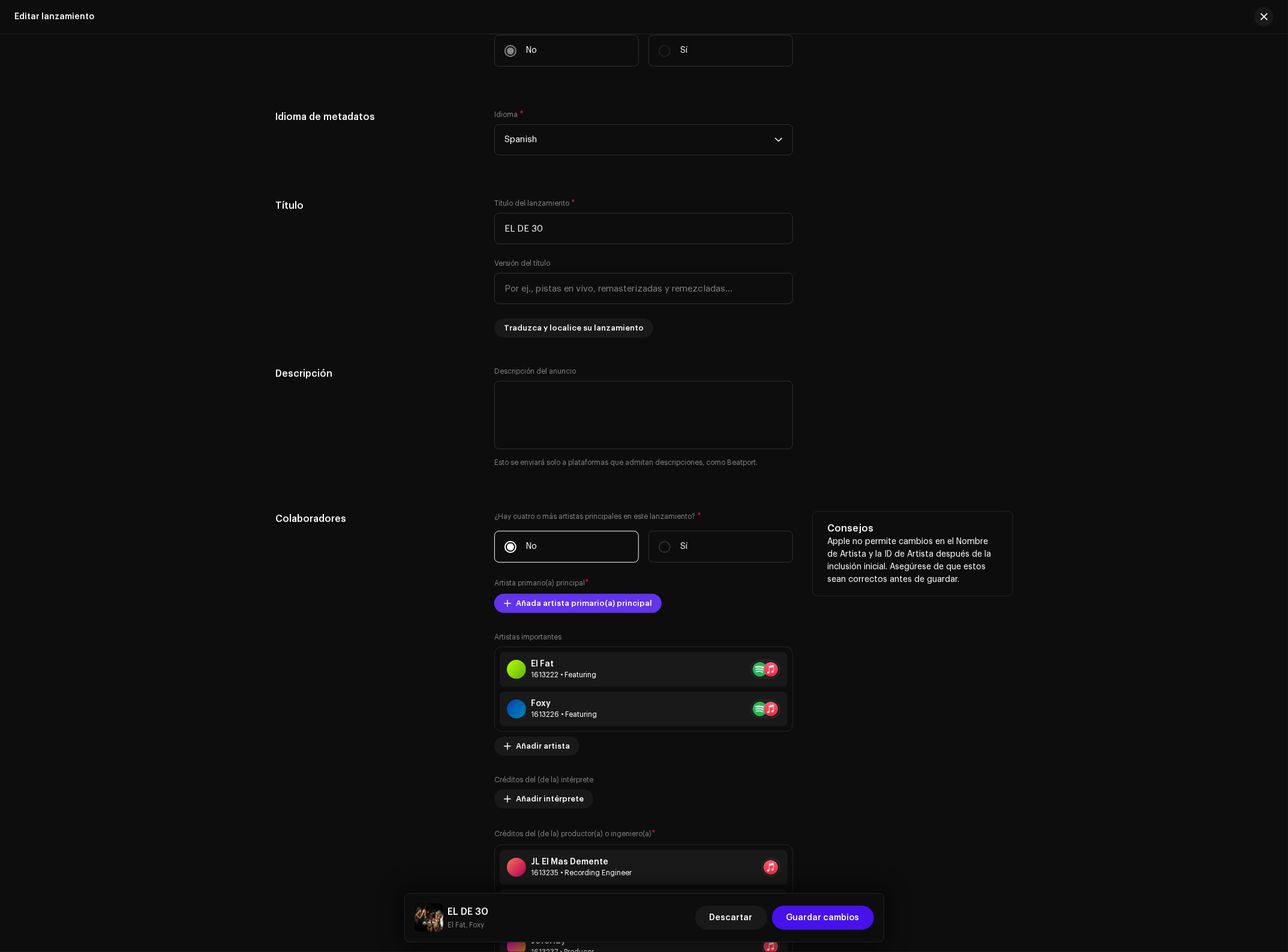
click at [582, 611] on span "Añada artista primario(a) principal" at bounding box center [584, 603] width 136 height 24
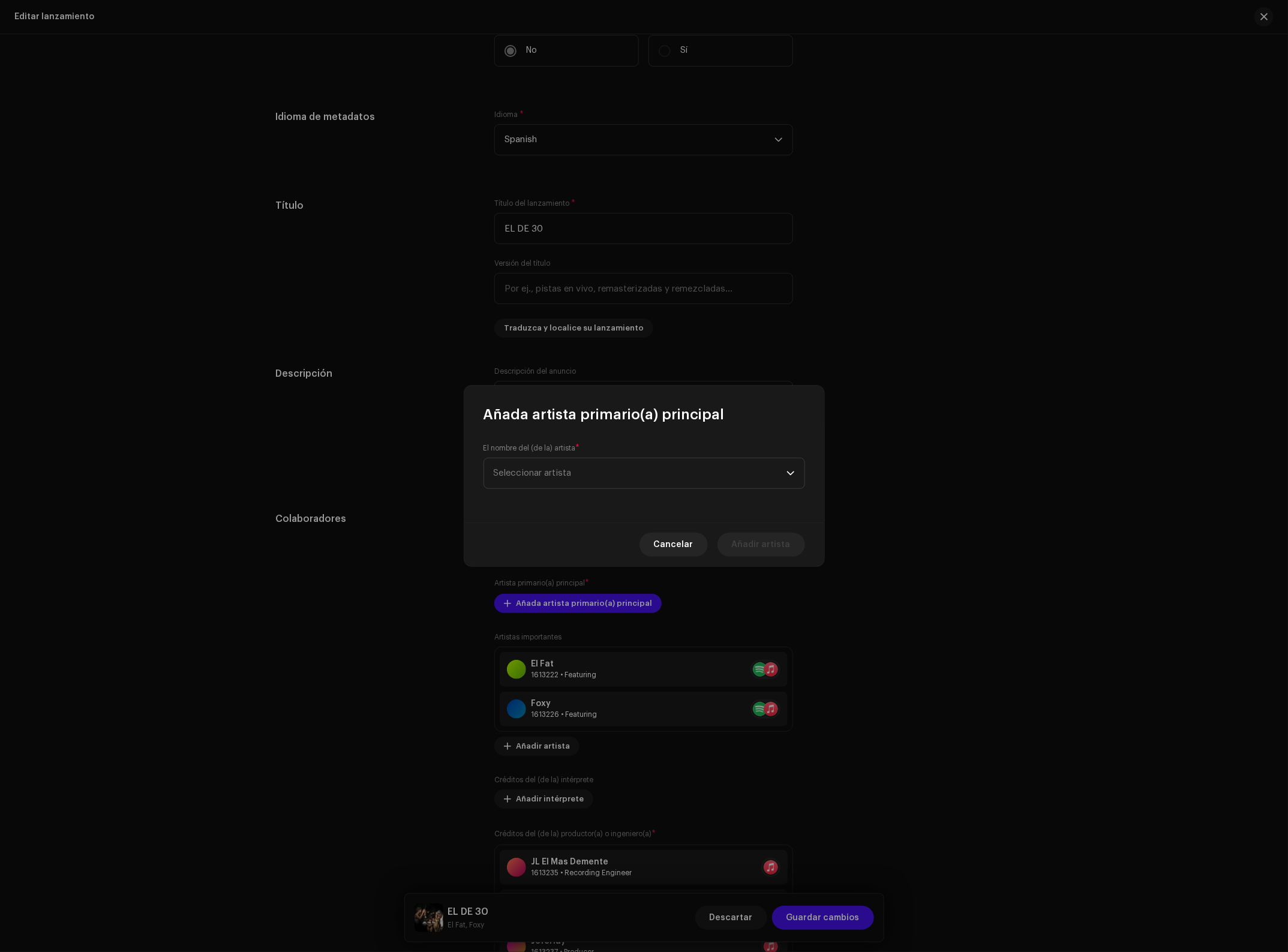
click at [592, 455] on div "El nombre del (de la) artista * Seleccionar artista" at bounding box center [644, 466] width 322 height 45
click at [594, 460] on span "Seleccionar artista" at bounding box center [640, 466] width 293 height 30
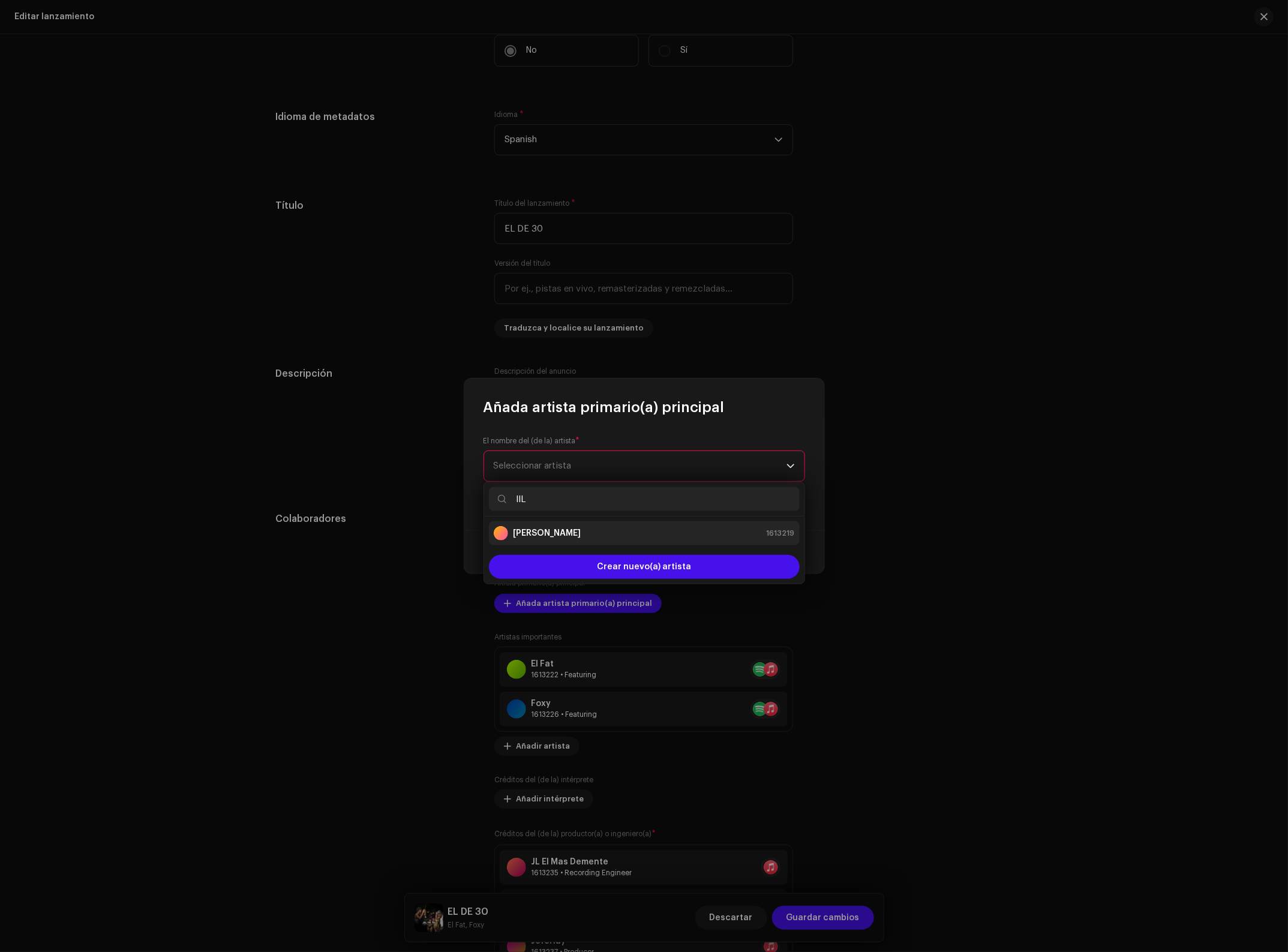
type input "lIL"
click at [537, 536] on strong "[PERSON_NAME]" at bounding box center [547, 533] width 68 height 12
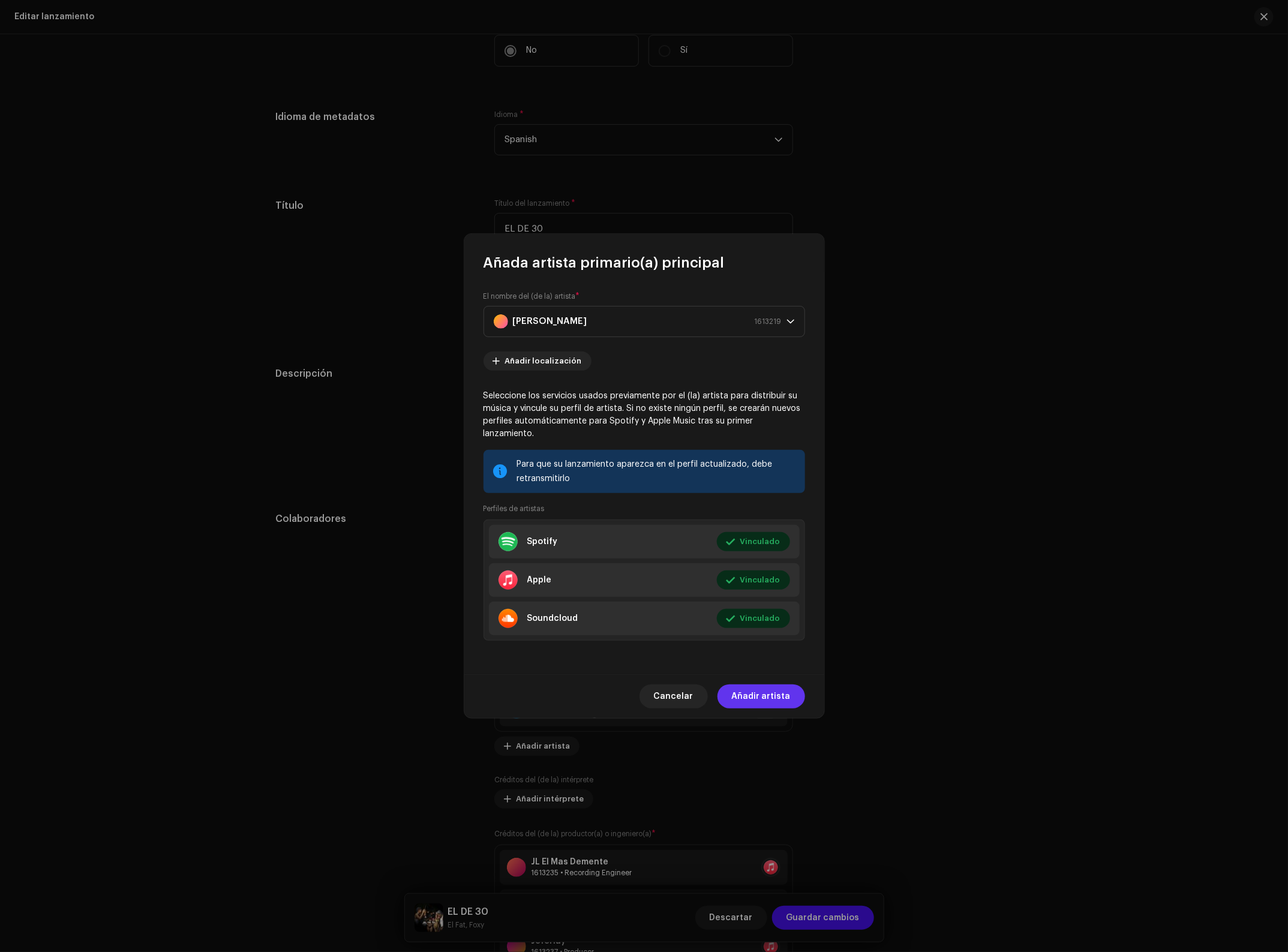
click at [763, 687] on span "Añadir artista" at bounding box center [761, 696] width 59 height 24
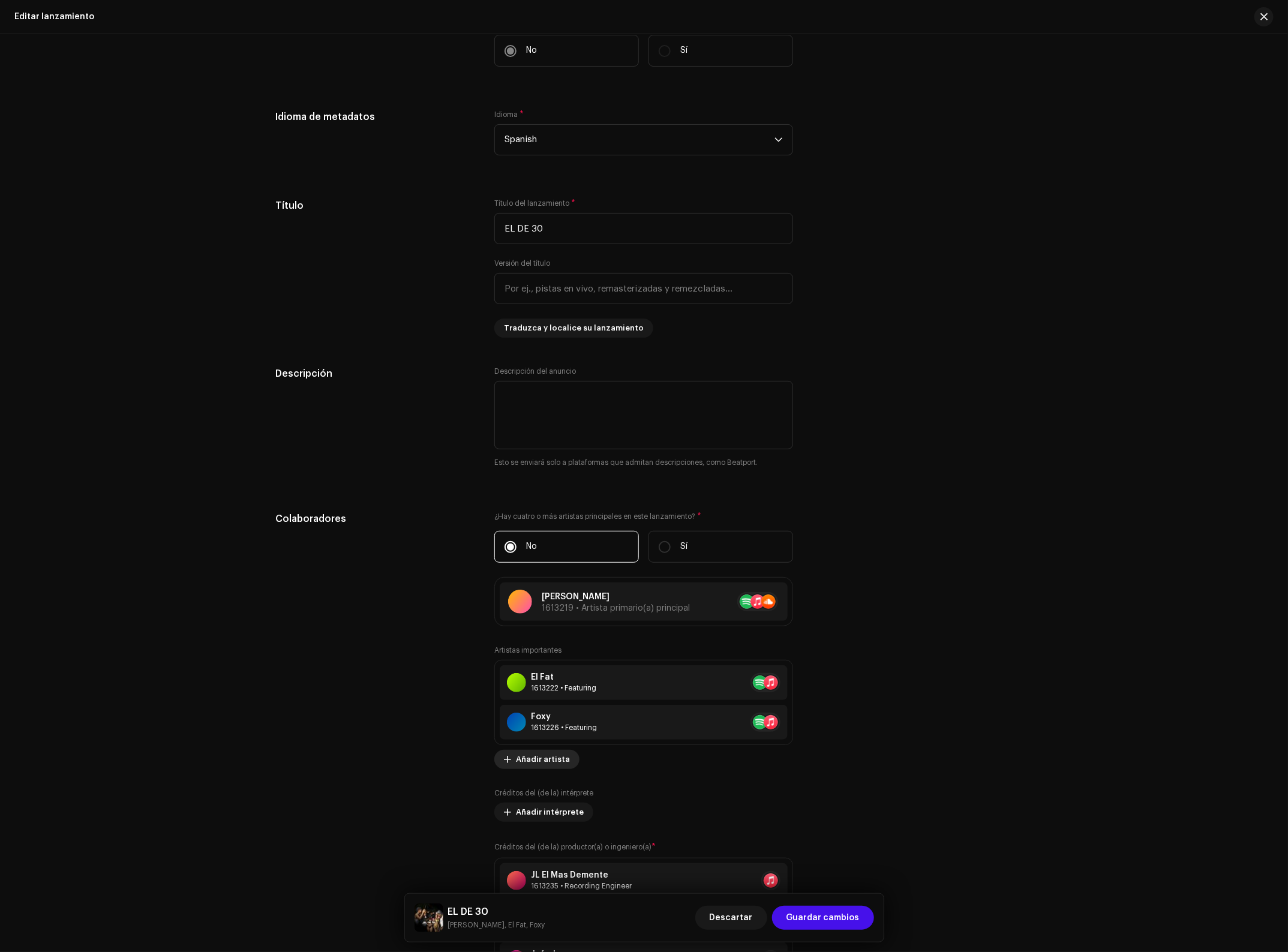
click at [530, 762] on span "Añadir artista" at bounding box center [543, 759] width 54 height 24
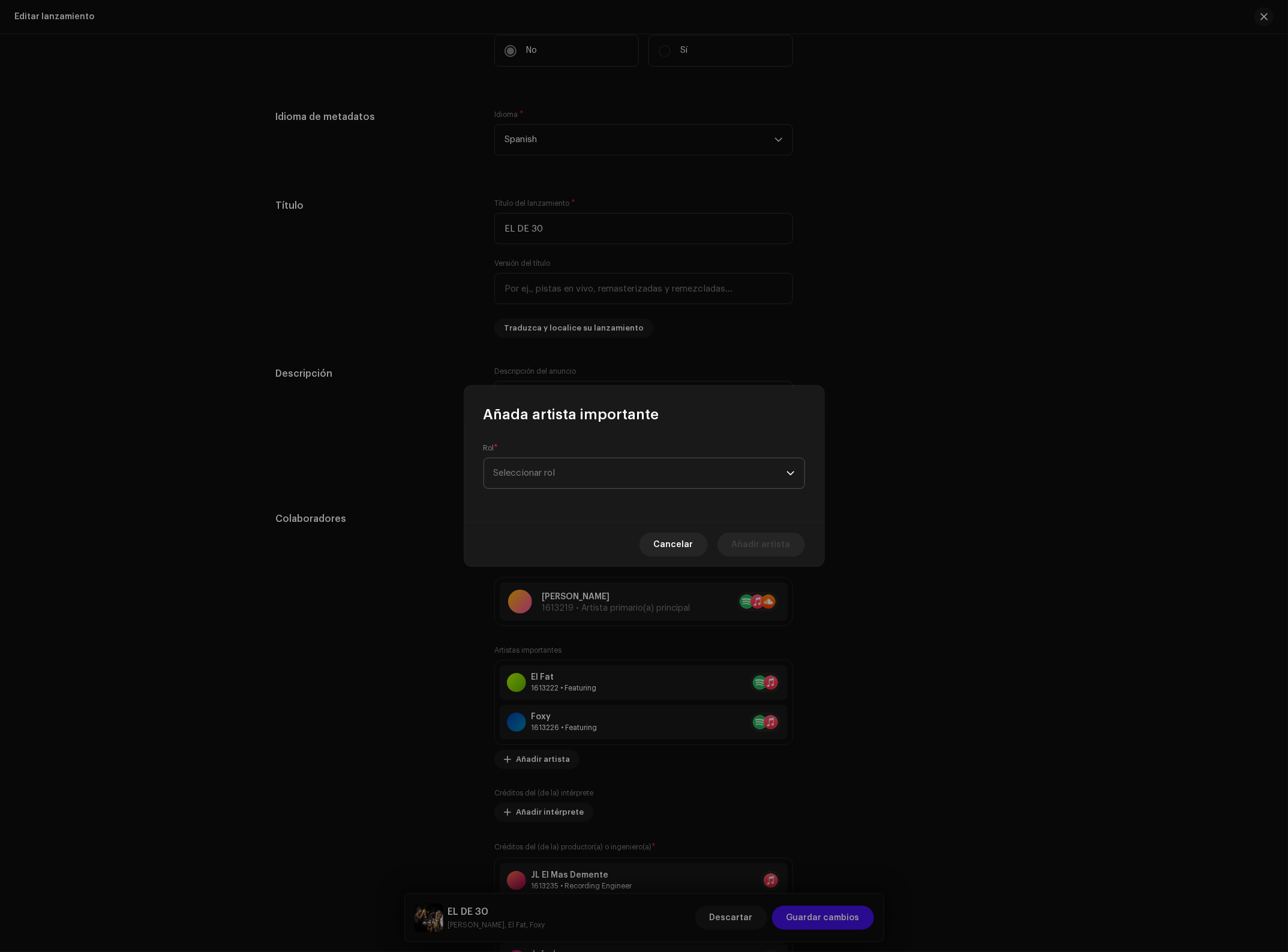
click at [566, 487] on span "Seleccionar rol" at bounding box center [640, 473] width 293 height 30
click at [556, 535] on li "Primary Artist" at bounding box center [644, 530] width 311 height 24
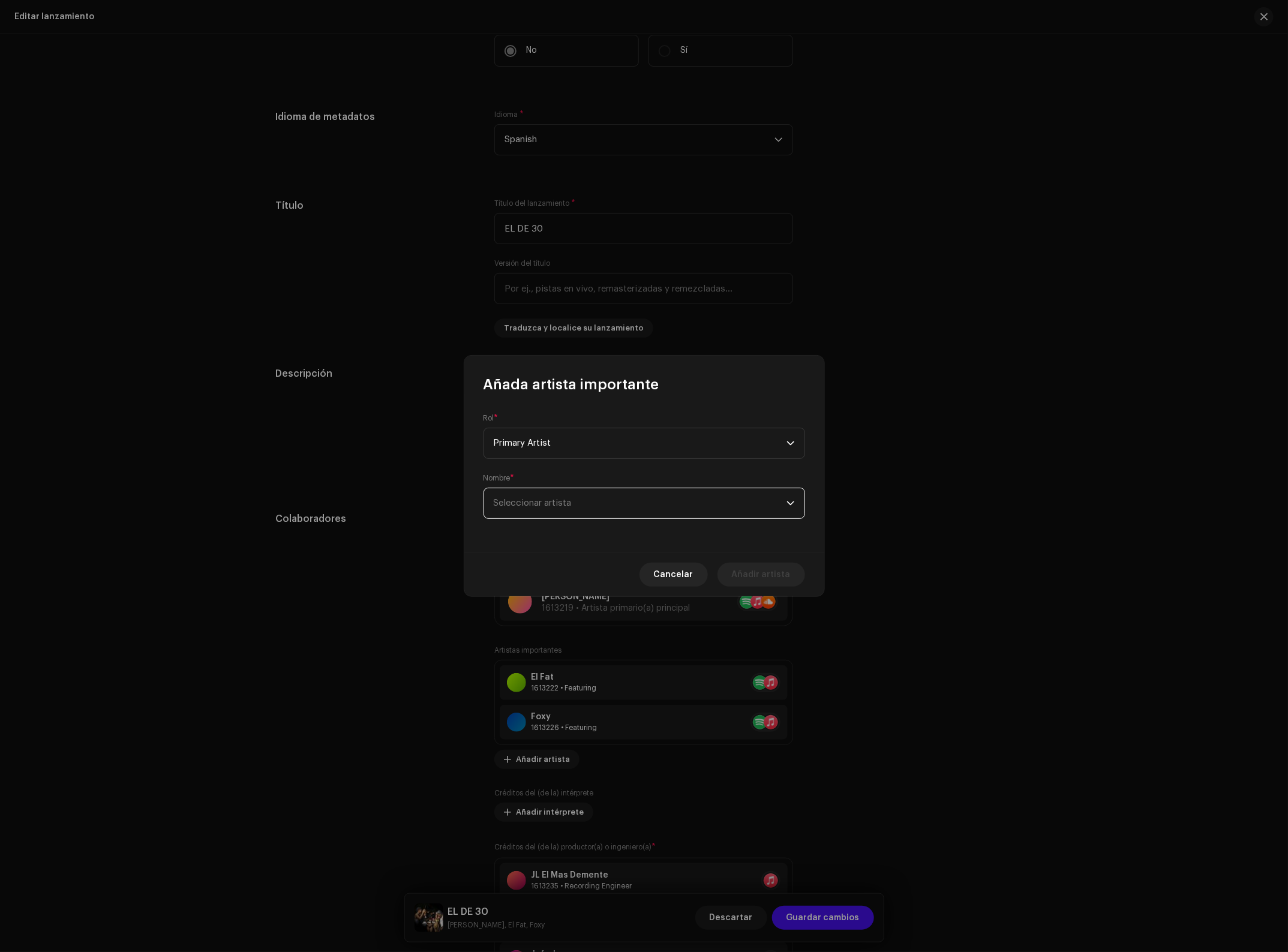
click at [557, 504] on span "Seleccionar artista" at bounding box center [533, 503] width 78 height 9
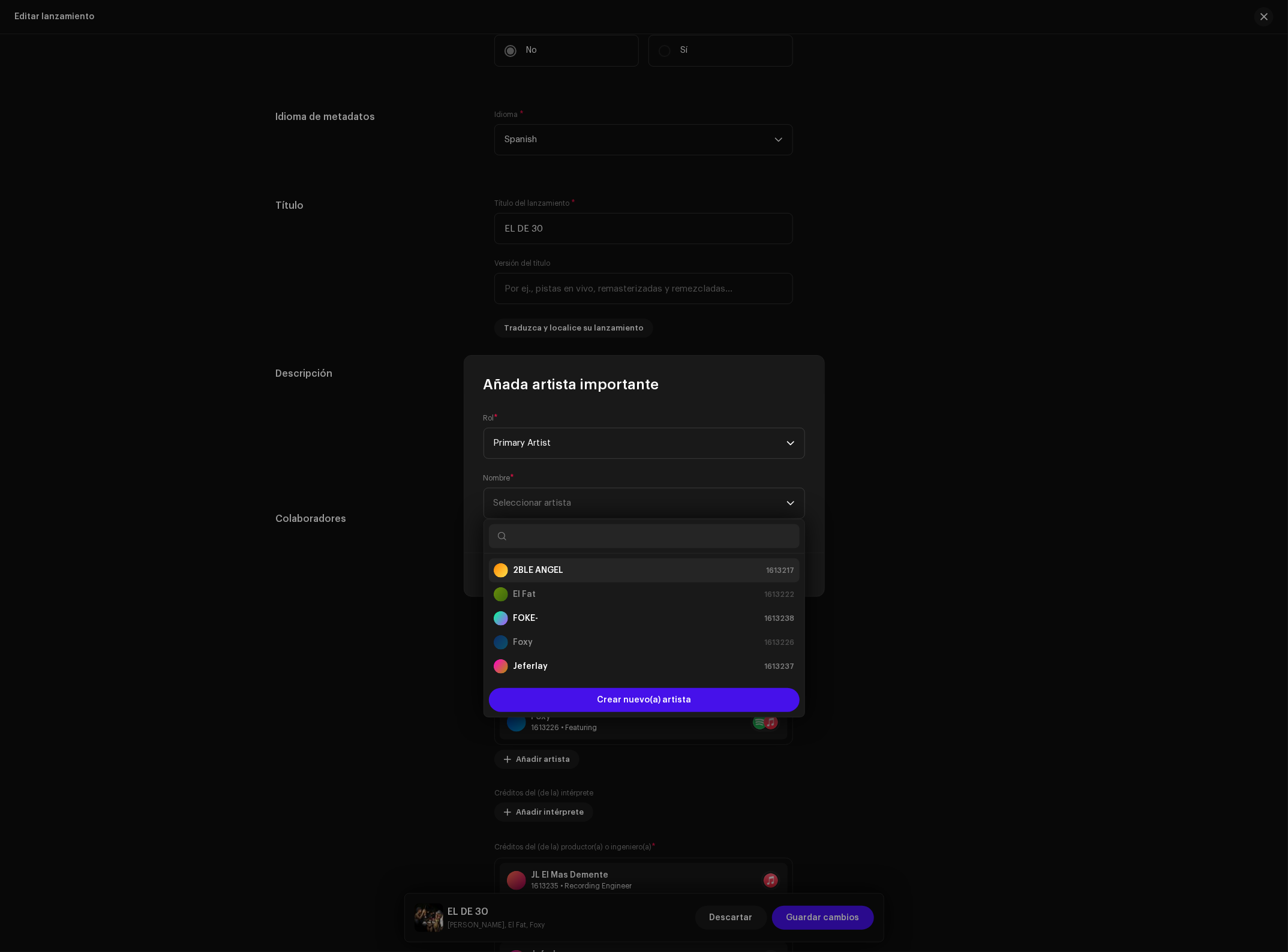
click at [596, 562] on li "2BLE [PERSON_NAME] 1613217" at bounding box center [644, 570] width 311 height 24
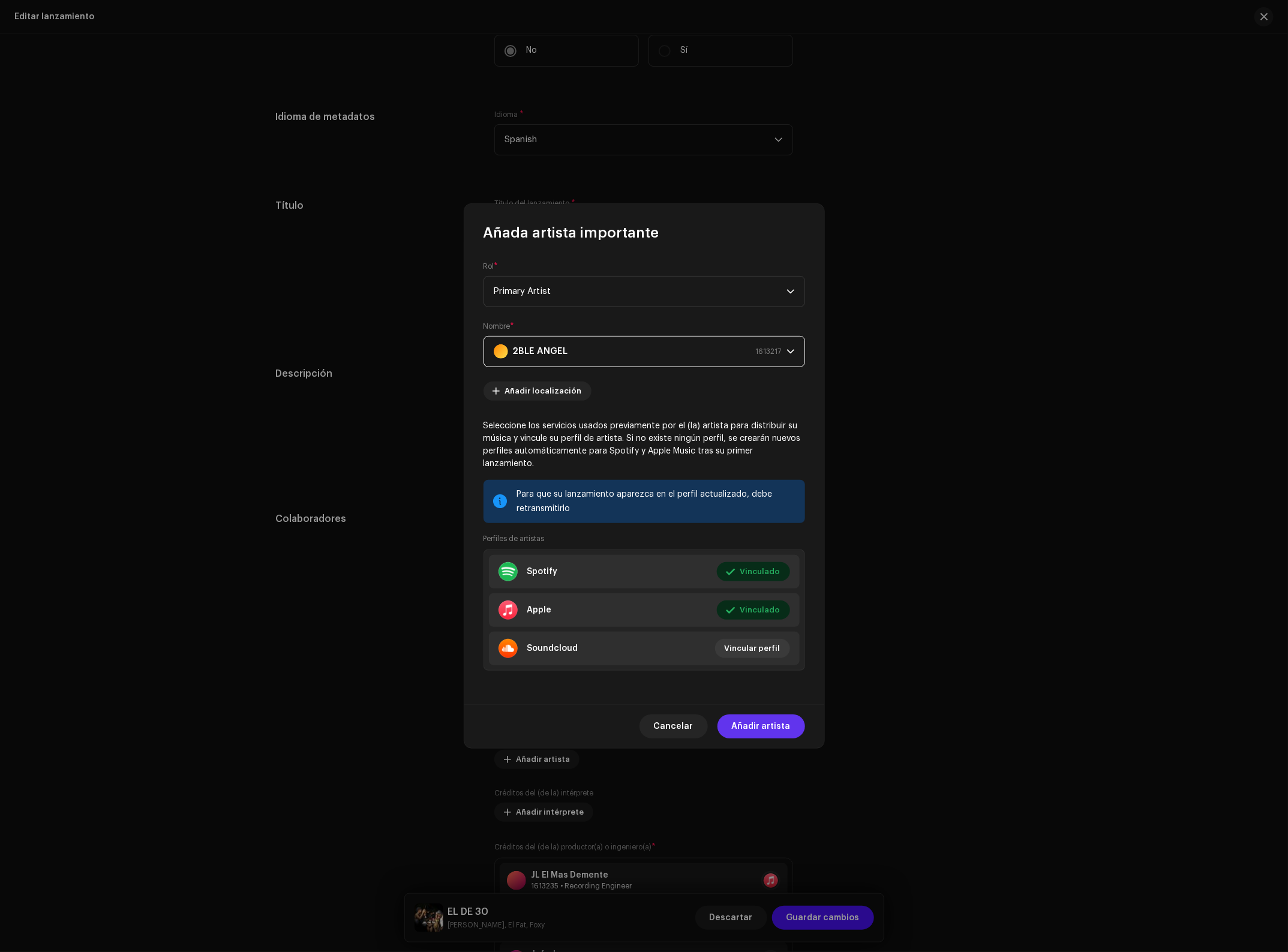
click at [767, 715] on span "Añadir artista" at bounding box center [761, 726] width 59 height 24
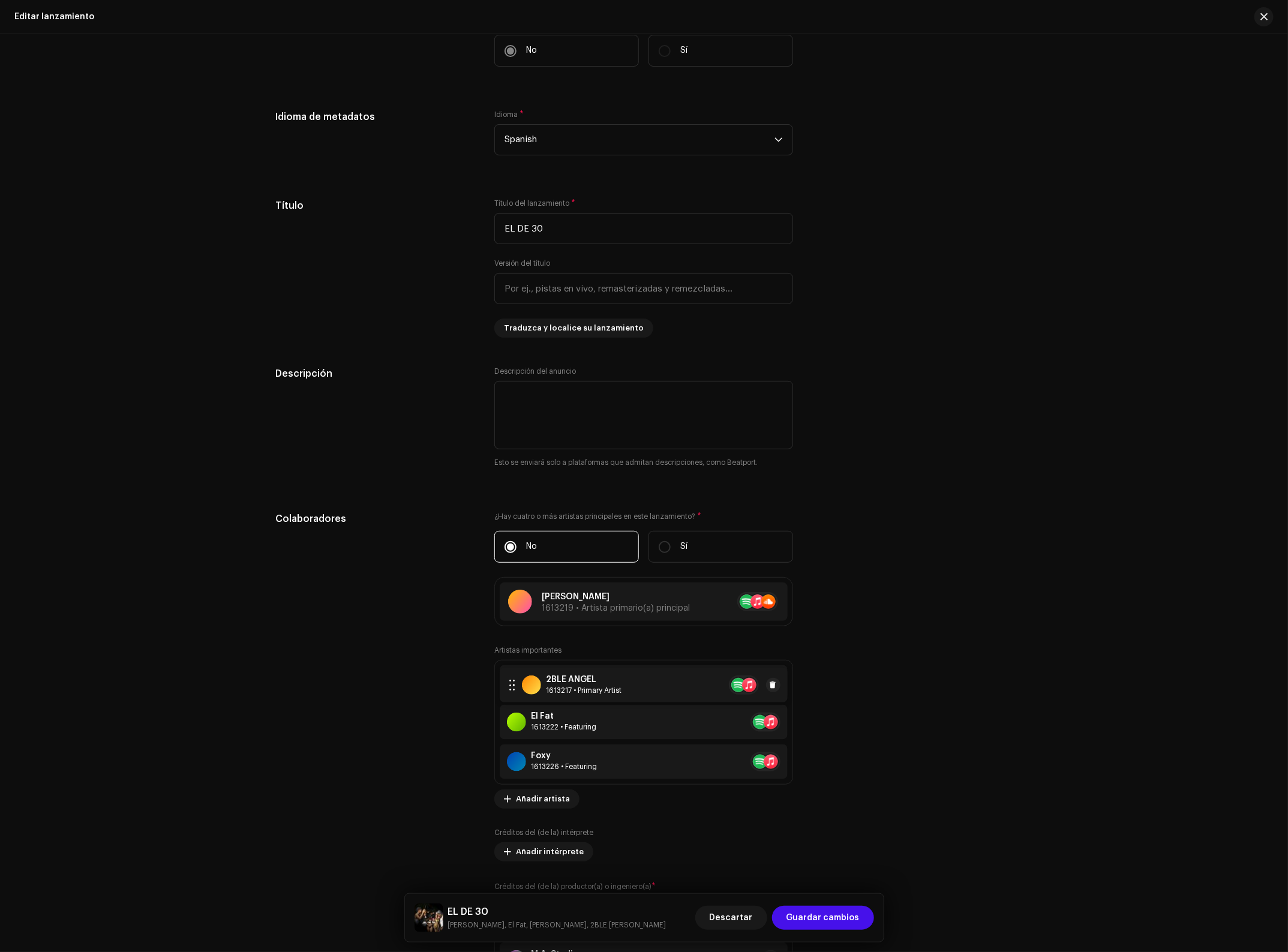
drag, startPoint x: 508, startPoint y: 766, endPoint x: 510, endPoint y: 687, distance: 79.0
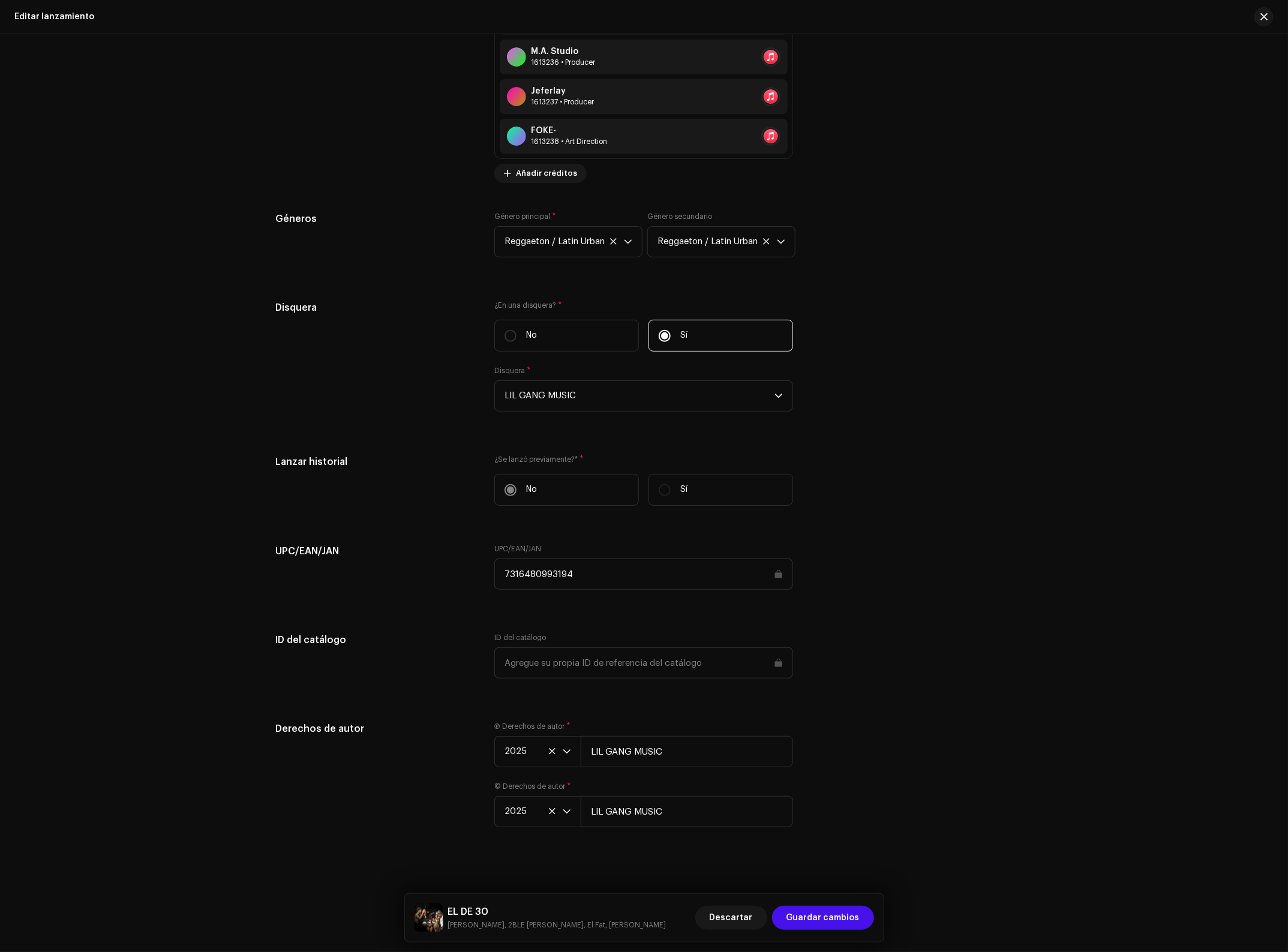
scroll to position [1660, 0]
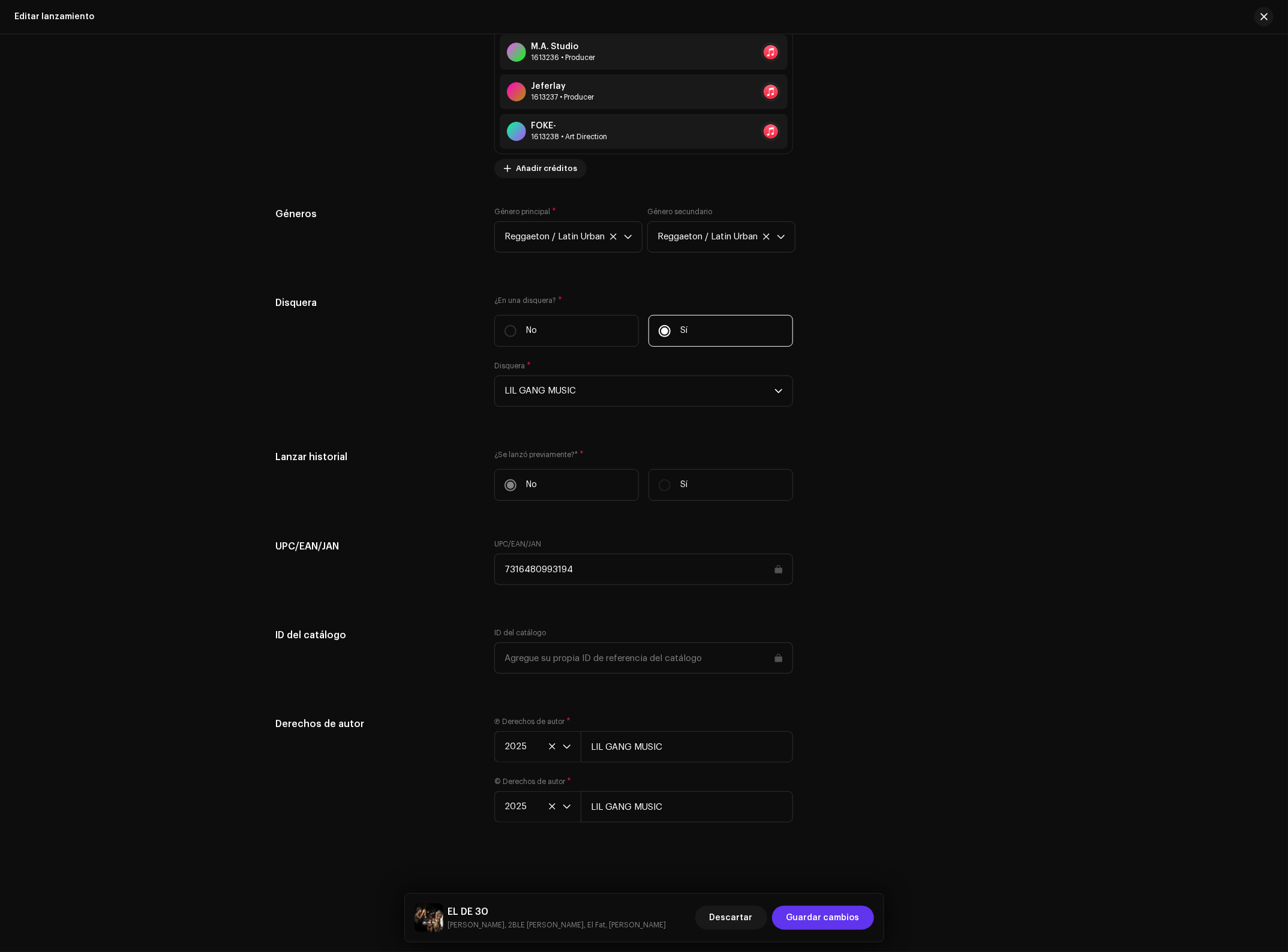
click at [833, 912] on span "Guardar cambios" at bounding box center [823, 918] width 73 height 24
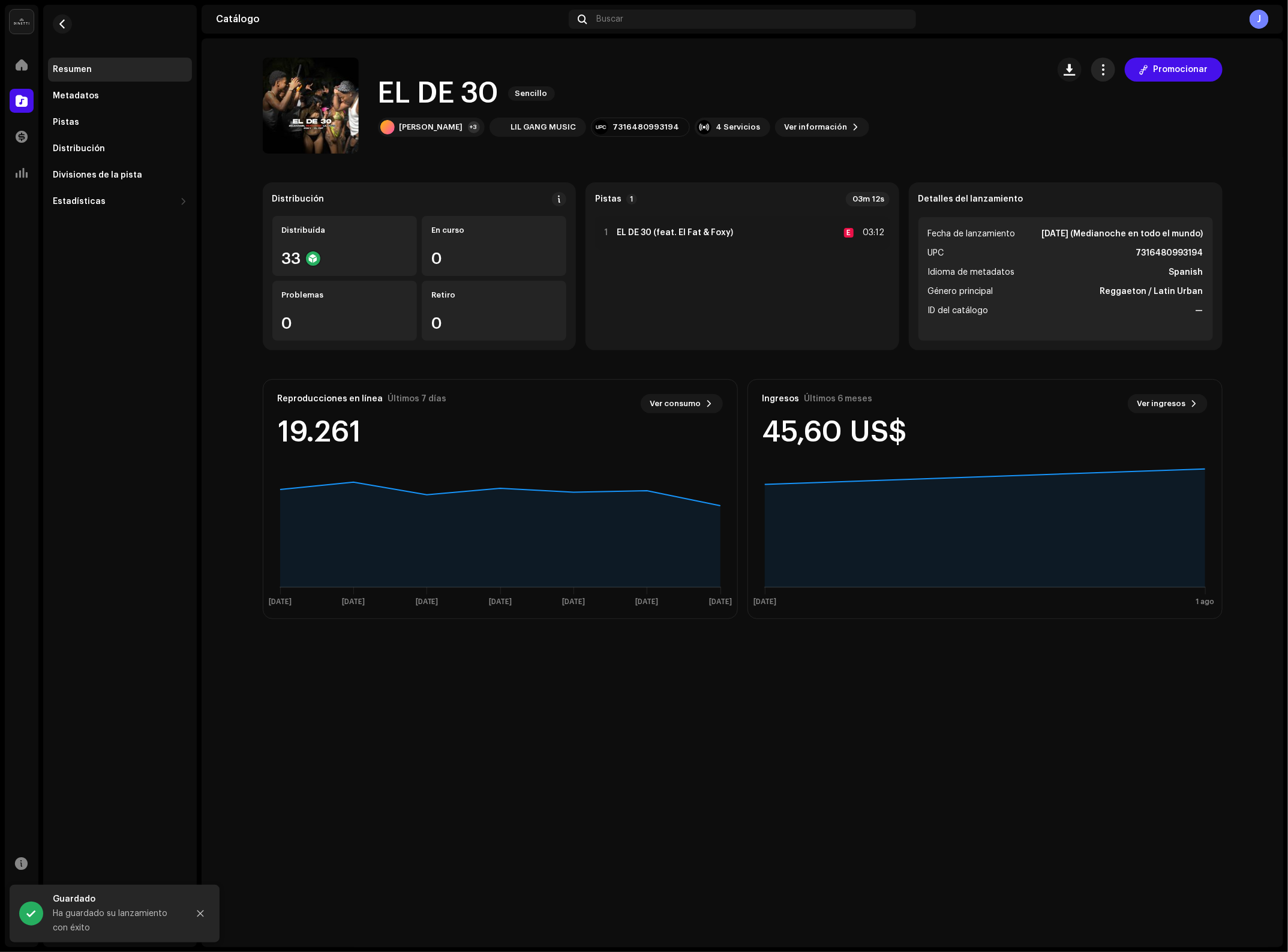
click at [1109, 67] on span "button" at bounding box center [1103, 70] width 12 height 9
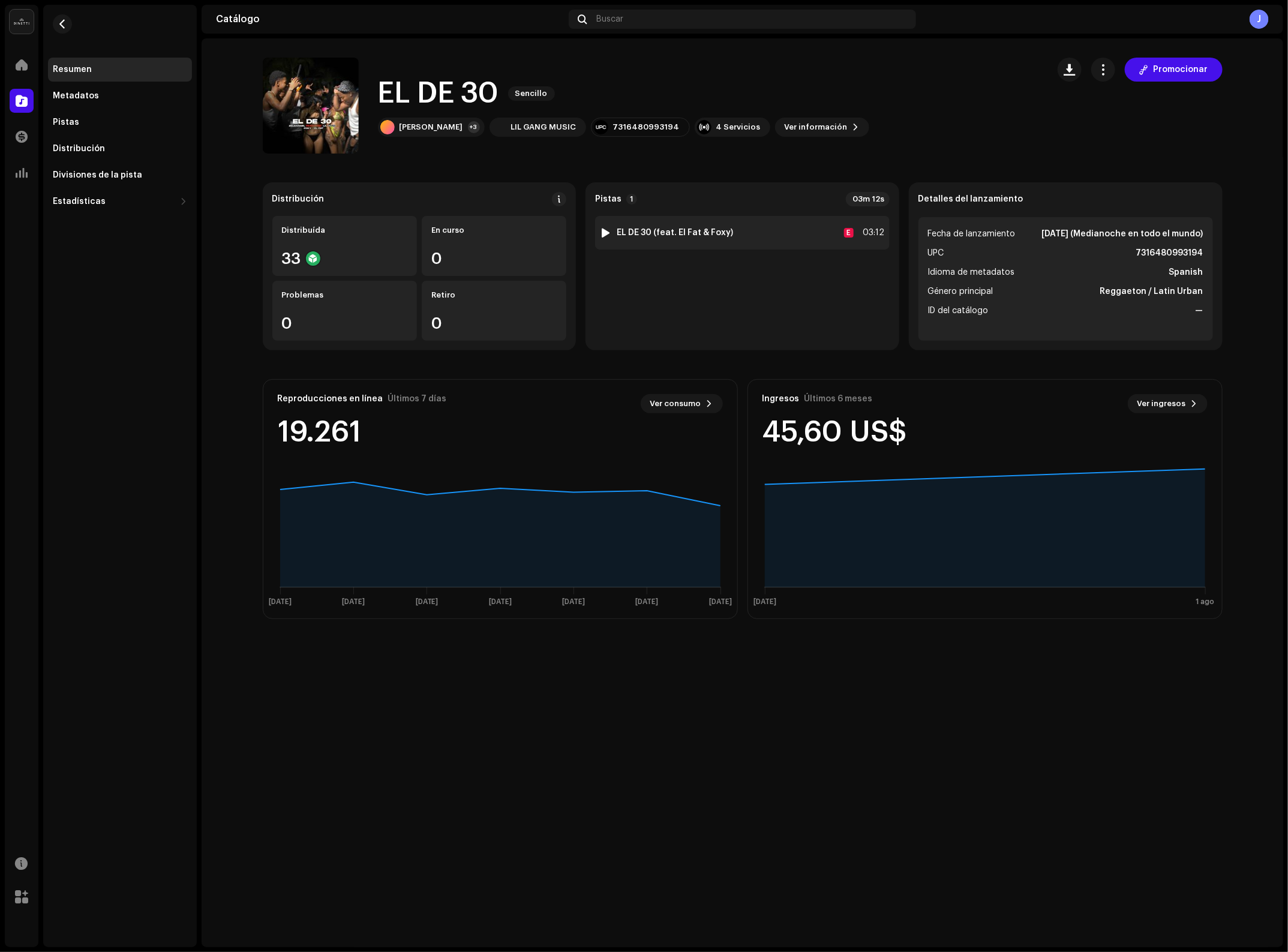
click at [686, 240] on div "1 EL DE 30 (feat. El Fat & Foxy) E 03:12" at bounding box center [742, 233] width 294 height 34
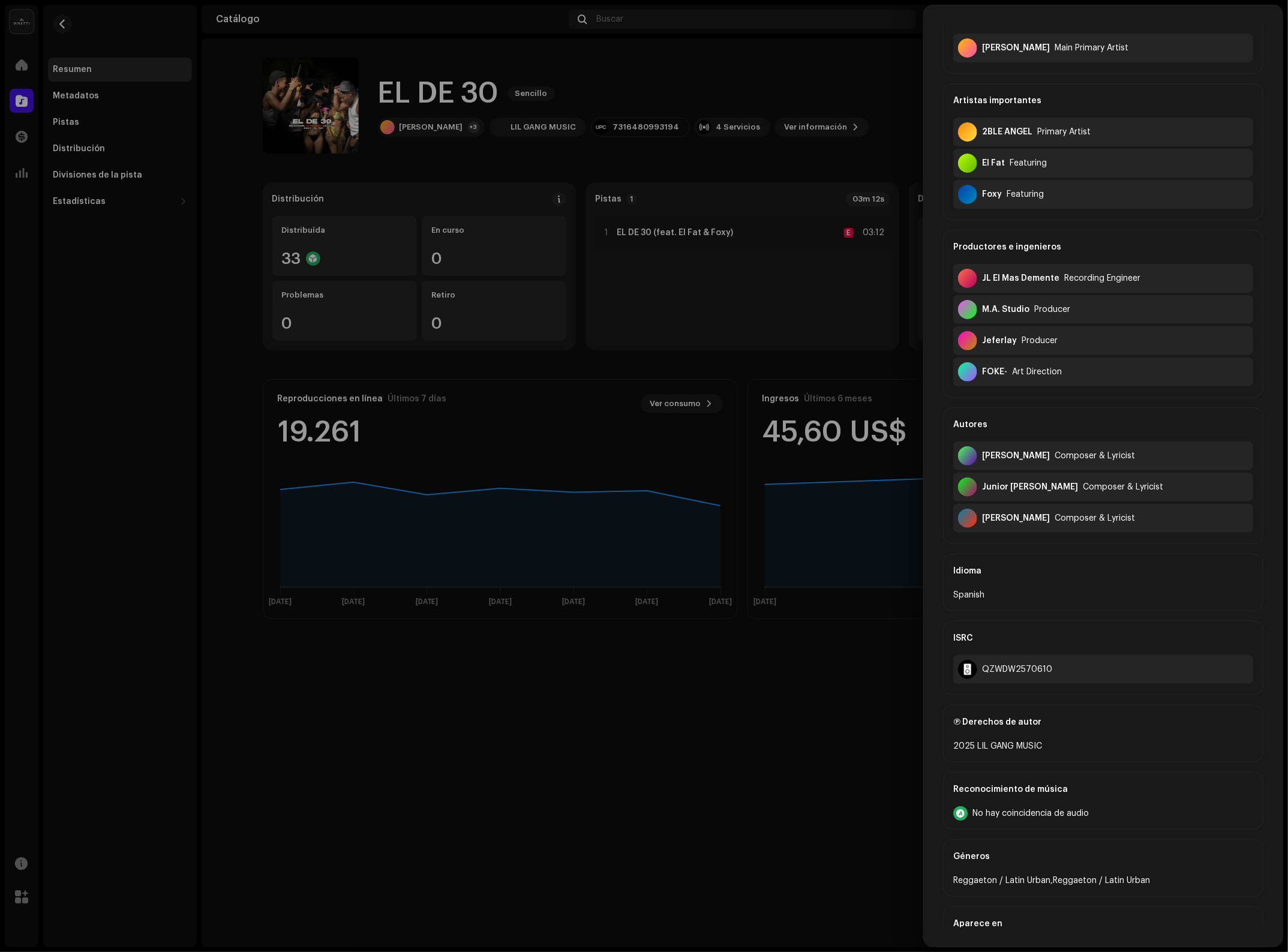
scroll to position [143, 0]
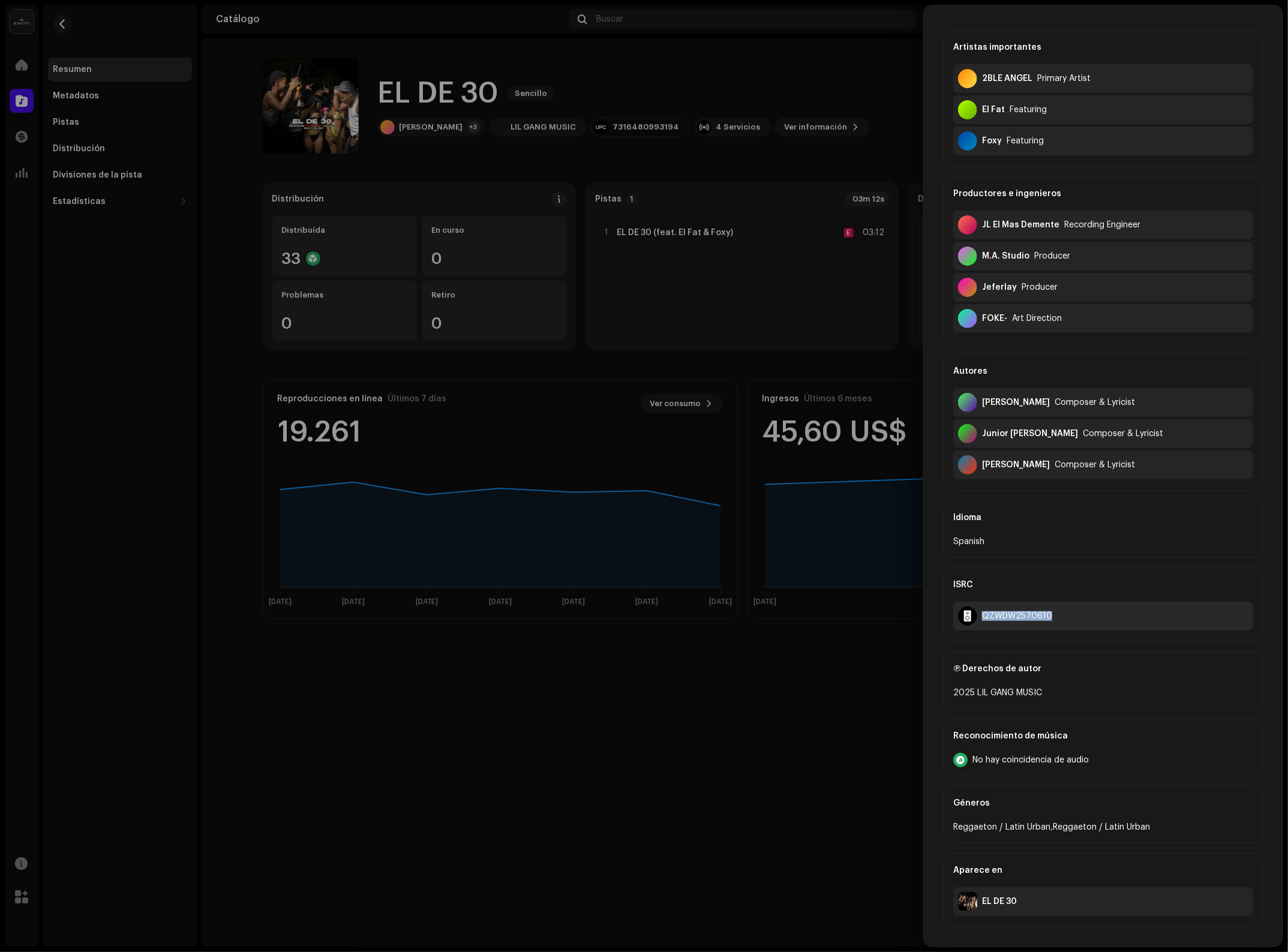
copy div "QZWDW2570610"
drag, startPoint x: 1054, startPoint y: 612, endPoint x: 985, endPoint y: 612, distance: 69.0
click at [985, 612] on div "QZWDW2570610" at bounding box center [1104, 615] width 300 height 29
drag, startPoint x: 1111, startPoint y: 397, endPoint x: 965, endPoint y: 393, distance: 146.1
click at [965, 393] on div "[PERSON_NAME] Composer & Lyricist" at bounding box center [1104, 402] width 300 height 29
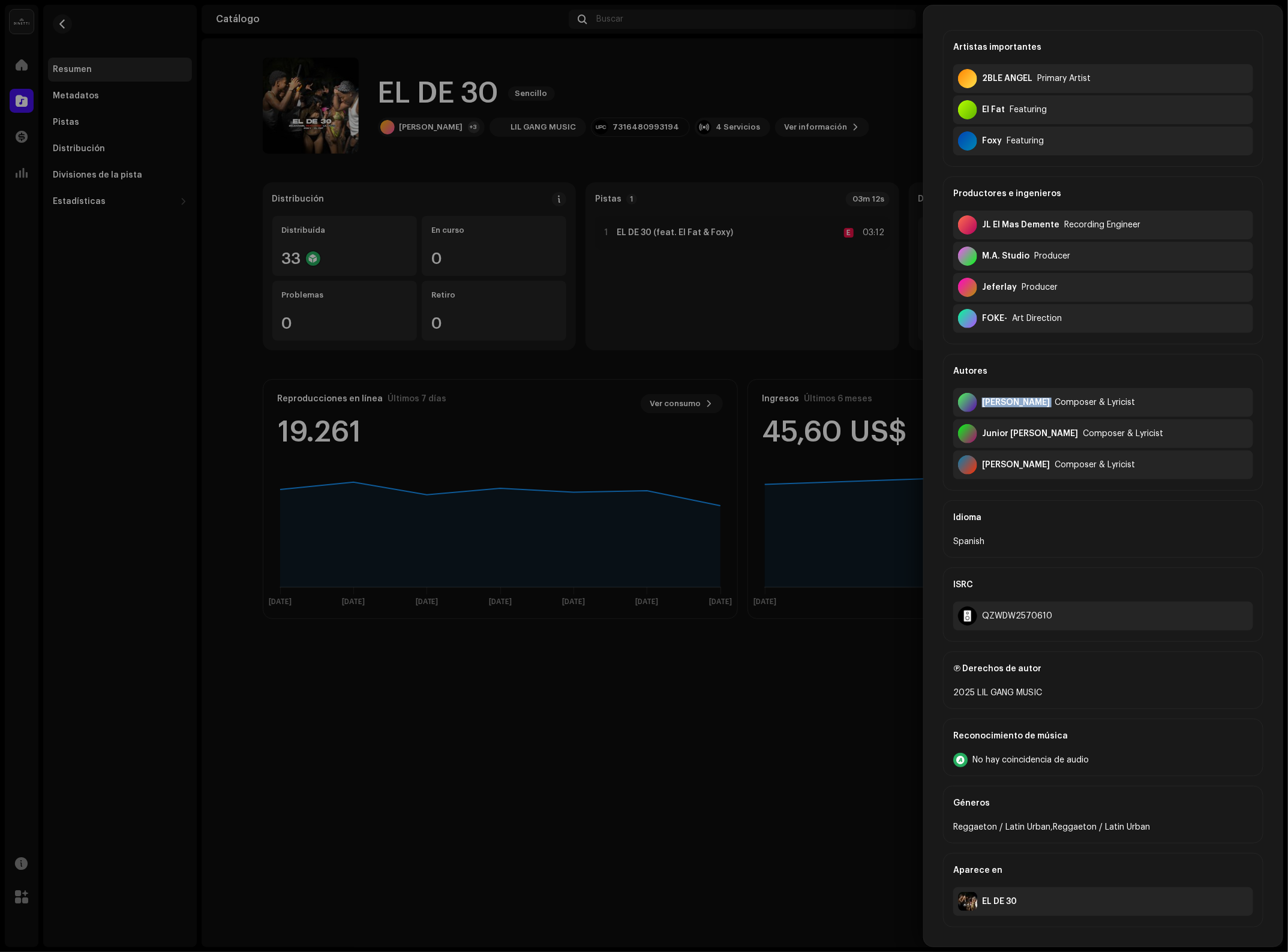
copy div "[PERSON_NAME]"
drag, startPoint x: 1096, startPoint y: 463, endPoint x: 984, endPoint y: 461, distance: 112.0
click at [984, 461] on div "[PERSON_NAME] Composer & Lyricist" at bounding box center [1104, 465] width 300 height 29
copy div "[PERSON_NAME]"
click at [654, 272] on div at bounding box center [644, 476] width 1288 height 952
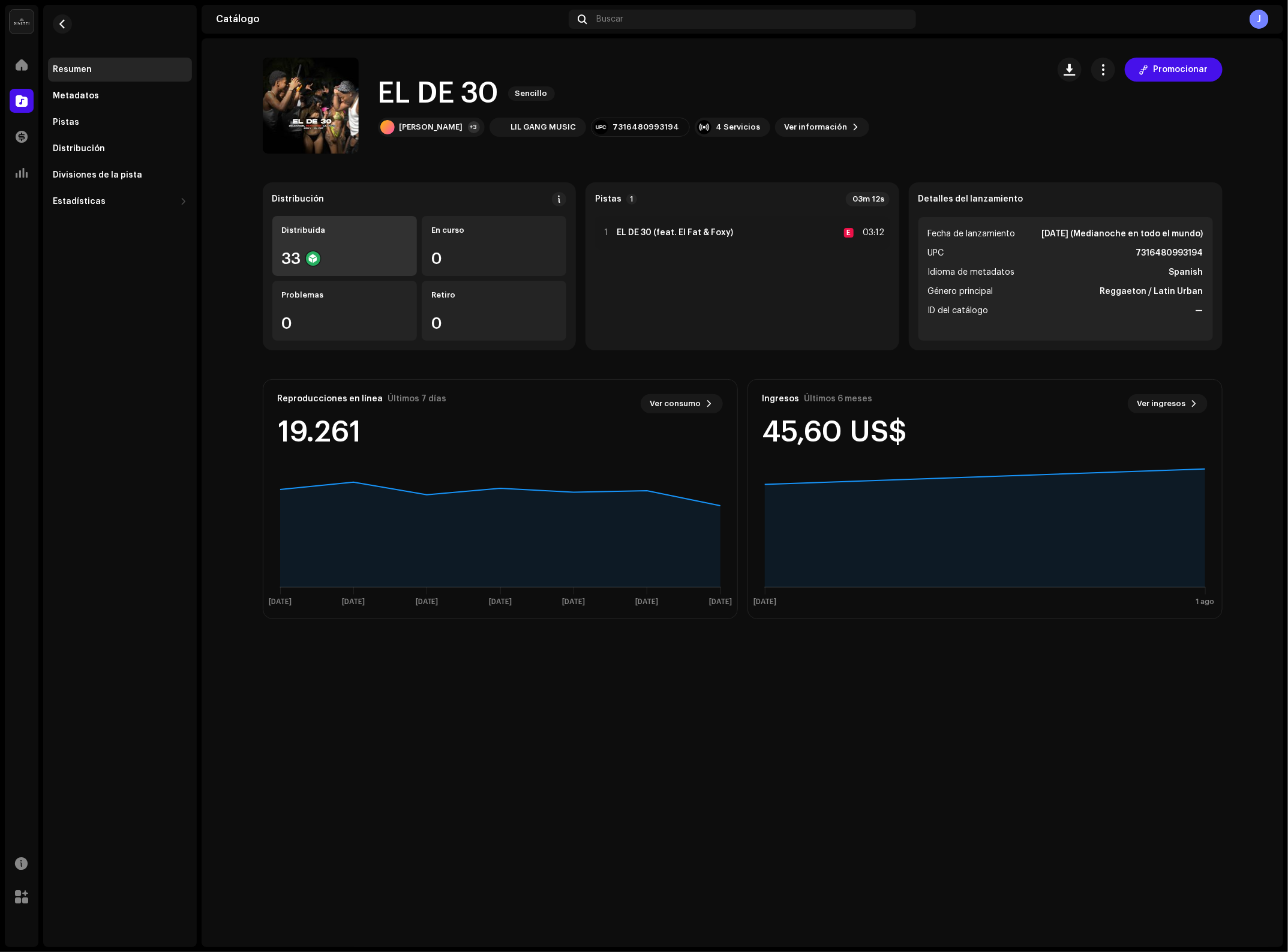
click at [331, 259] on div "33" at bounding box center [344, 259] width 126 height 16
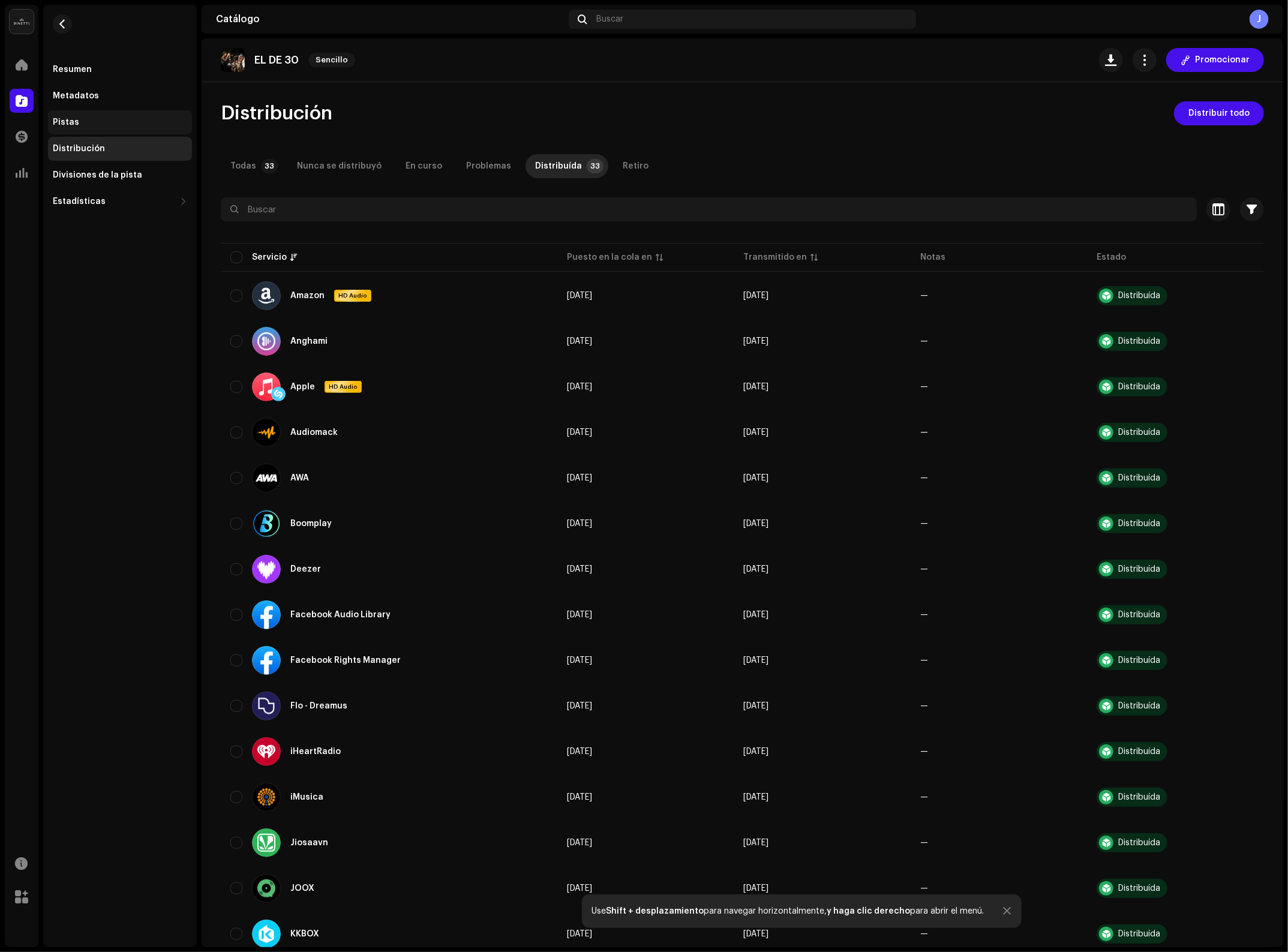
click at [84, 124] on div "Pistas" at bounding box center [120, 123] width 134 height 9
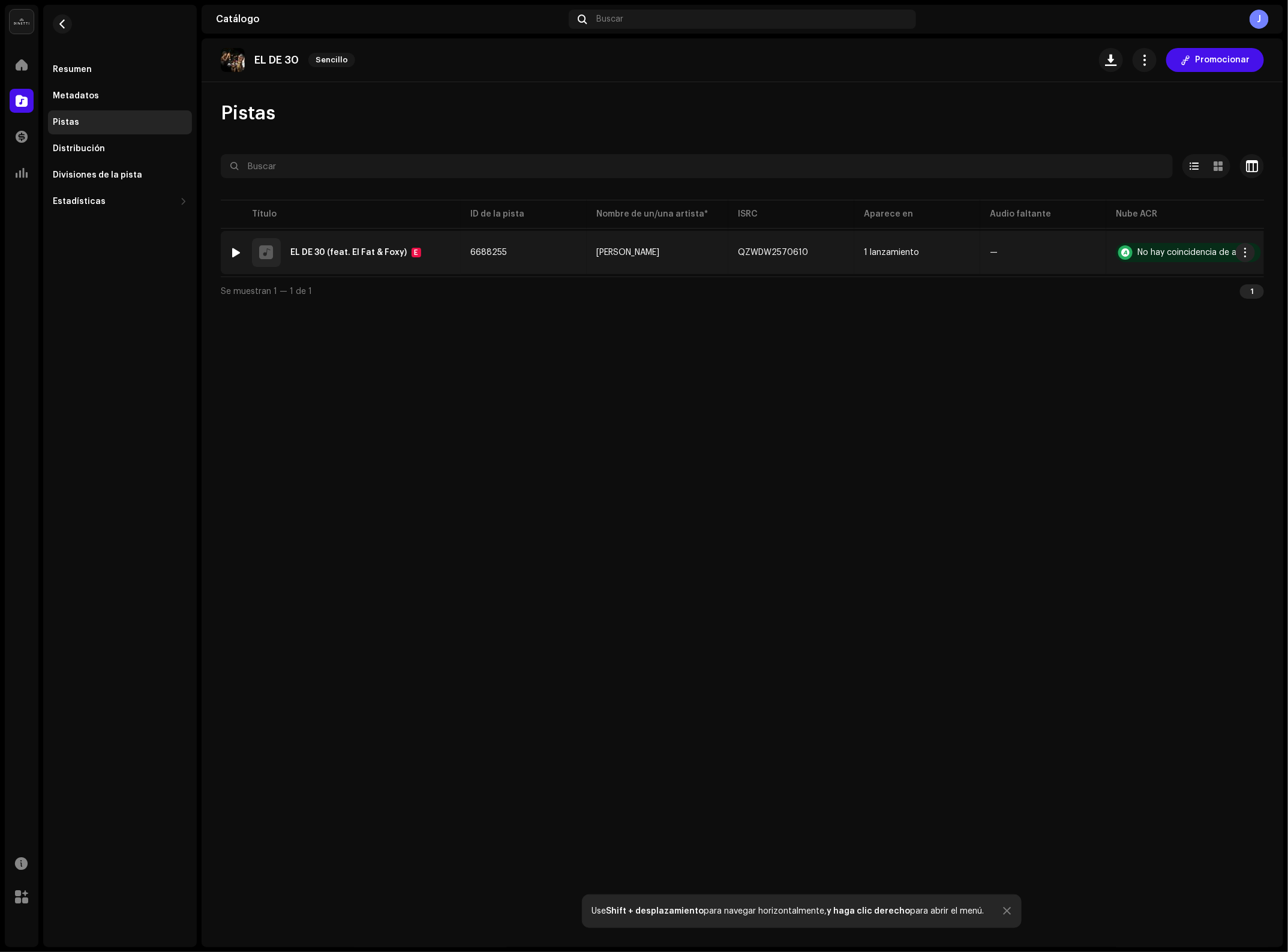
click at [526, 255] on td "6688255" at bounding box center [523, 252] width 126 height 43
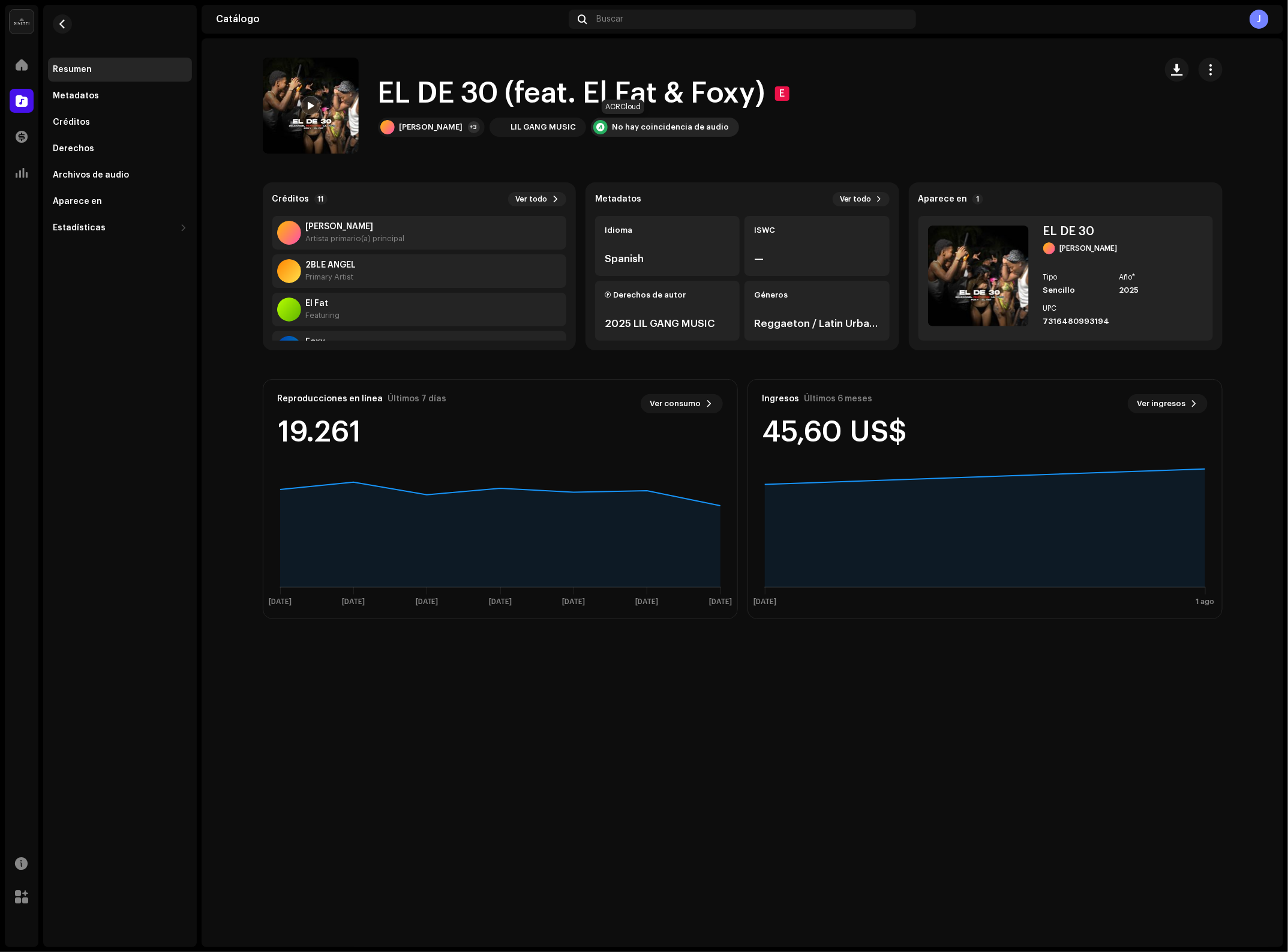
click at [652, 130] on div "No hay coincidencia de audio" at bounding box center [671, 127] width 117 height 9
click at [705, 136] on div "[PERSON_NAME] +3 LIL GANG MUSIC No hay coincidencia de audio" at bounding box center [586, 127] width 416 height 20
click at [1180, 400] on span "Ver ingresos" at bounding box center [1161, 404] width 48 height 24
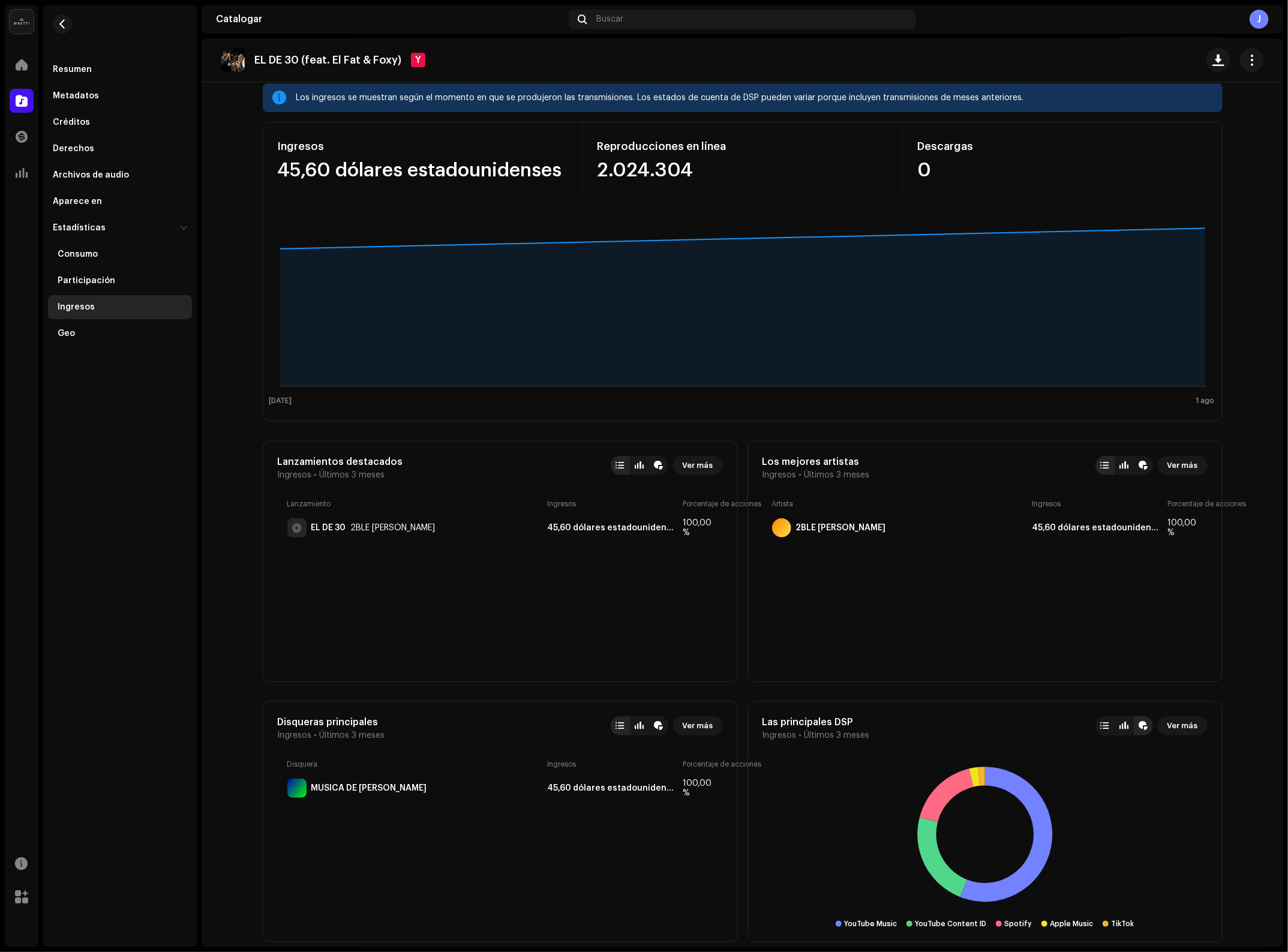
scroll to position [75, 0]
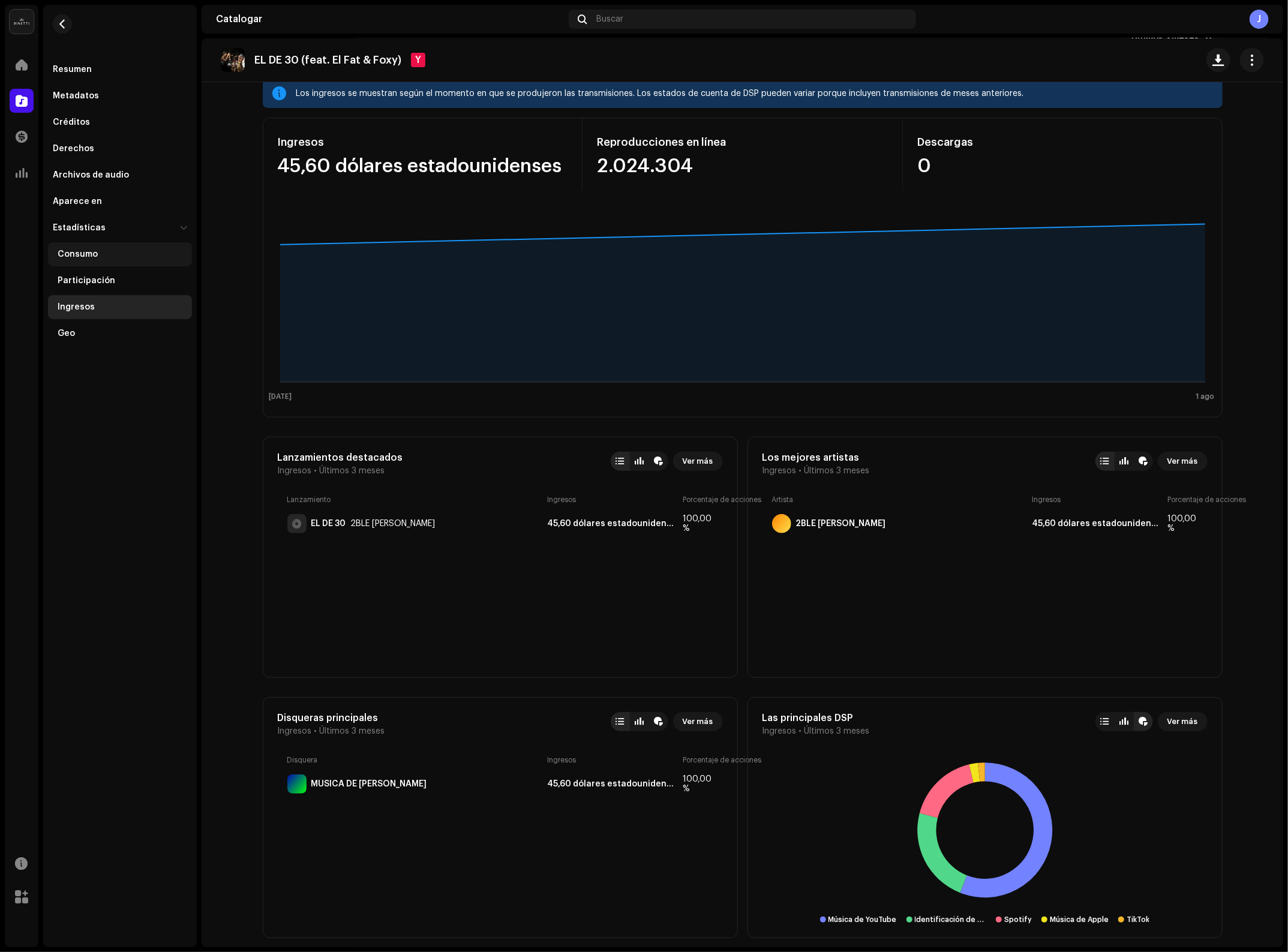
click at [95, 247] on div "Consumo" at bounding box center [120, 254] width 144 height 24
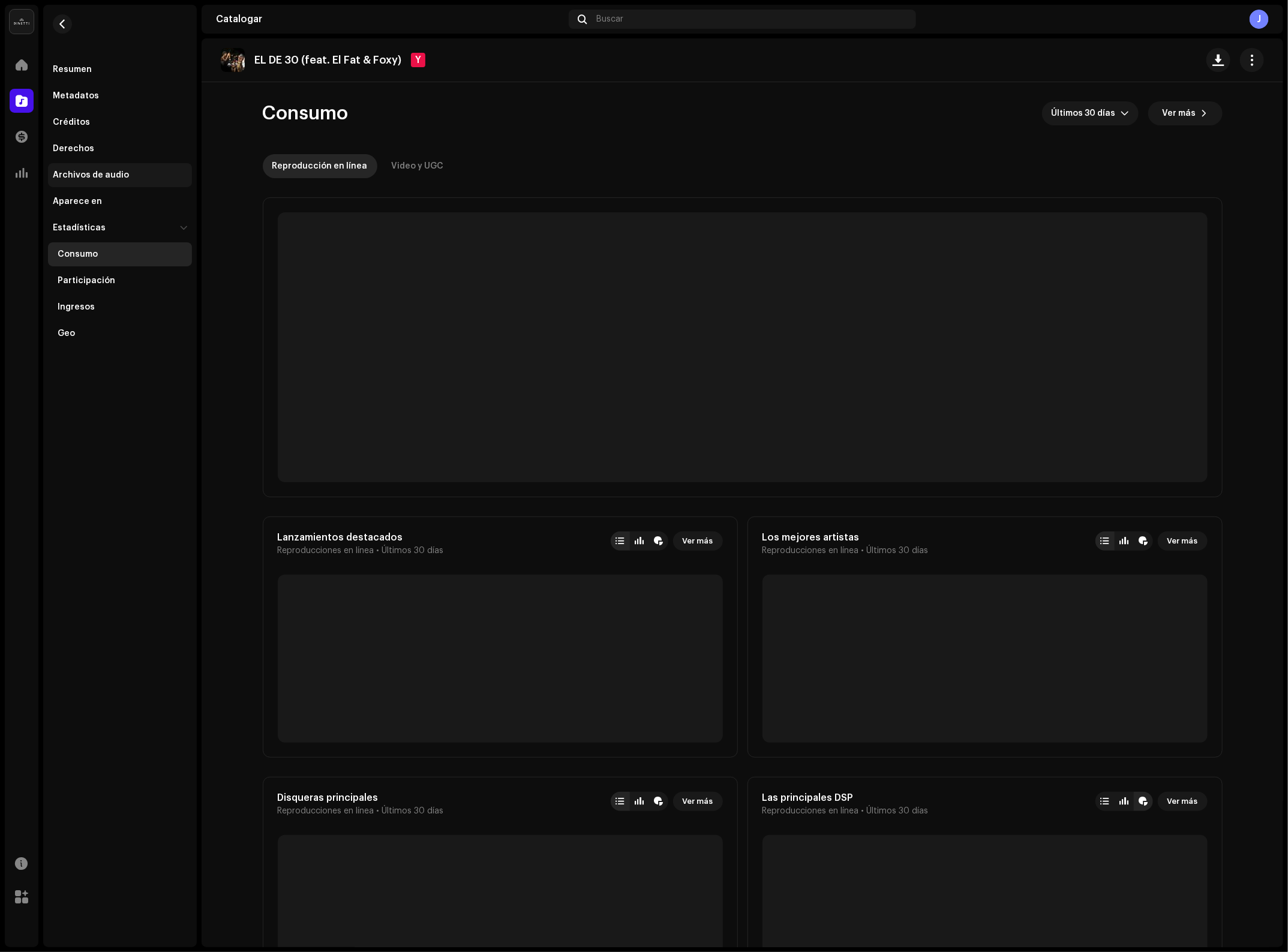
click at [100, 177] on div "Archivos de audio" at bounding box center [91, 175] width 77 height 9
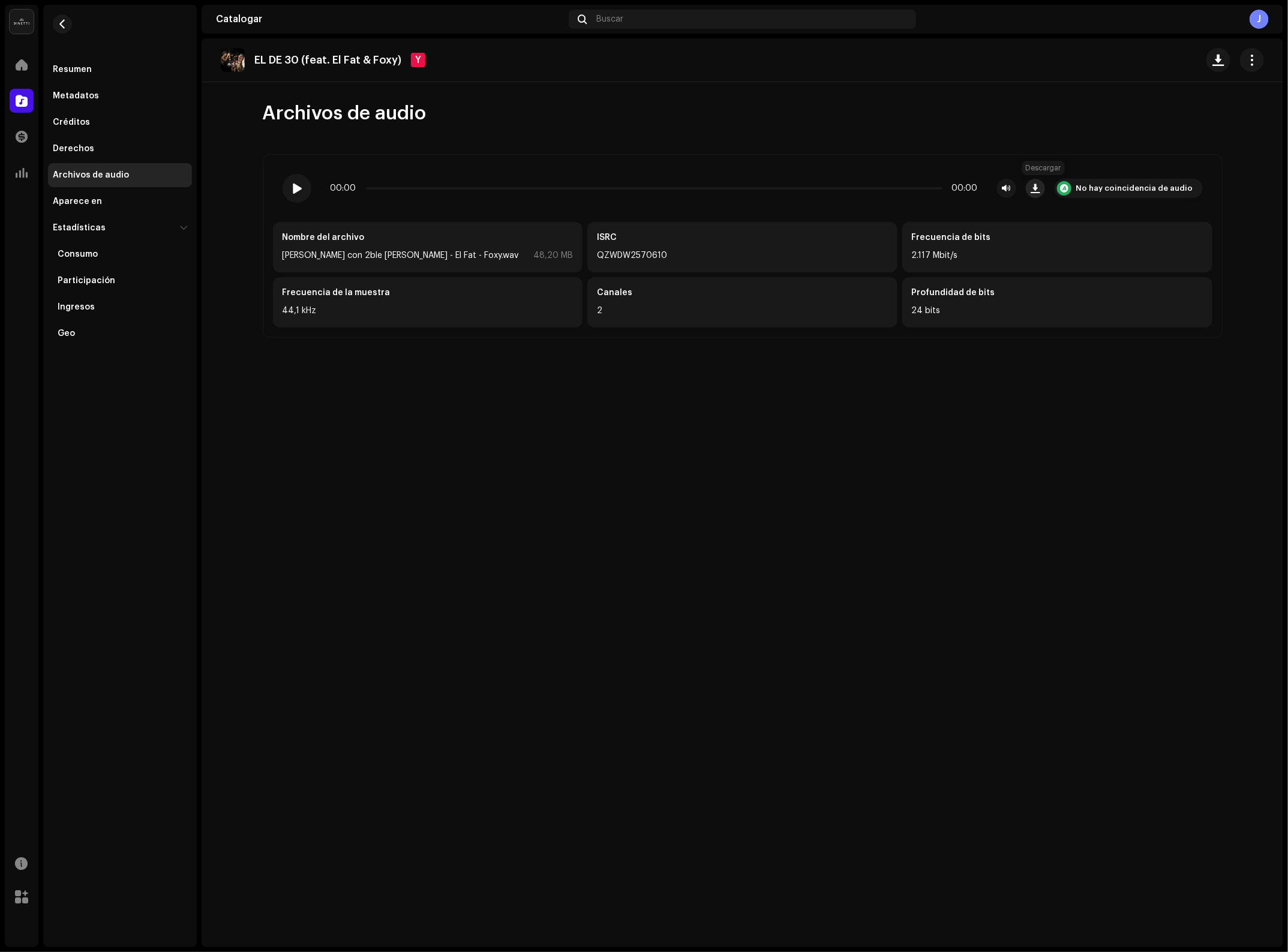
click at [1040, 187] on span "button" at bounding box center [1036, 188] width 9 height 9
click at [59, 30] on button "button" at bounding box center [62, 23] width 20 height 20
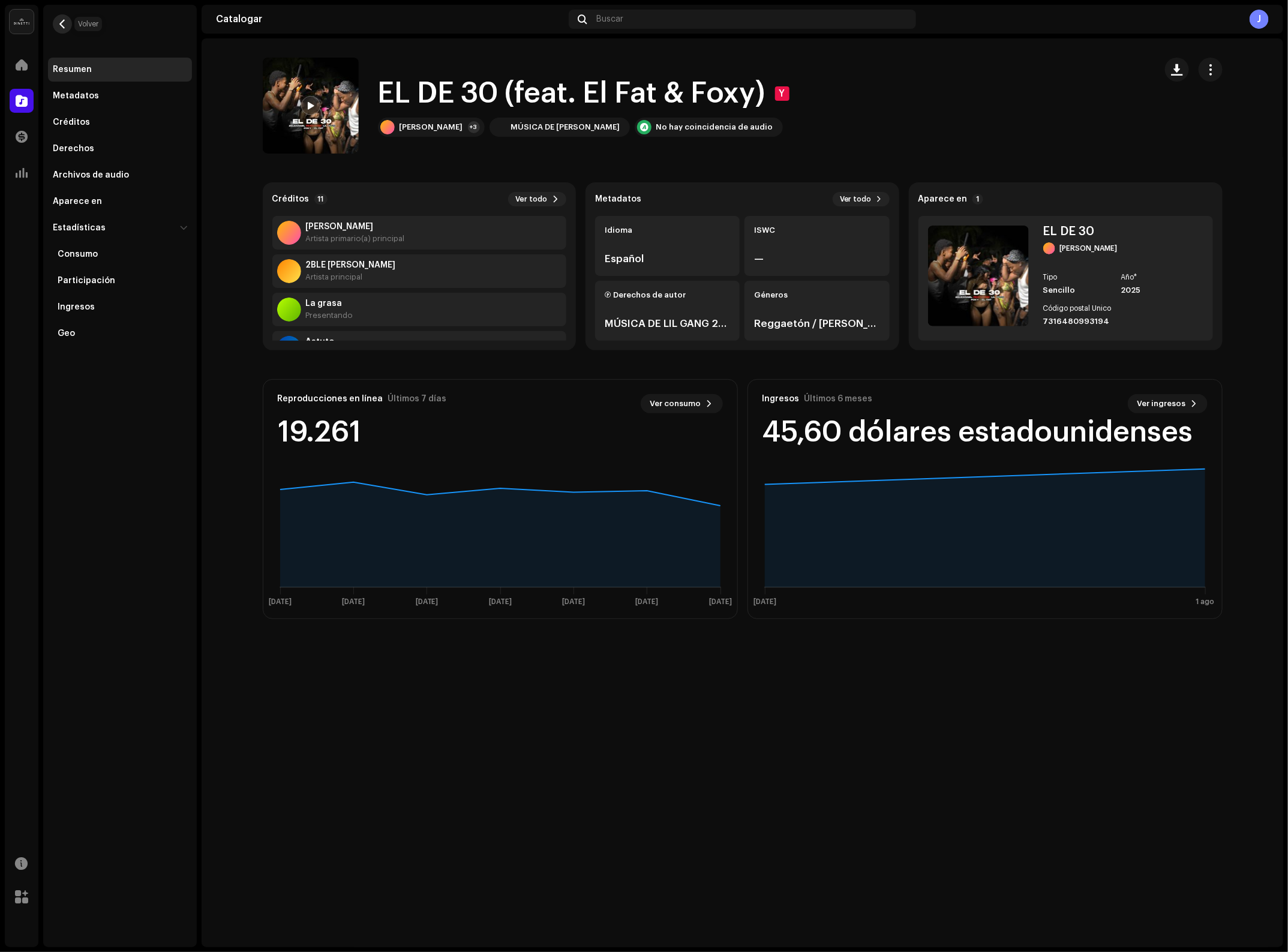
click at [61, 17] on button "button" at bounding box center [62, 23] width 20 height 20
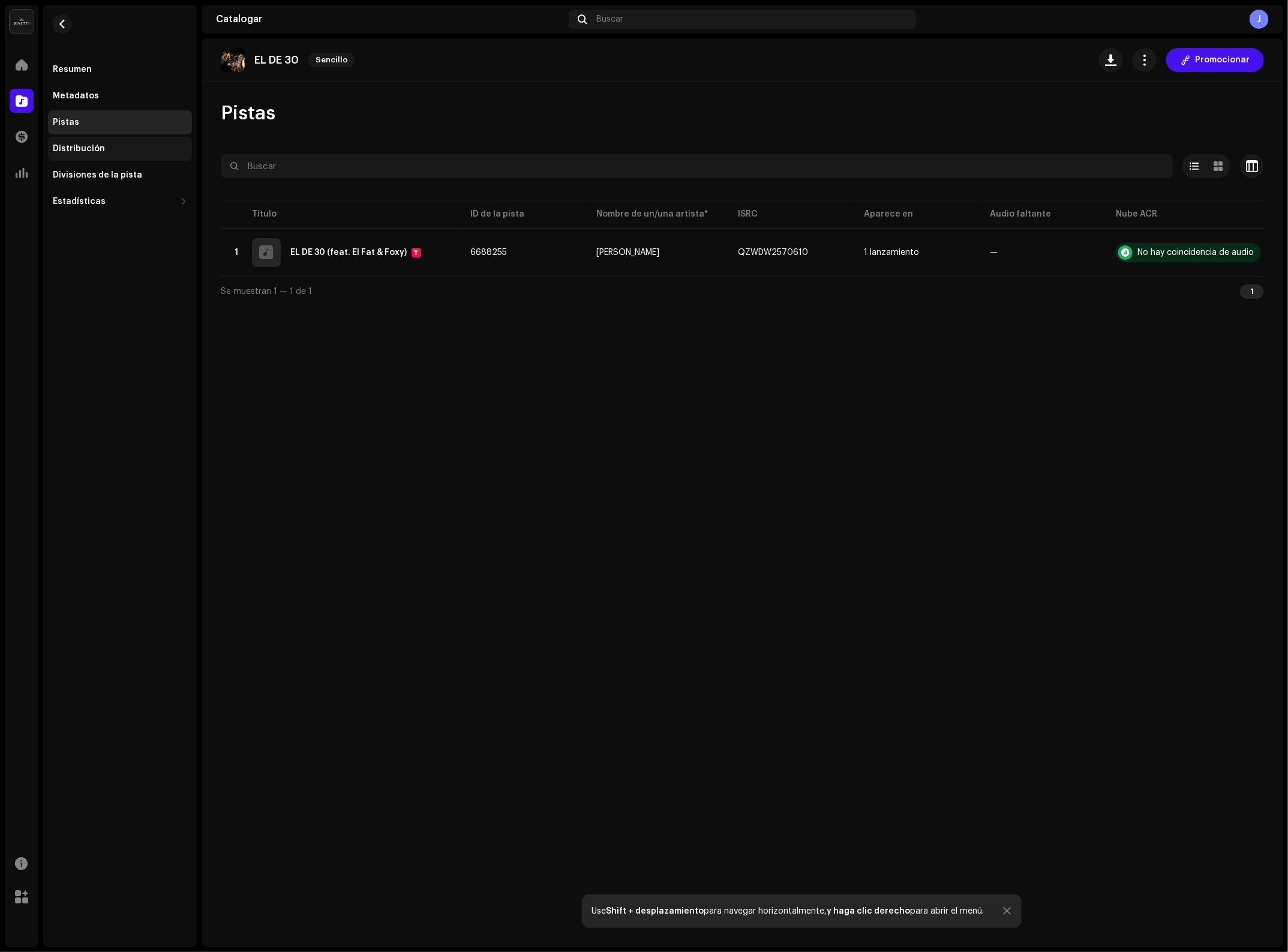
click at [91, 138] on div "Distribución" at bounding box center [120, 148] width 144 height 24
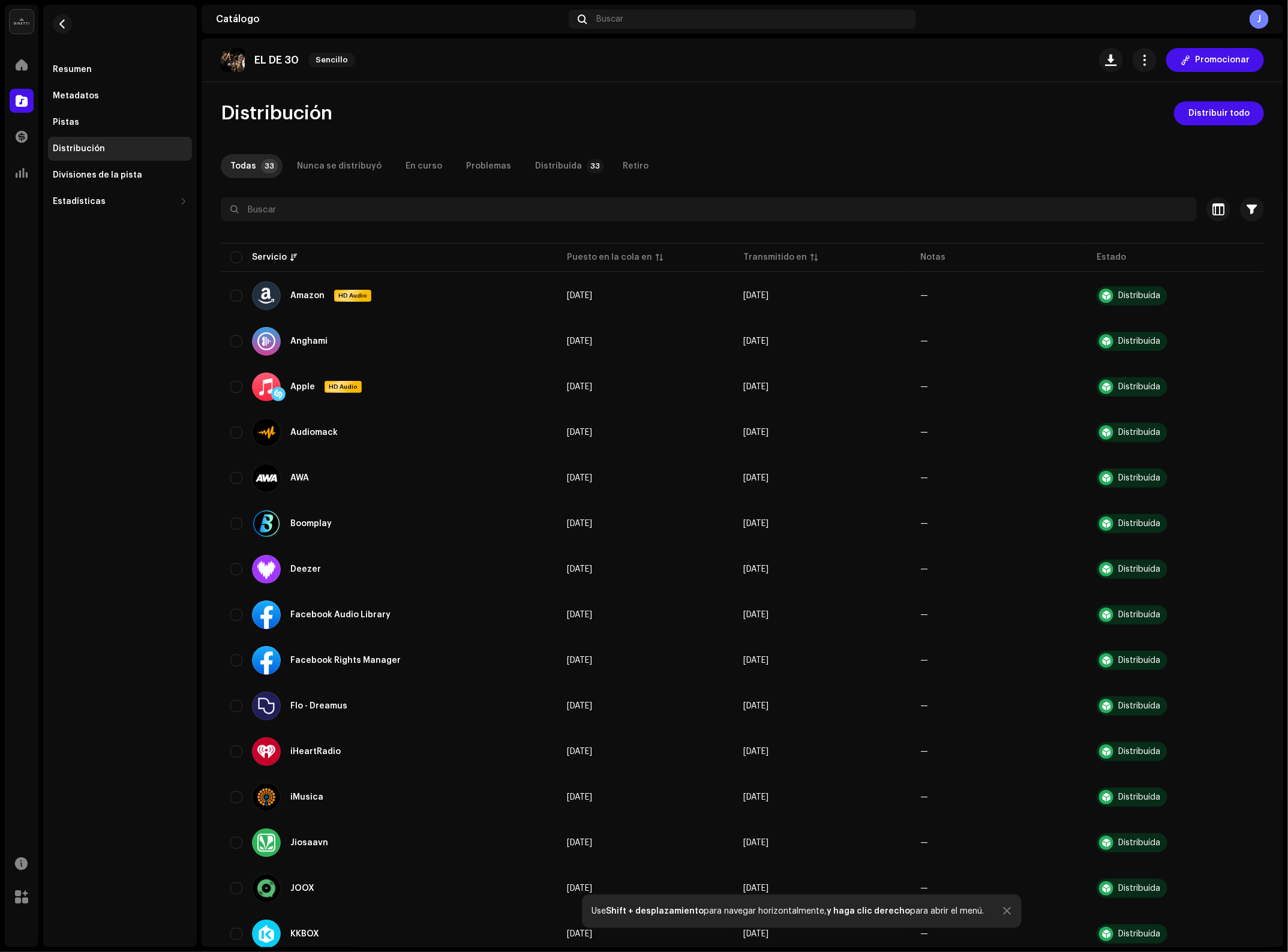
click at [132, 681] on div "Resumen Metadatos Pistas Distribución Divisiones de la pista Estadísticas Consu…" at bounding box center [120, 476] width 154 height 943
click at [90, 73] on div "Resumen" at bounding box center [120, 70] width 134 height 9
